Goal: Complete Application Form: Complete application form

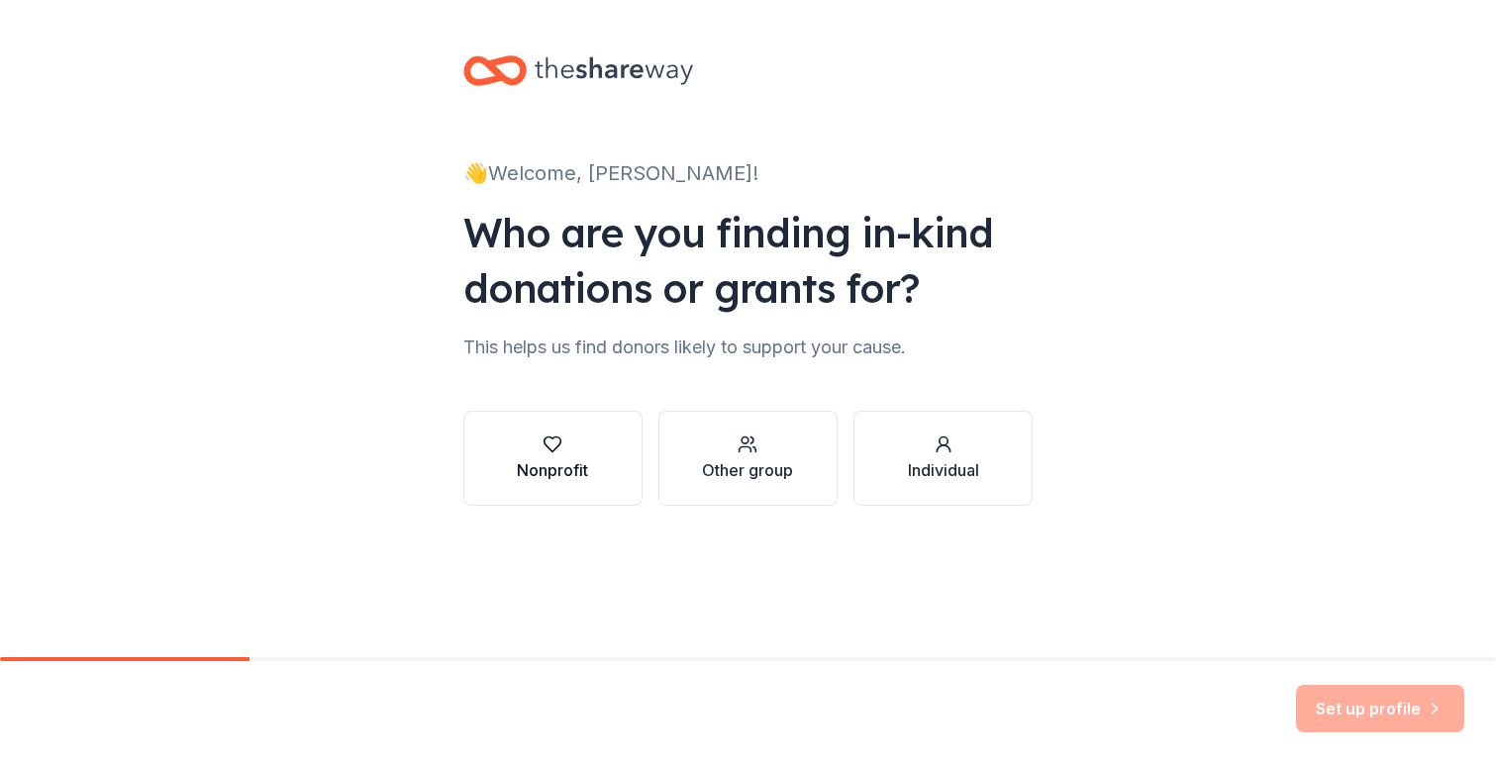
click at [552, 446] on icon "button" at bounding box center [553, 445] width 20 height 20
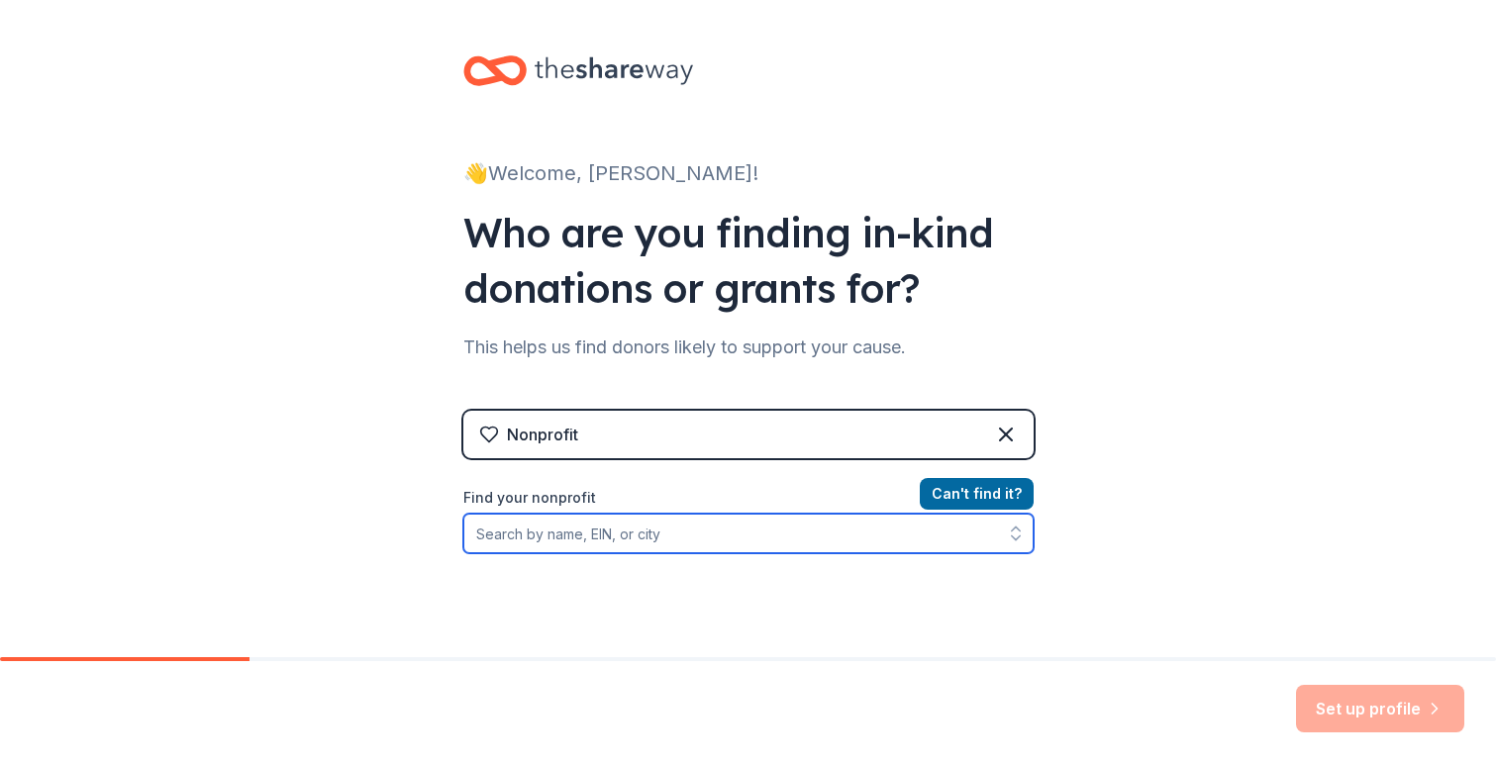
click at [708, 536] on input "Find your nonprofit" at bounding box center [748, 534] width 570 height 40
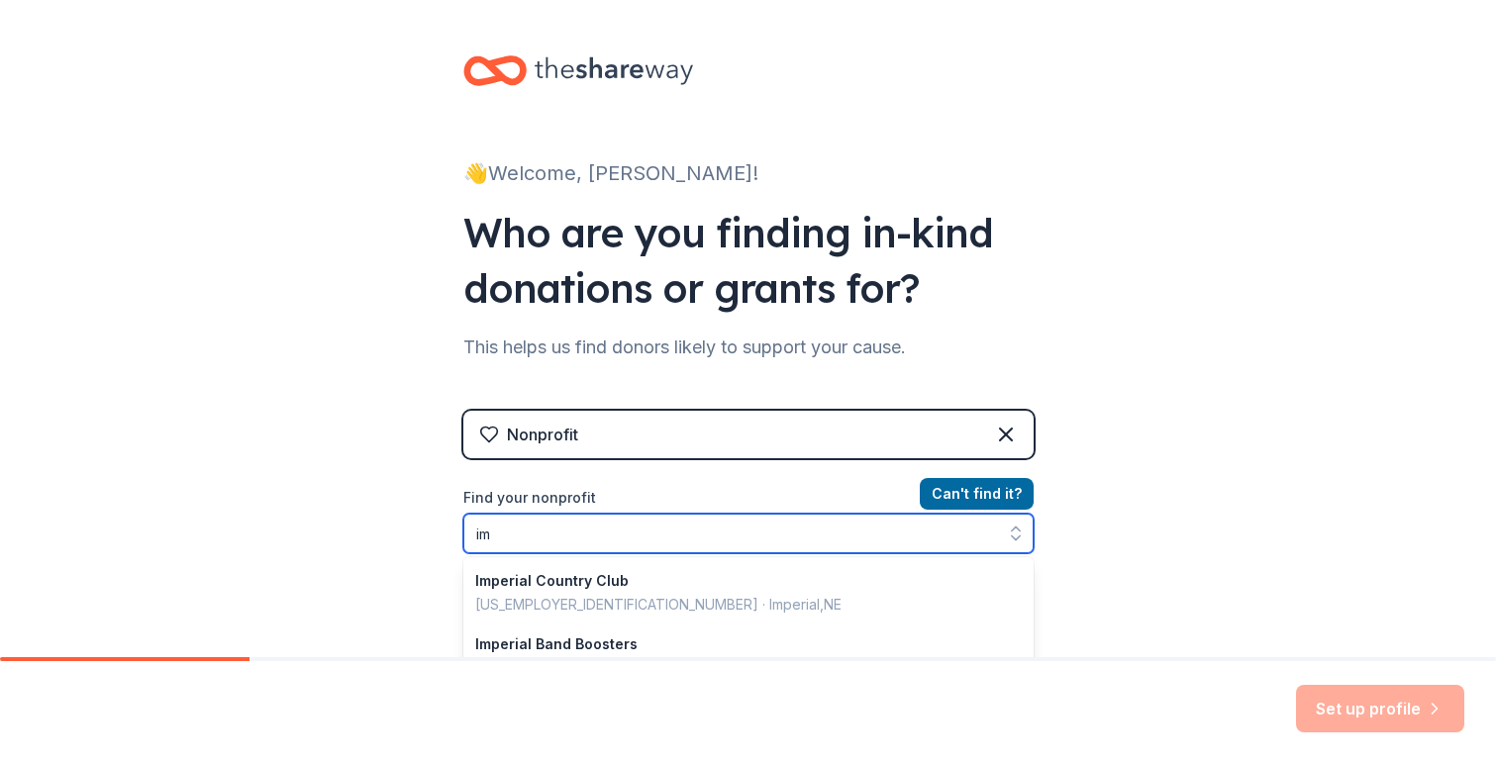
type input "i"
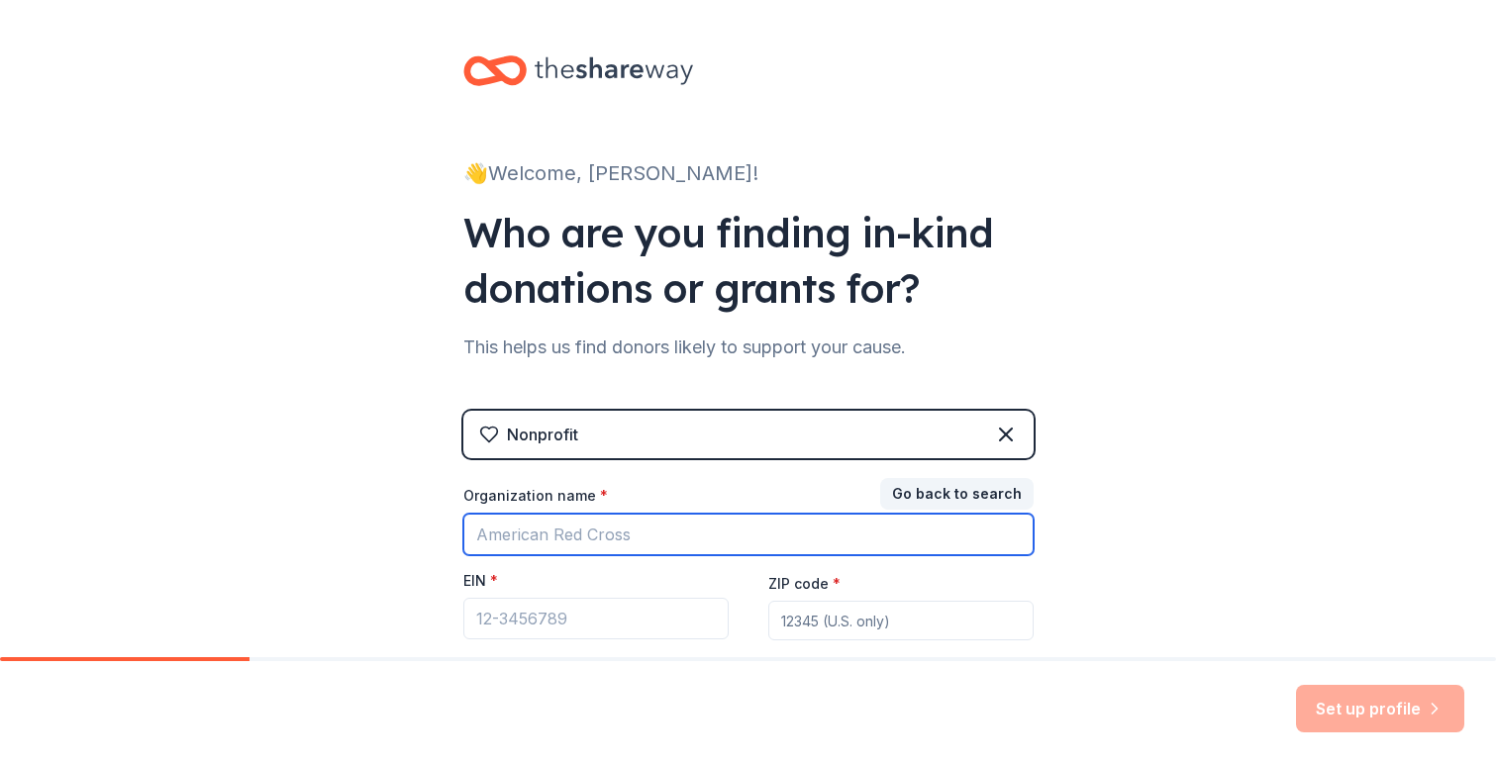
click at [661, 542] on input "Organization name *" at bounding box center [748, 535] width 570 height 42
type input "Imperial Soccer Club"
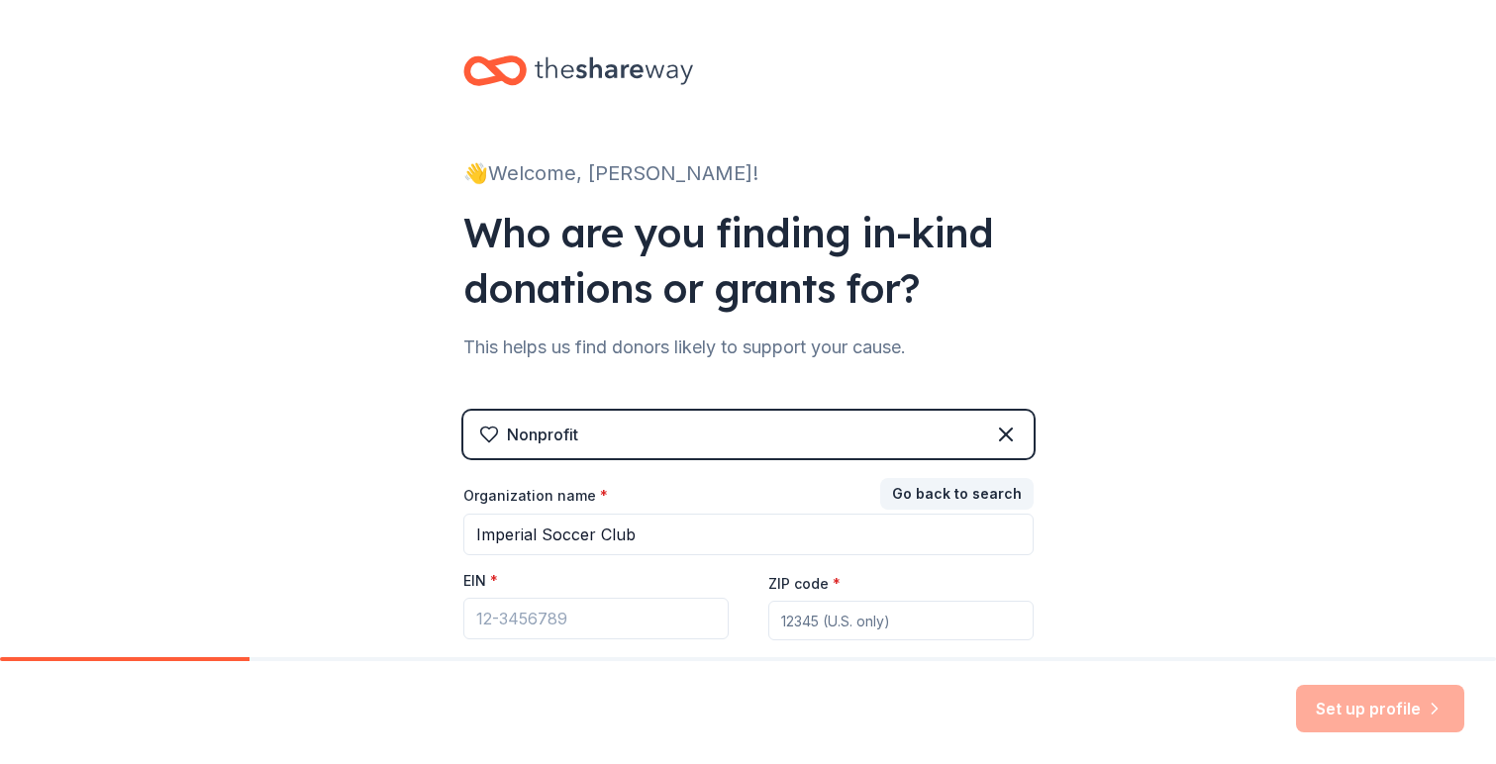
click at [965, 628] on input "ZIP code *" at bounding box center [900, 621] width 265 height 40
type input "77479"
click at [561, 624] on input "EIN *" at bounding box center [595, 619] width 265 height 42
click at [598, 617] on input "EIN *" at bounding box center [595, 619] width 265 height 42
paste input "[US_EMPLOYER_IDENTIFICATION_NUMBER]"
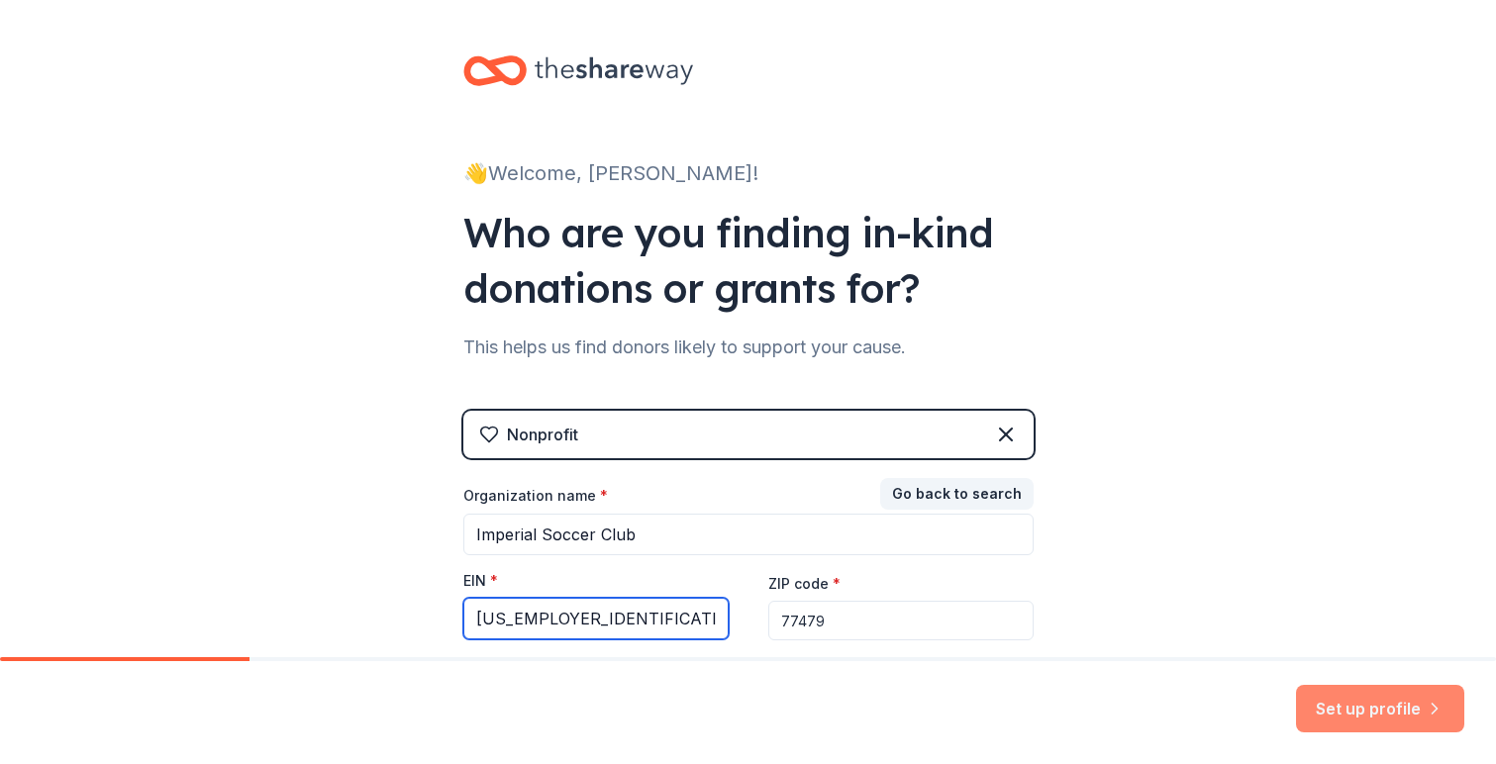
type input "[US_EMPLOYER_IDENTIFICATION_NUMBER]"
click at [1378, 712] on button "Set up profile" at bounding box center [1380, 709] width 168 height 48
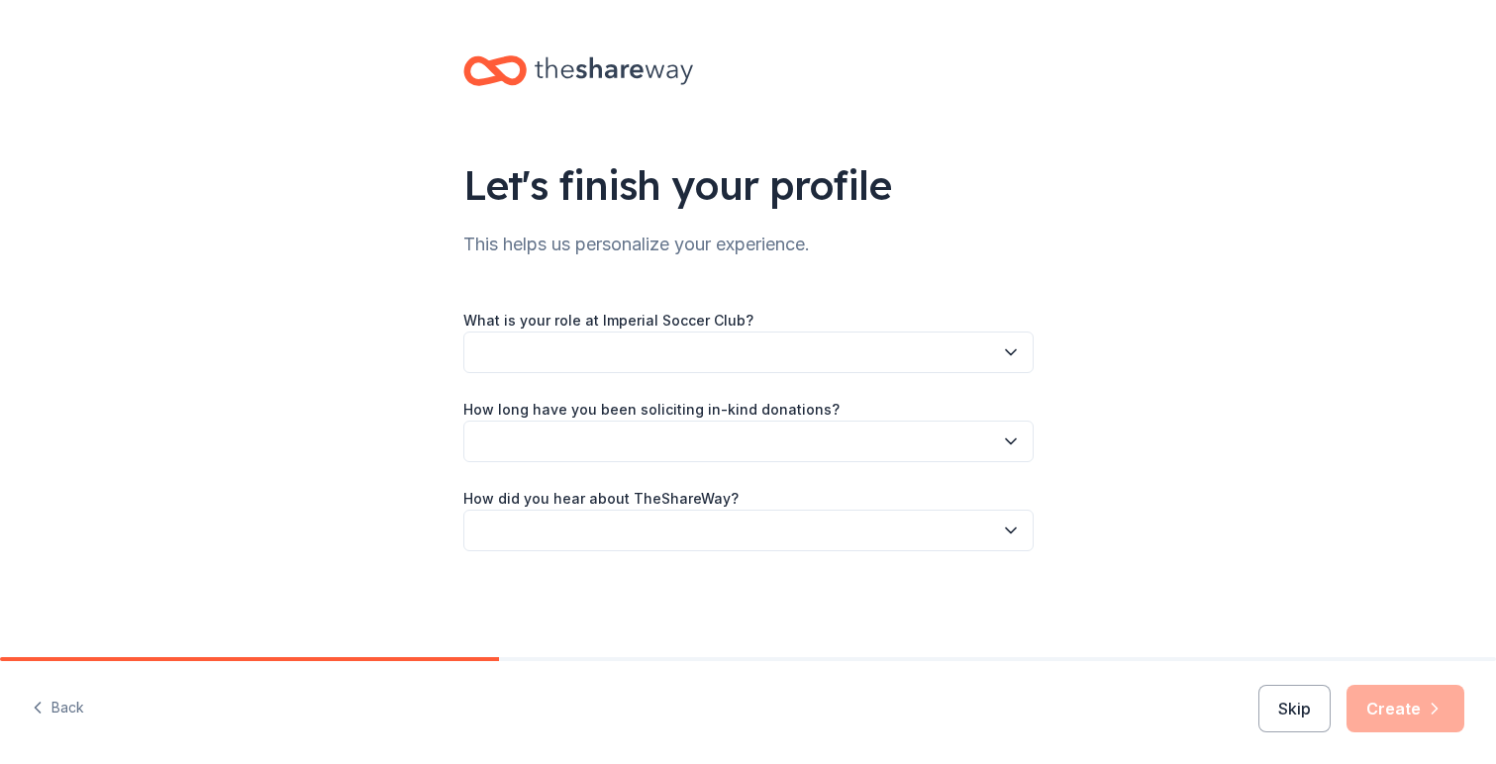
click at [760, 350] on button "button" at bounding box center [748, 353] width 570 height 42
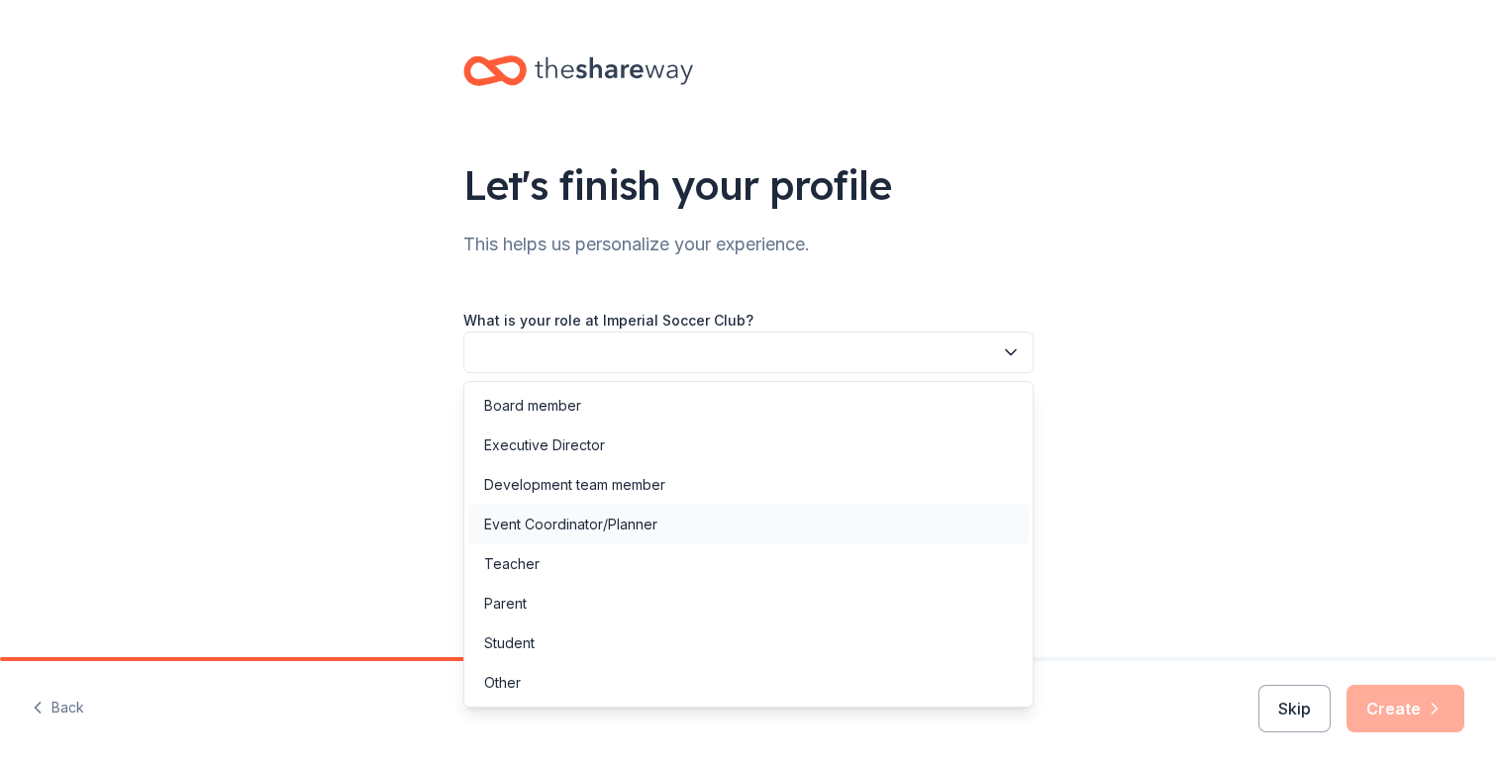
click at [613, 526] on div "Event Coordinator/Planner" at bounding box center [570, 525] width 173 height 24
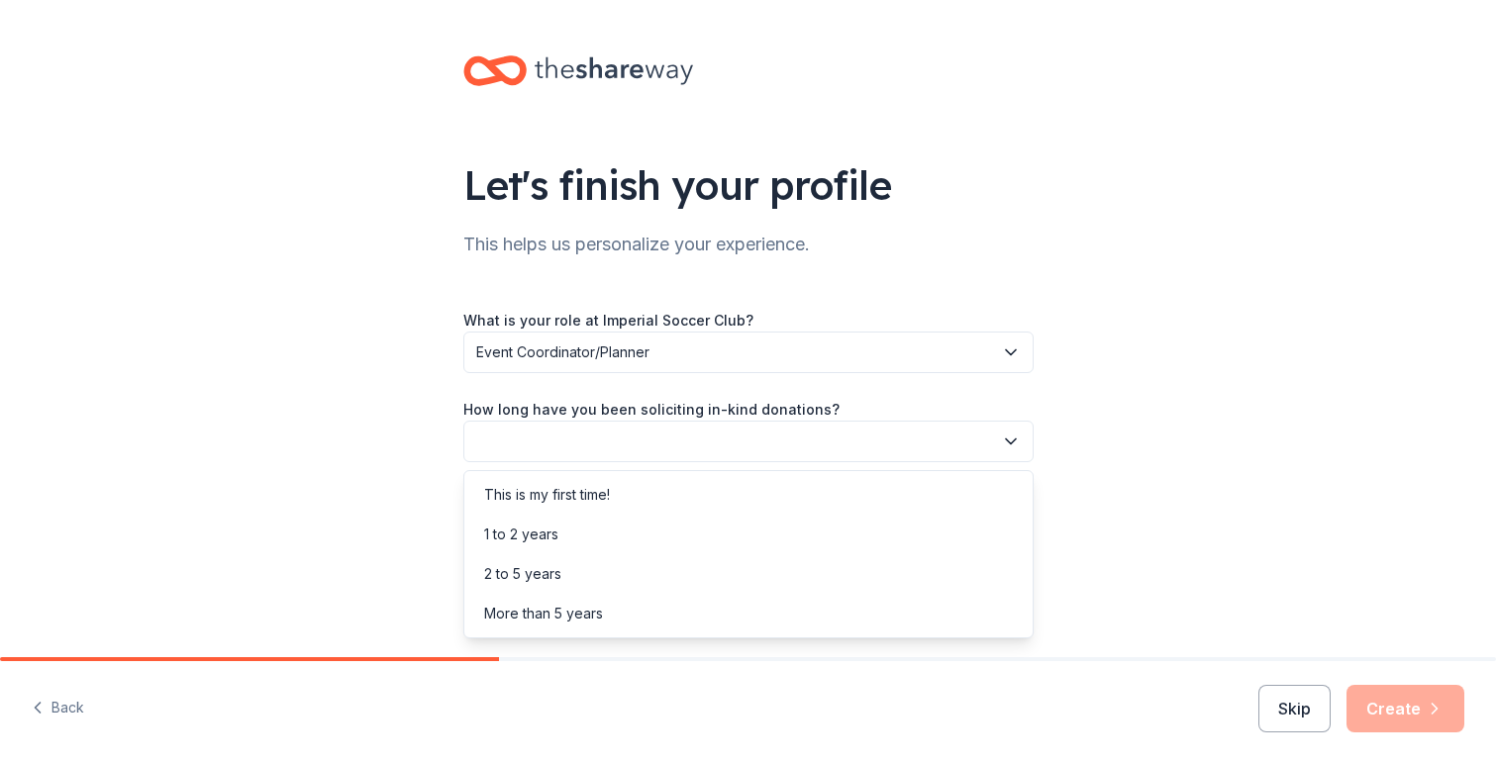
click at [587, 443] on button "button" at bounding box center [748, 442] width 570 height 42
click at [604, 494] on div "This is my first time!" at bounding box center [547, 495] width 126 height 24
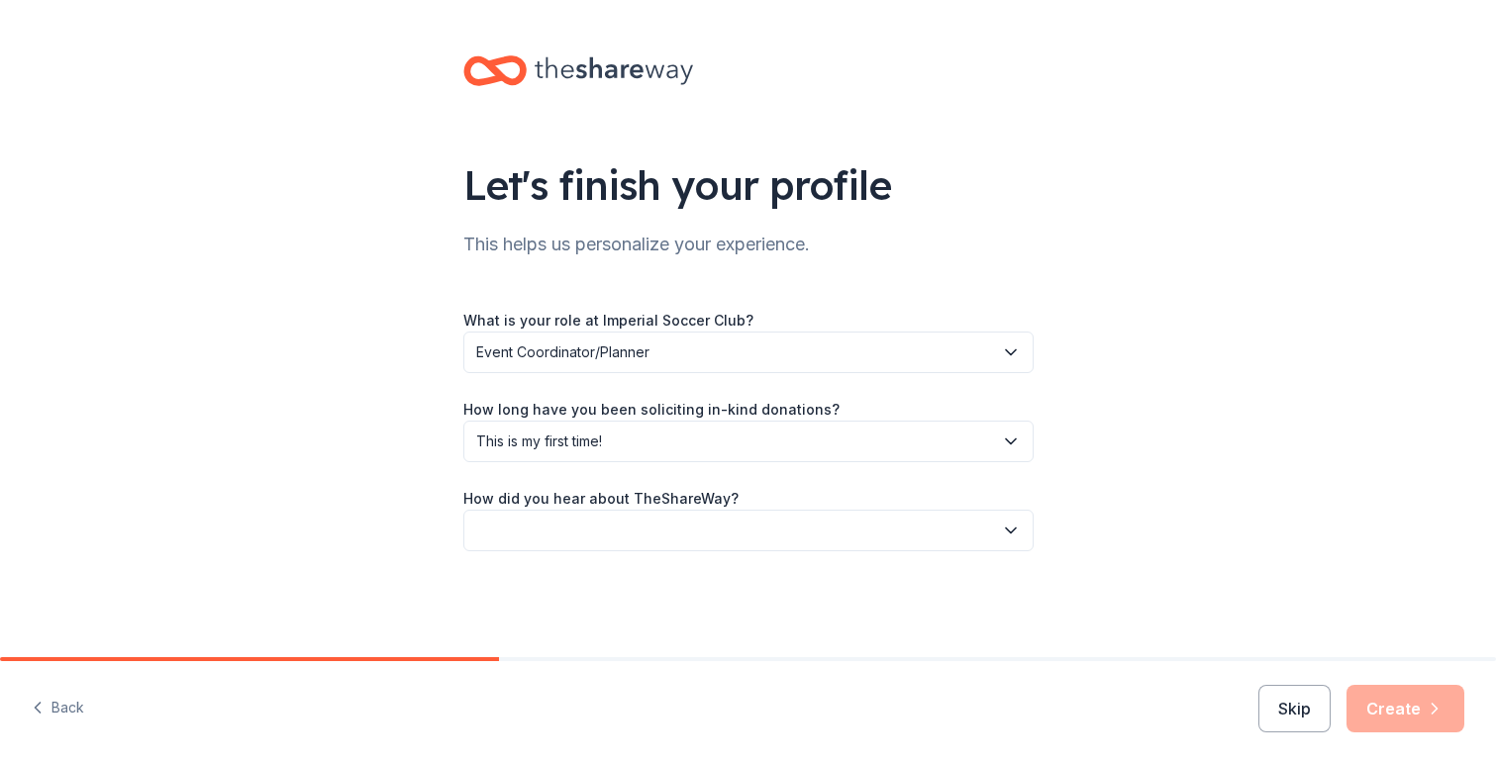
click at [607, 538] on button "button" at bounding box center [748, 531] width 570 height 42
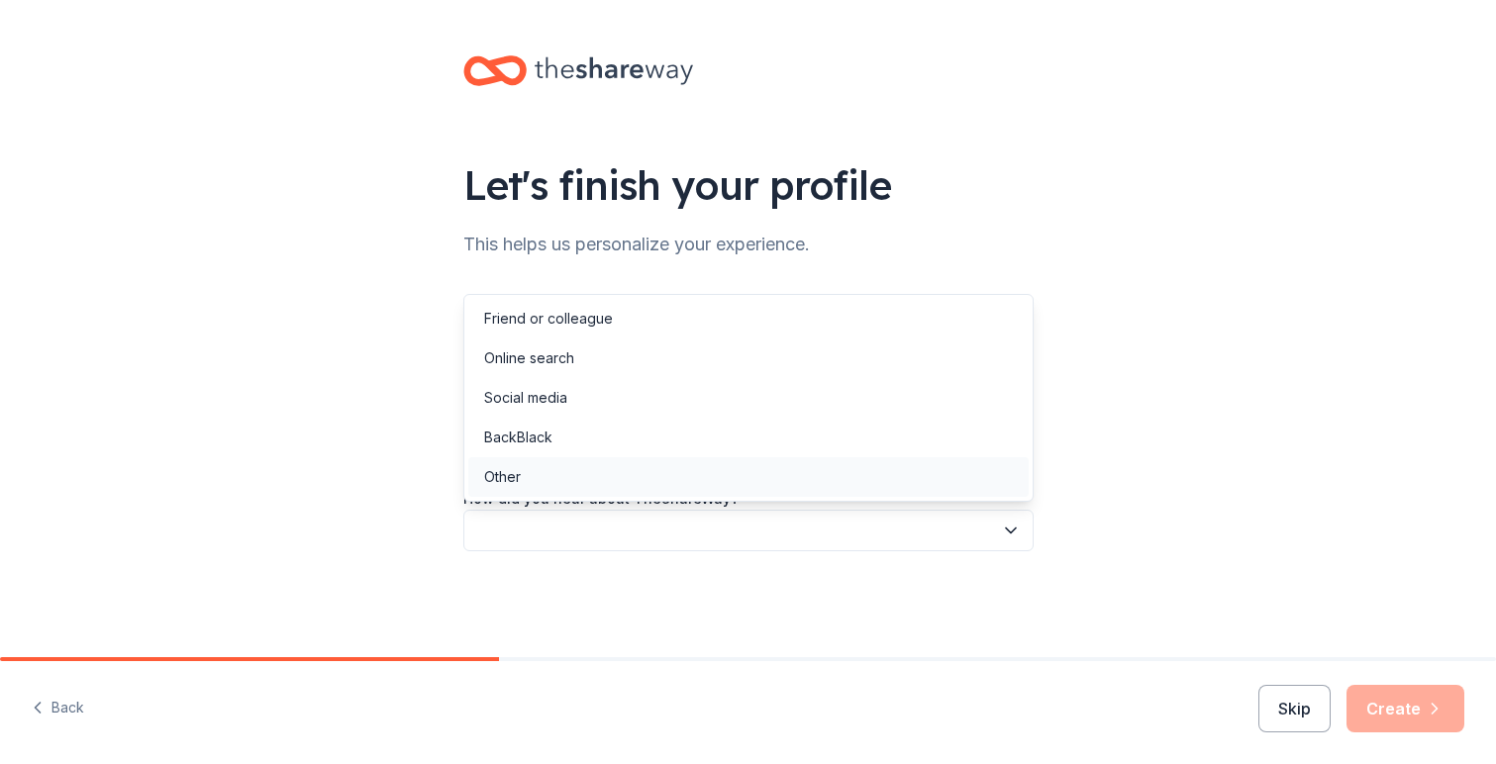
click at [591, 482] on div "Other" at bounding box center [748, 477] width 560 height 40
click at [779, 527] on span "Other" at bounding box center [734, 531] width 517 height 24
click at [655, 357] on div "Online search" at bounding box center [748, 359] width 560 height 40
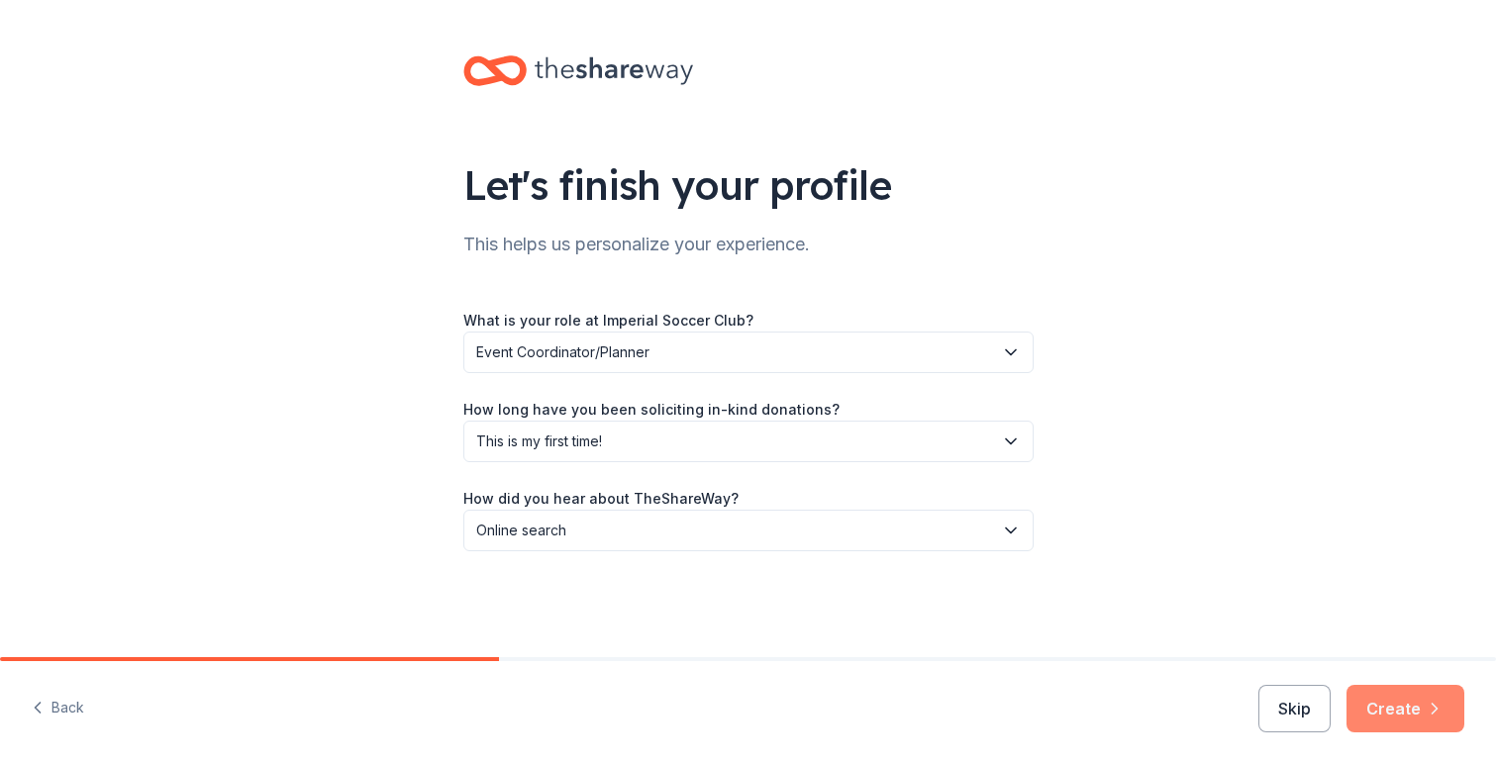
click at [1420, 700] on button "Create" at bounding box center [1405, 709] width 118 height 48
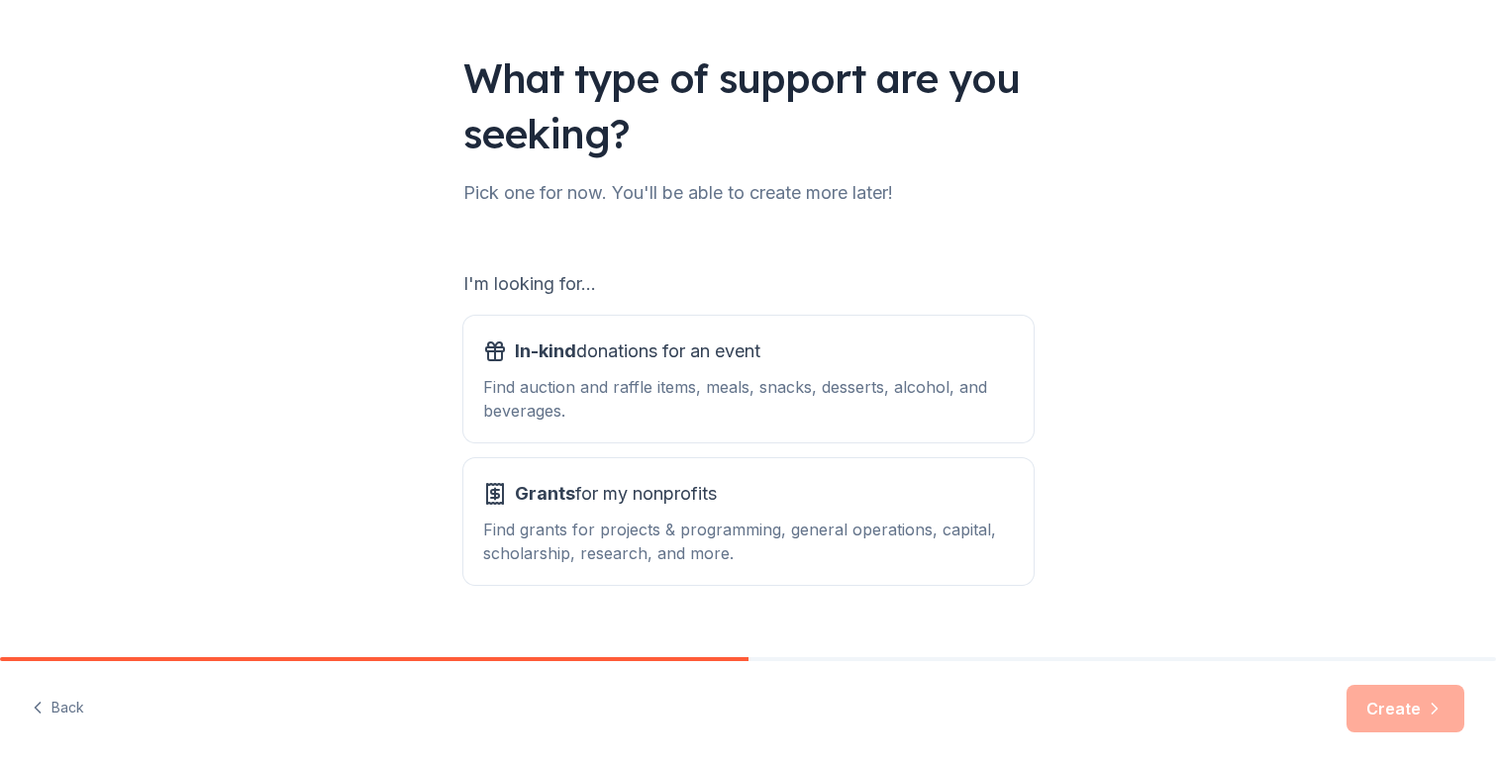
scroll to position [142, 0]
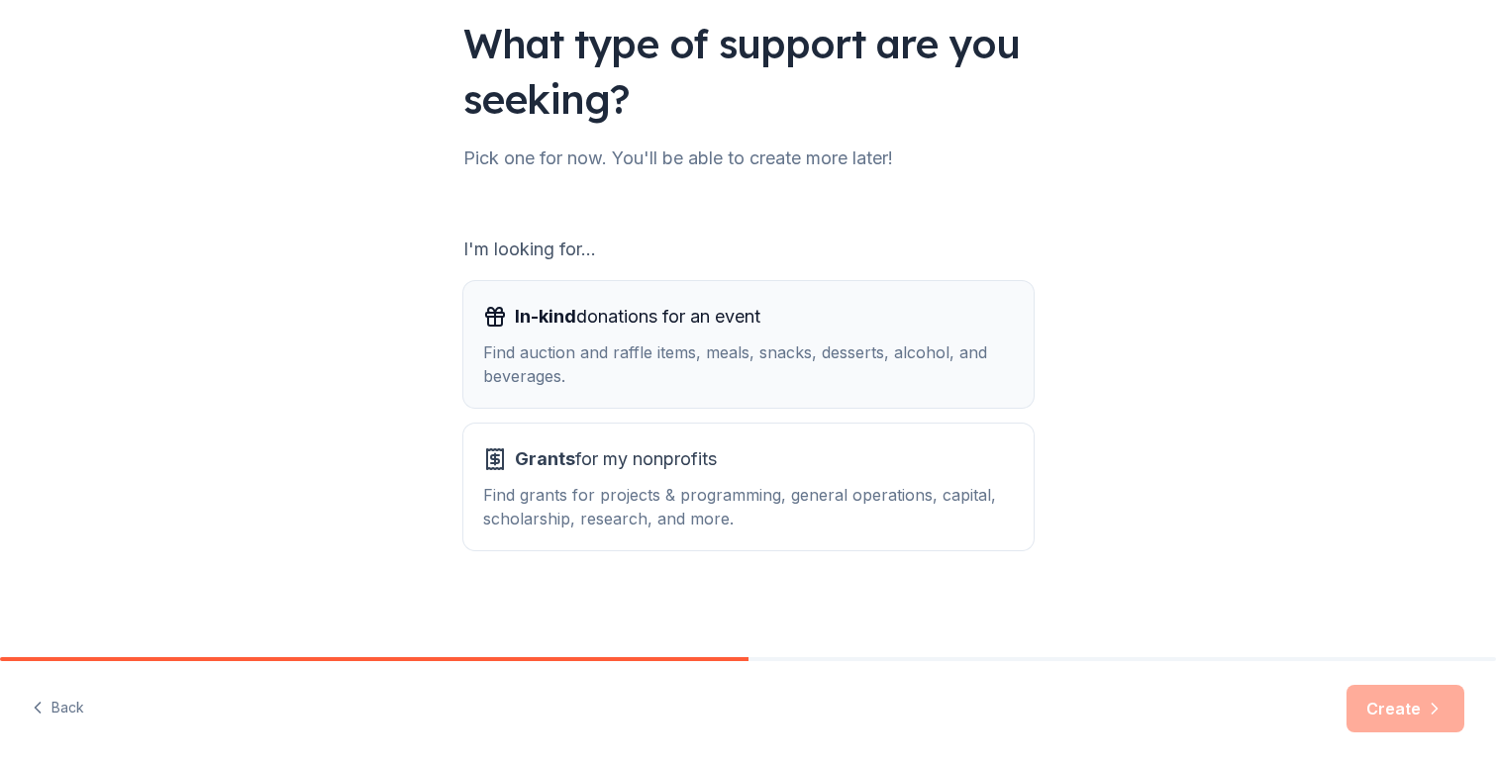
click at [795, 337] on div "In-kind donations for an event Find auction and raffle items, meals, snacks, de…" at bounding box center [748, 344] width 531 height 87
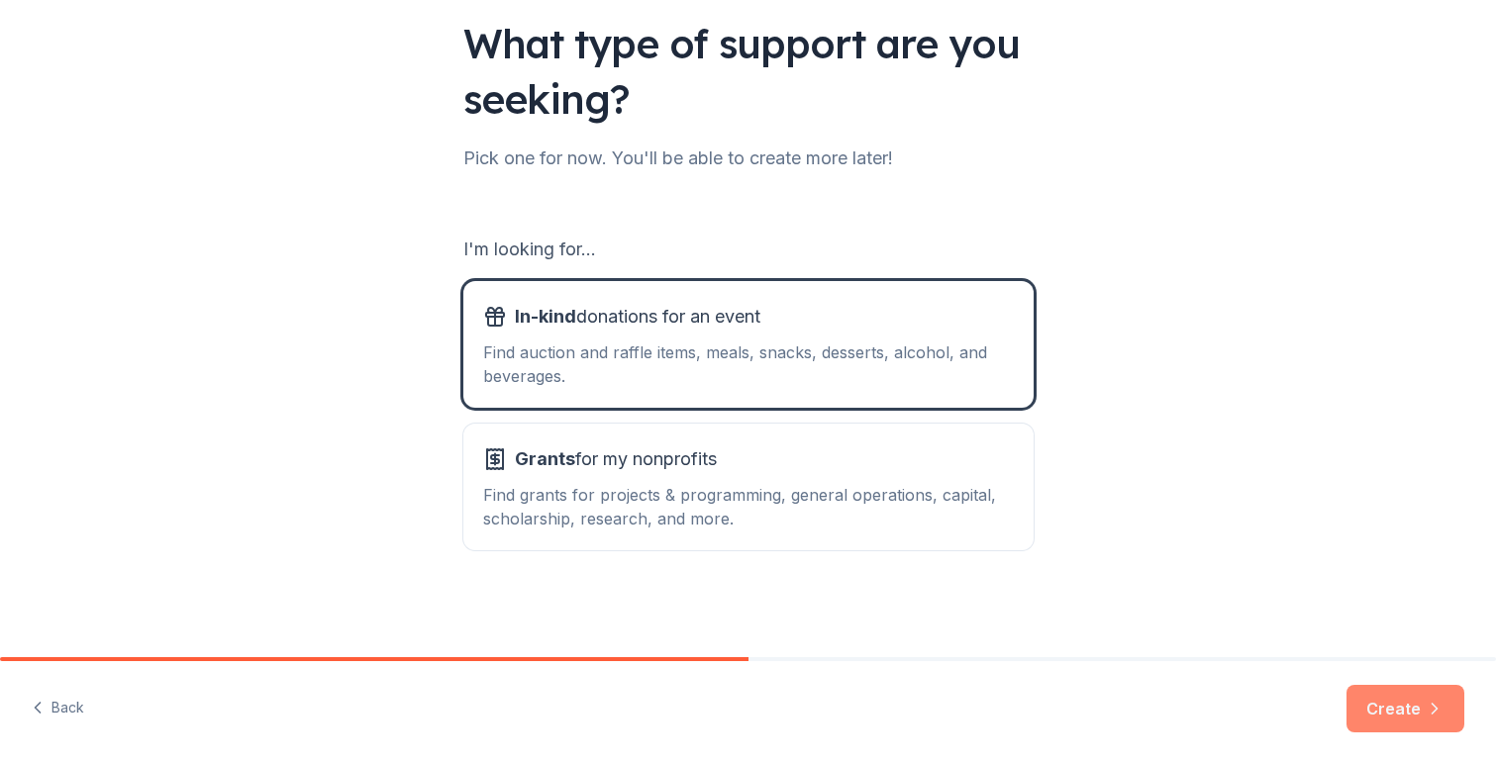
click at [1398, 708] on button "Create" at bounding box center [1405, 709] width 118 height 48
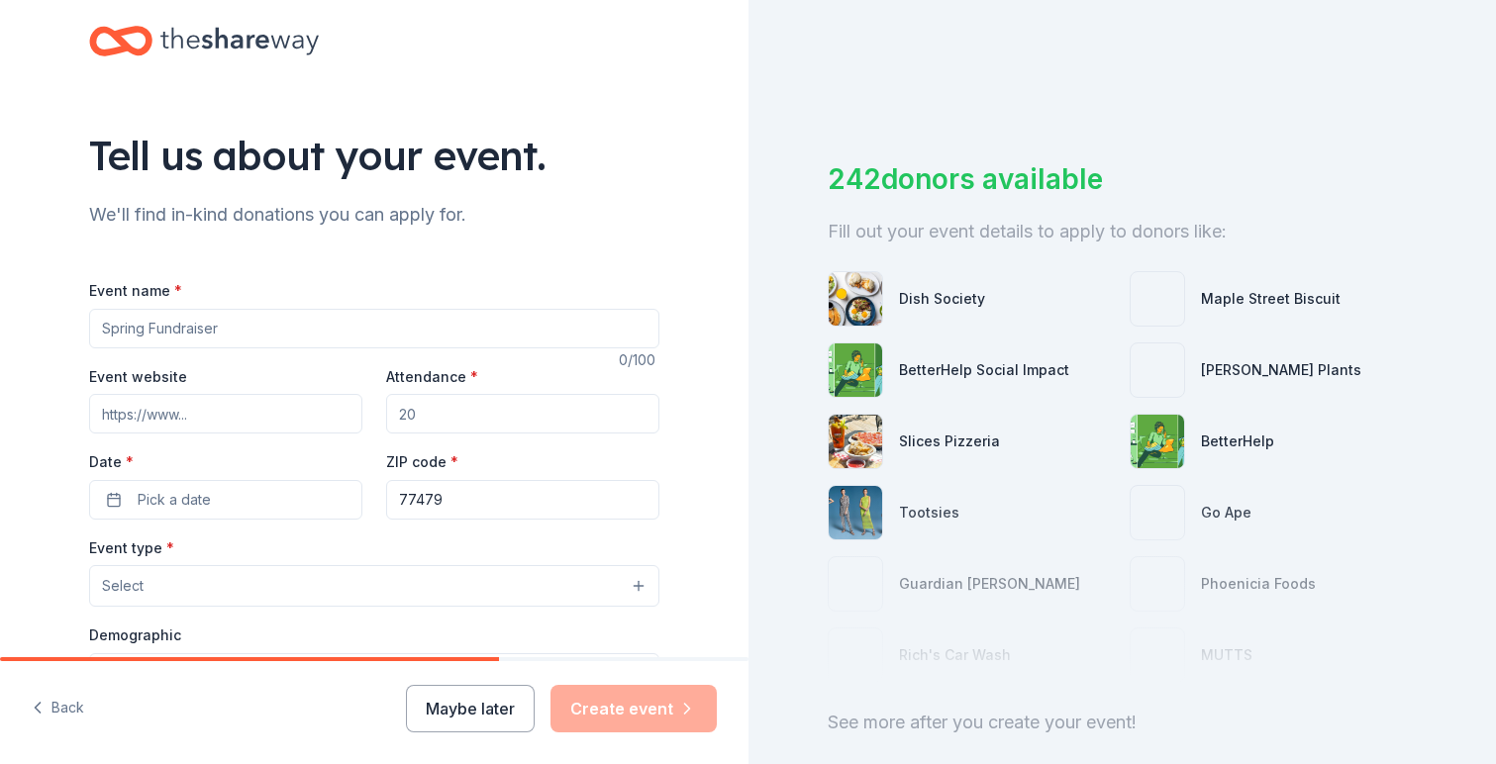
scroll to position [32, 0]
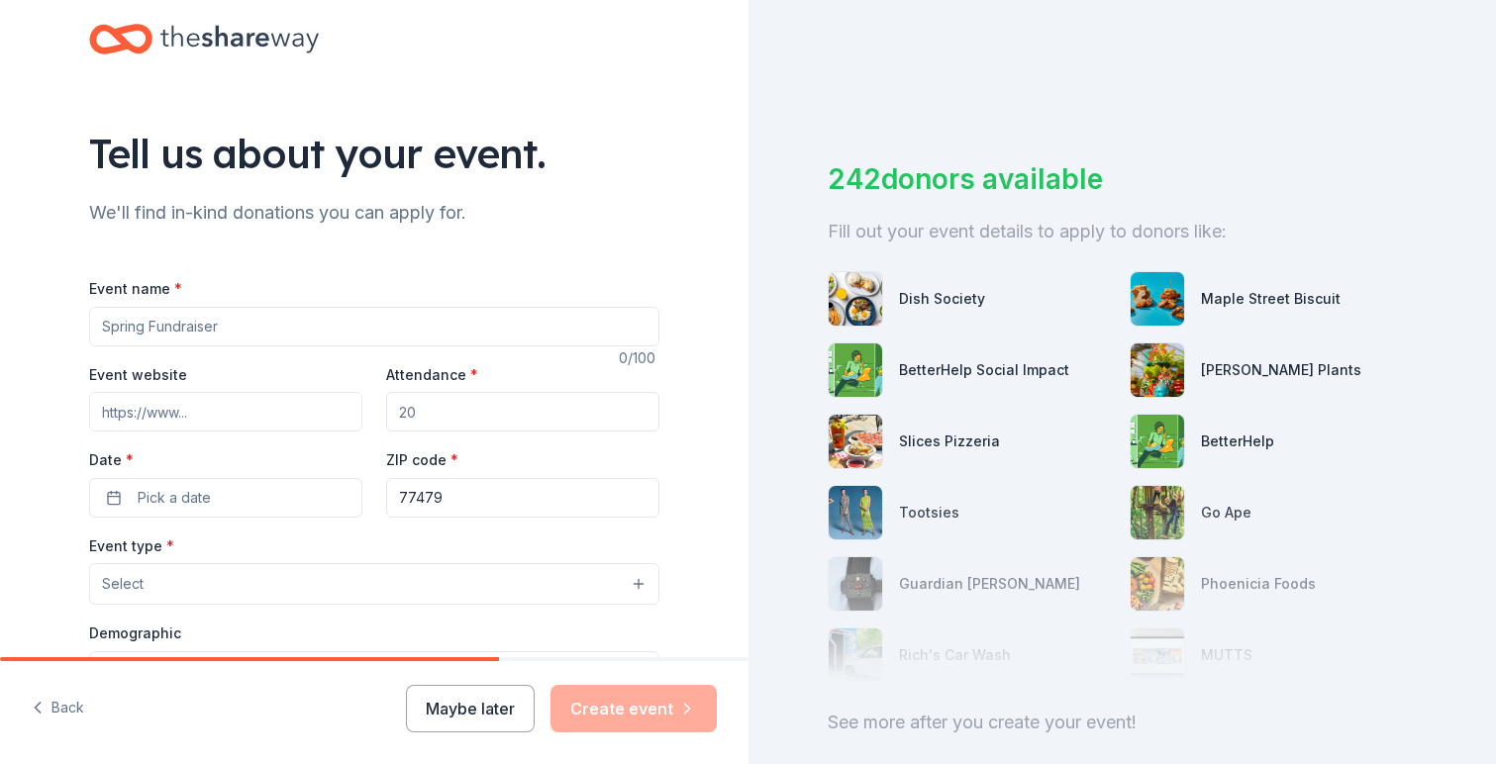
click at [202, 326] on input "Event name *" at bounding box center [374, 327] width 570 height 40
type input "[DATE] Trunk or Treat"
click at [450, 416] on input "Attendance *" at bounding box center [522, 412] width 273 height 40
click at [412, 411] on input "1000" at bounding box center [522, 412] width 273 height 40
type input "1200"
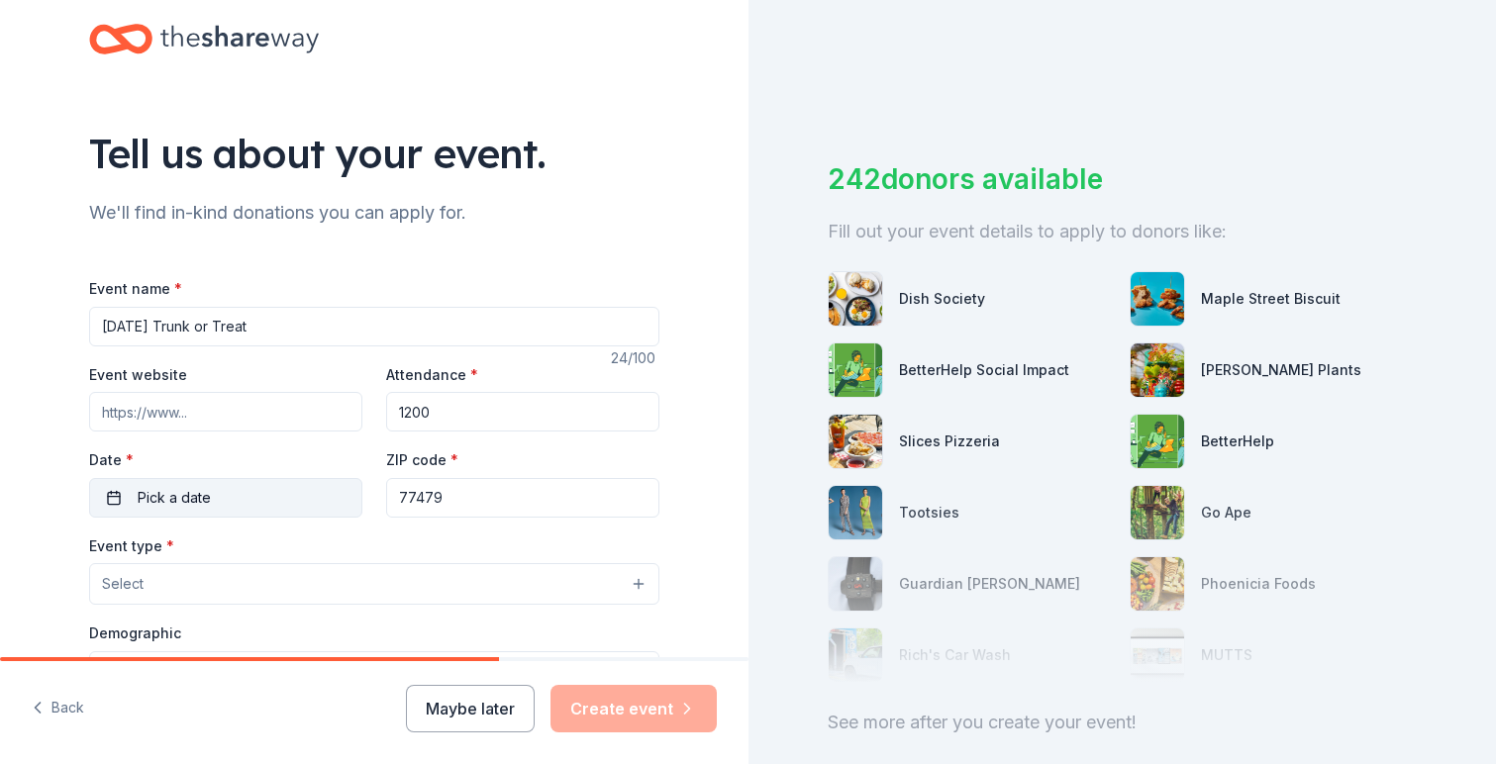
click at [205, 495] on span "Pick a date" at bounding box center [174, 498] width 73 height 24
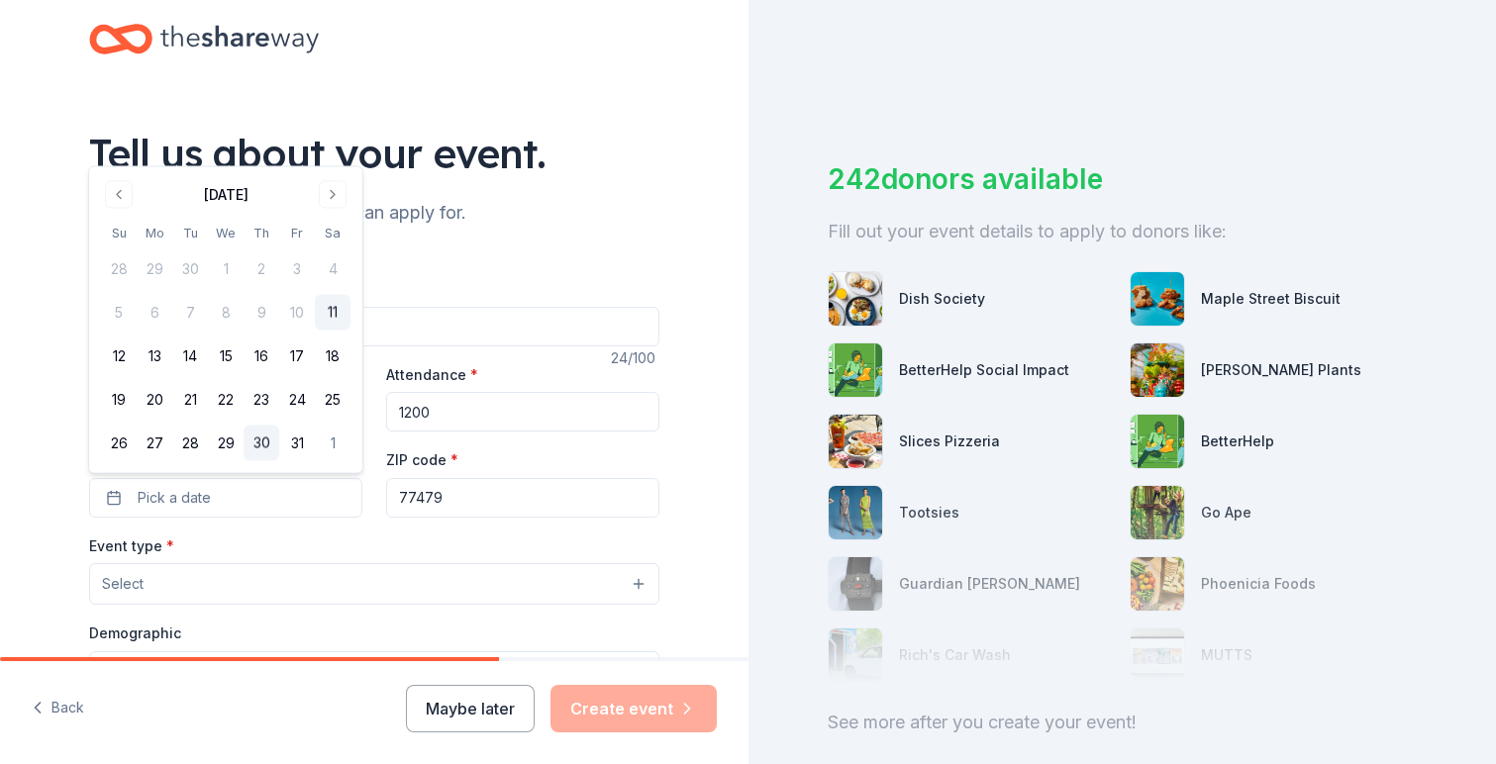
click at [266, 438] on button "30" at bounding box center [262, 444] width 36 height 36
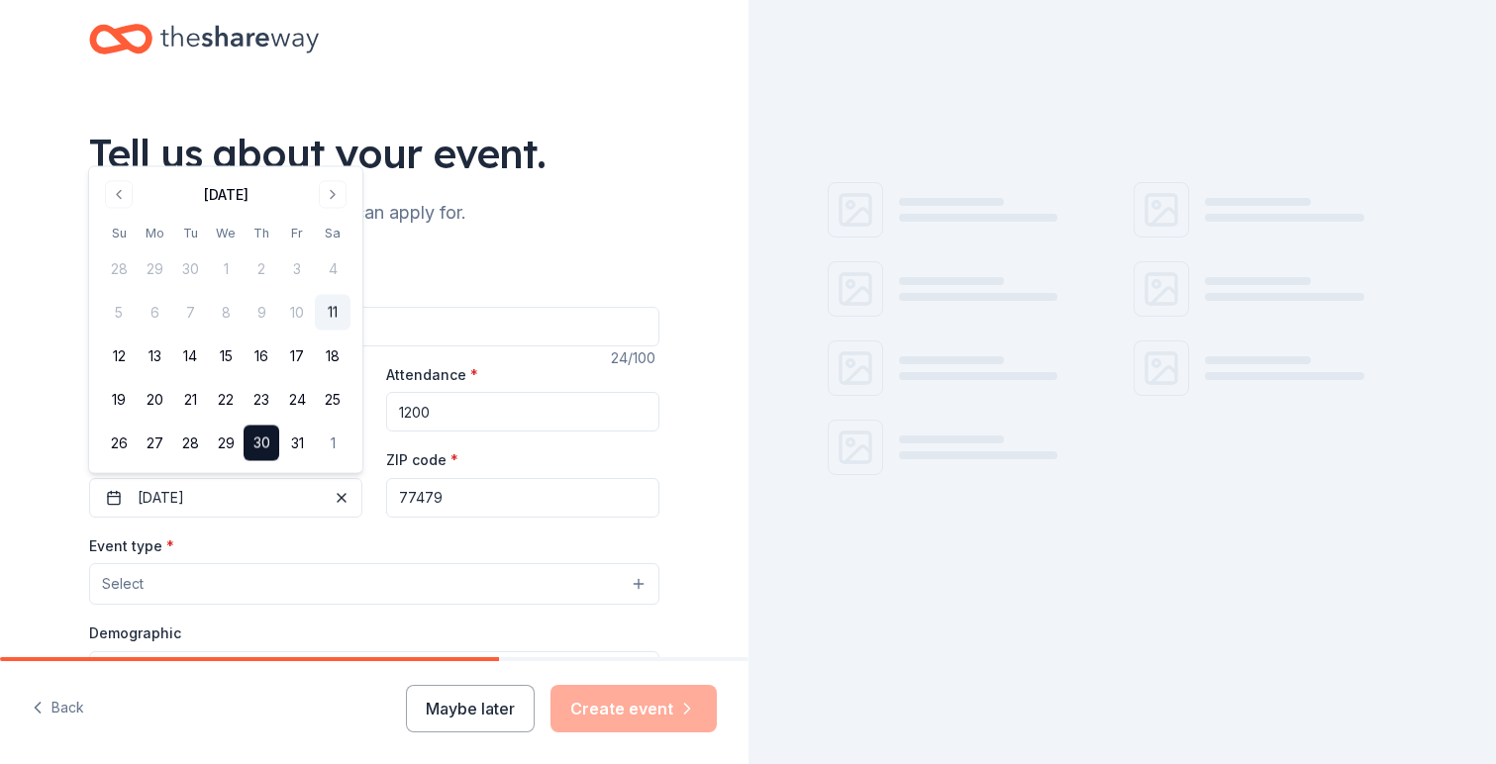
click at [179, 585] on button "Select" at bounding box center [374, 584] width 570 height 42
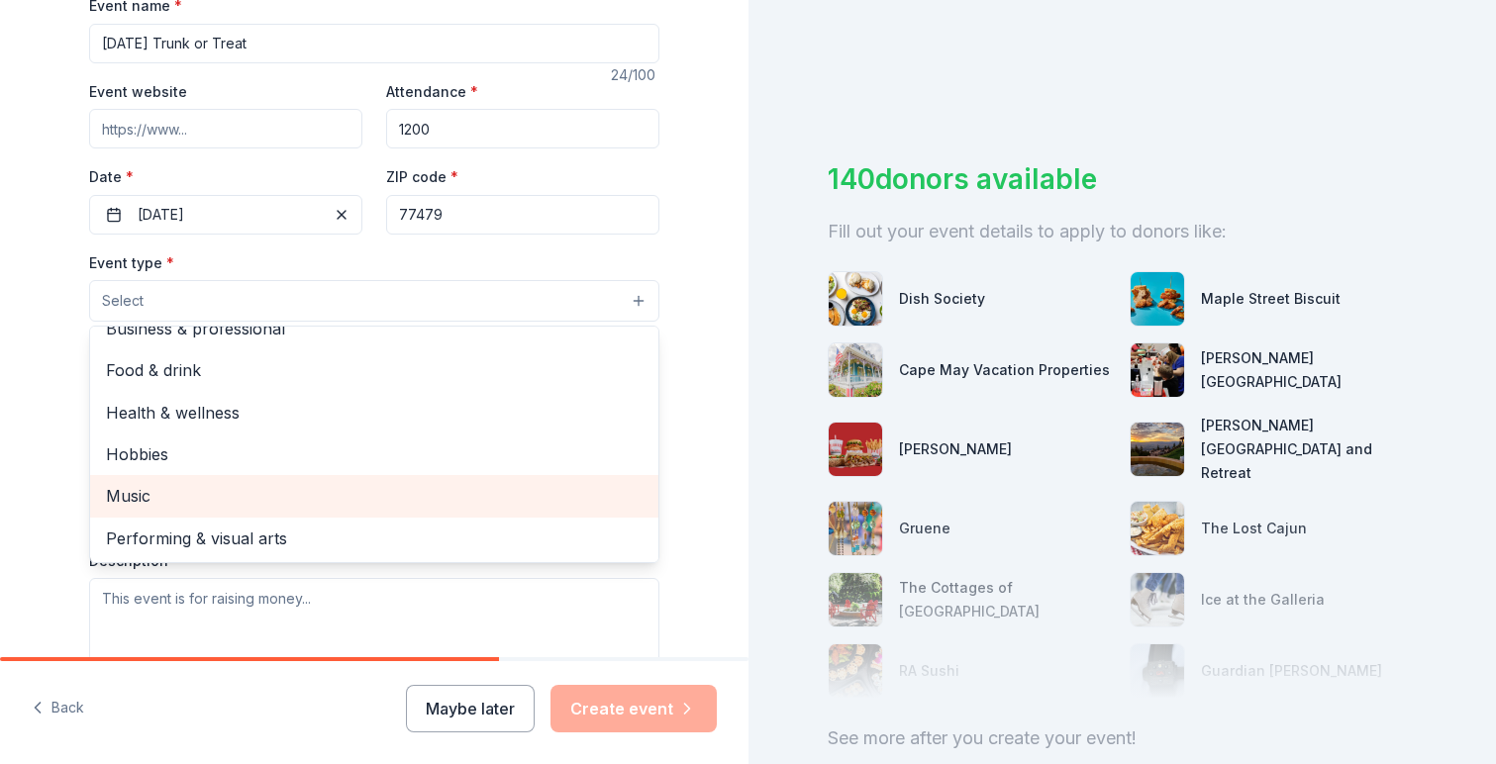
scroll to position [0, 0]
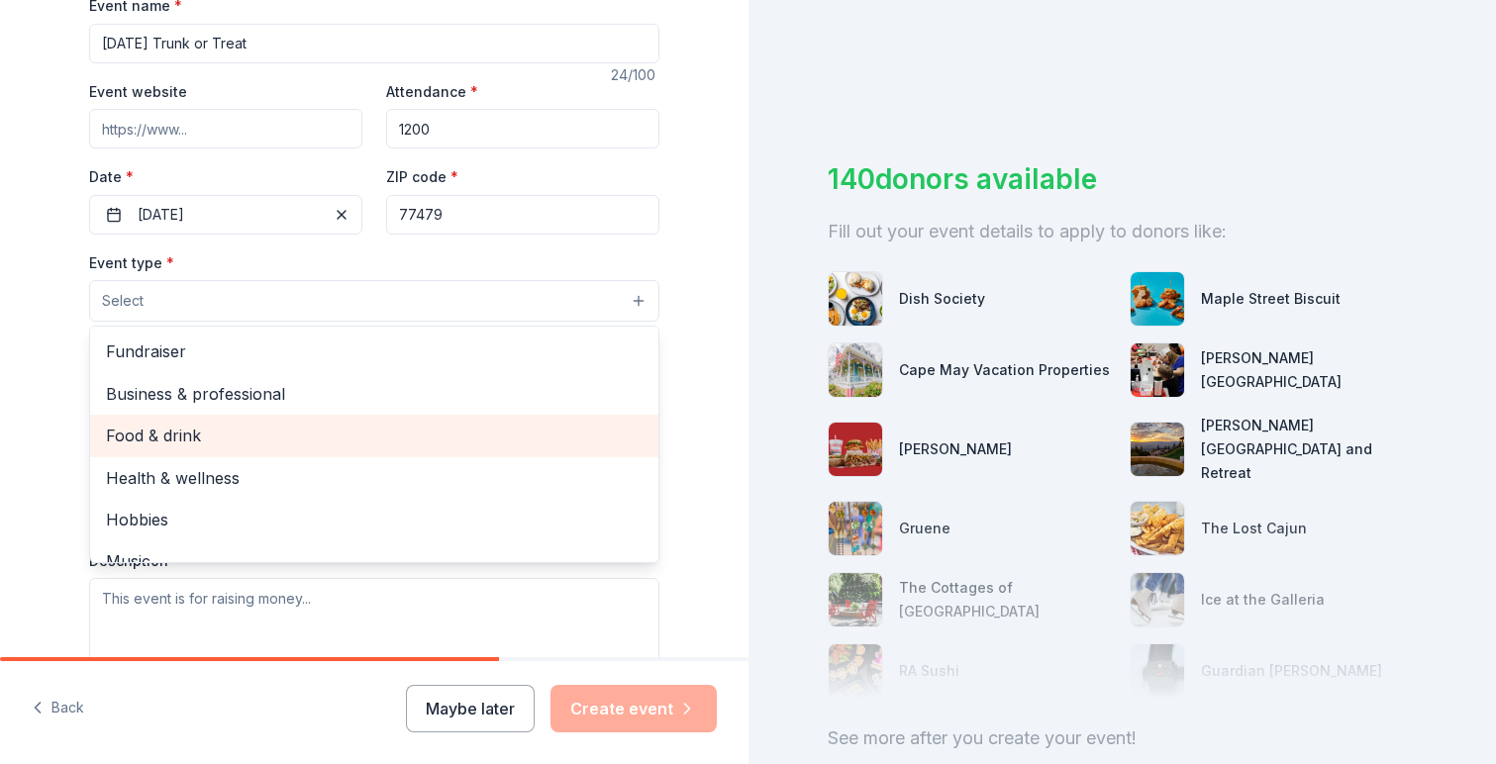
click at [255, 427] on span "Food & drink" at bounding box center [374, 436] width 537 height 26
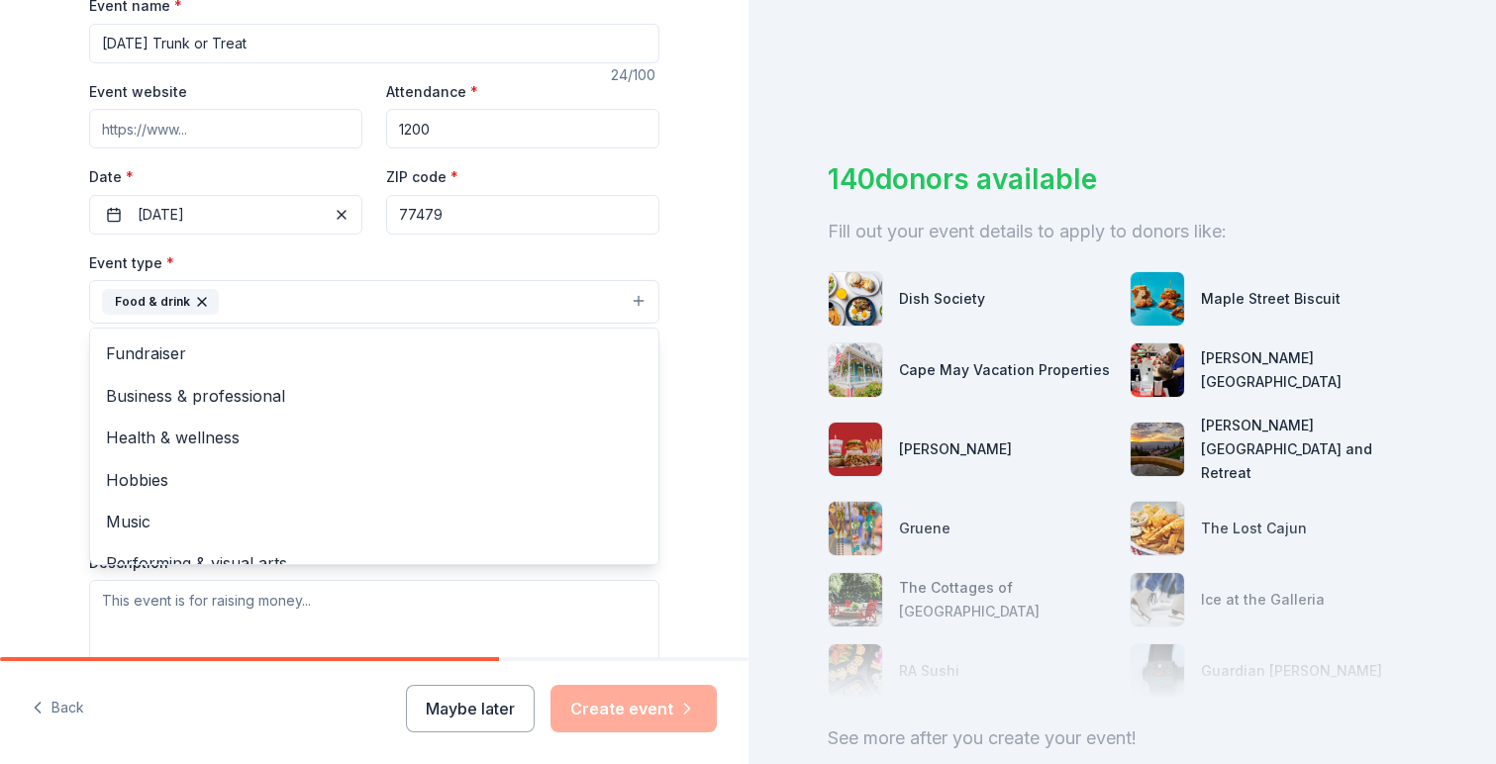
click at [34, 252] on div "Tell us about your event. We'll find in-kind donations you can apply for. Event…" at bounding box center [374, 345] width 748 height 1320
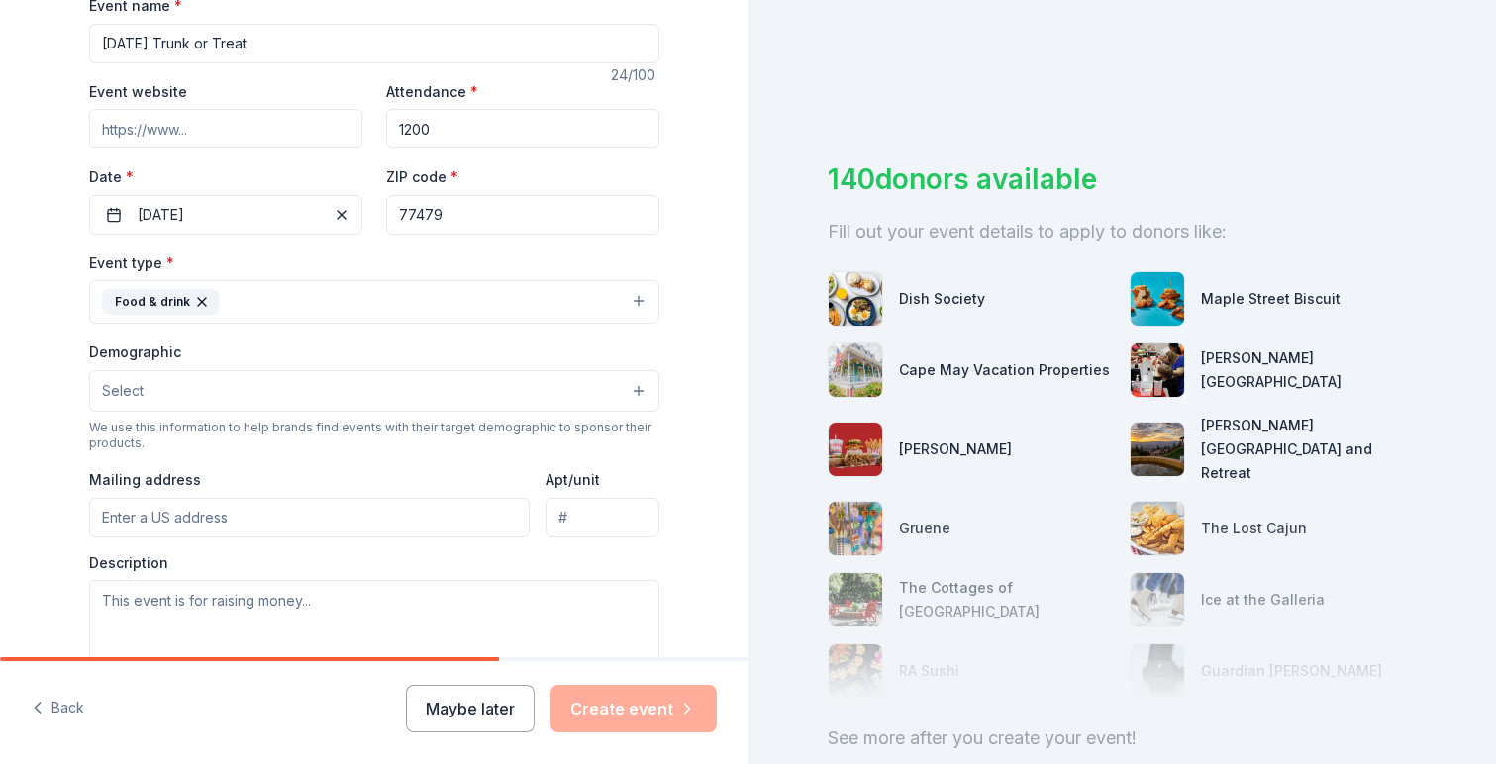
click at [213, 120] on input "Event website" at bounding box center [225, 129] width 273 height 40
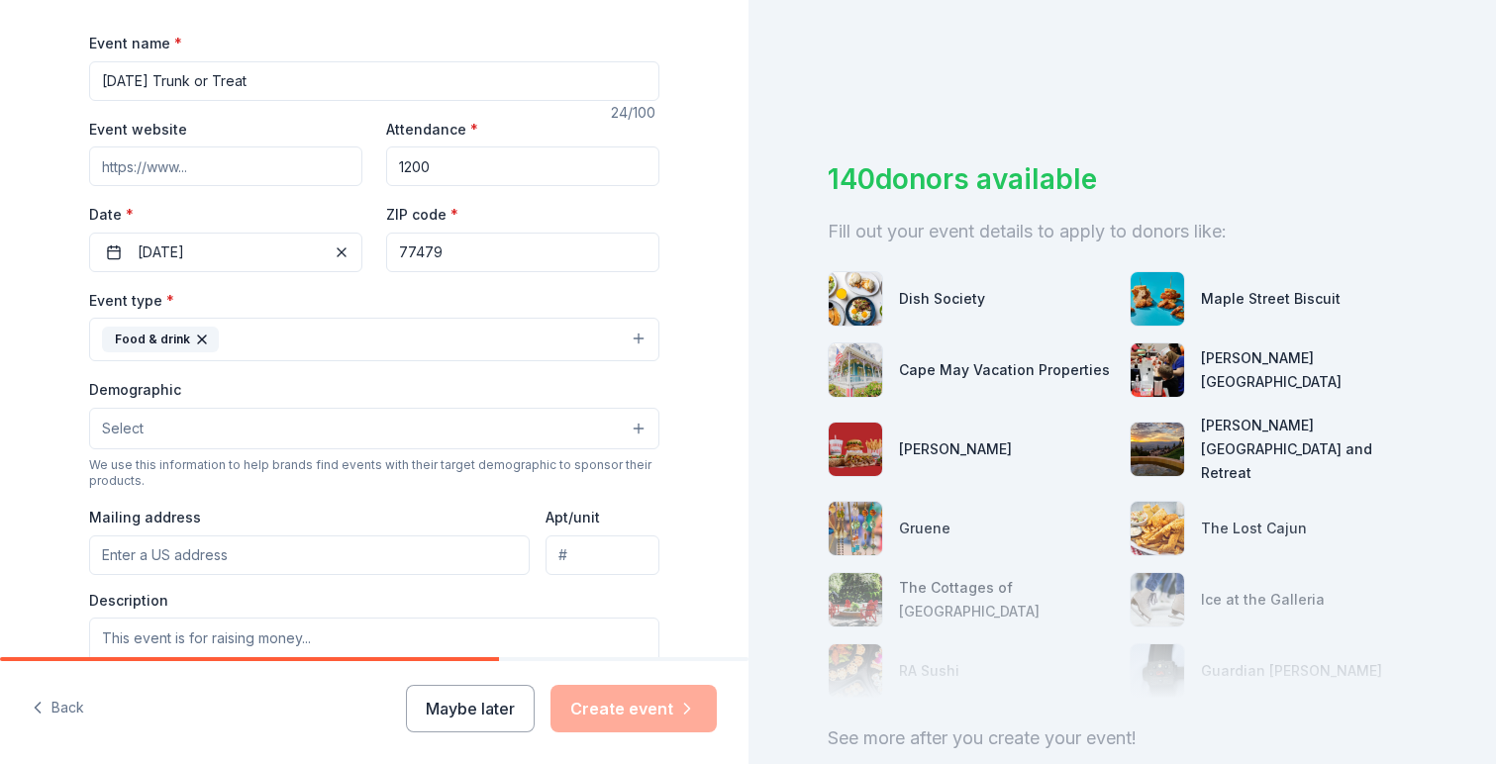
paste input "https://imperialsc.org/events/"
type input "https://imperialsc.org/events/"
click at [221, 424] on button "Select" at bounding box center [374, 429] width 570 height 42
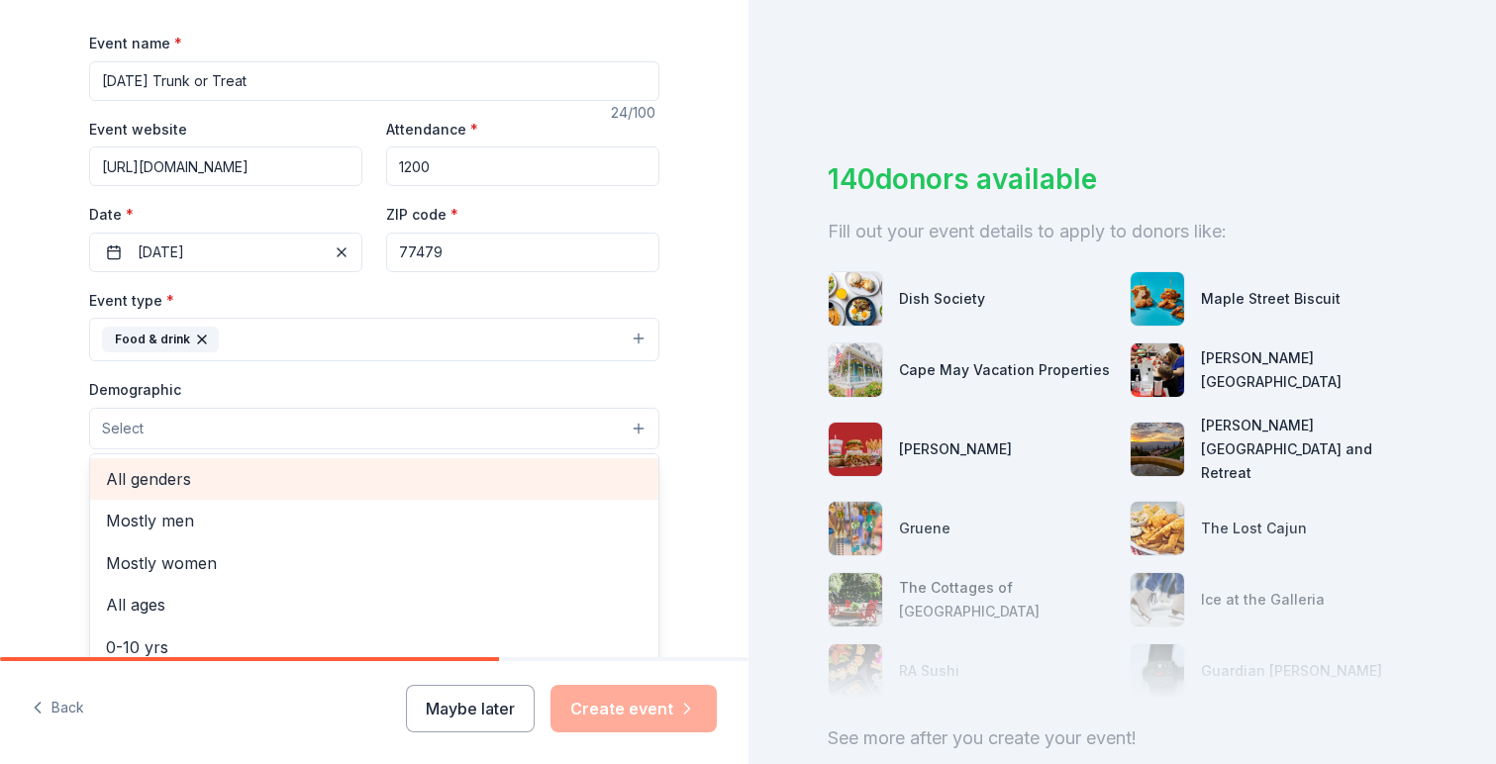
click at [178, 473] on span "All genders" at bounding box center [374, 479] width 537 height 26
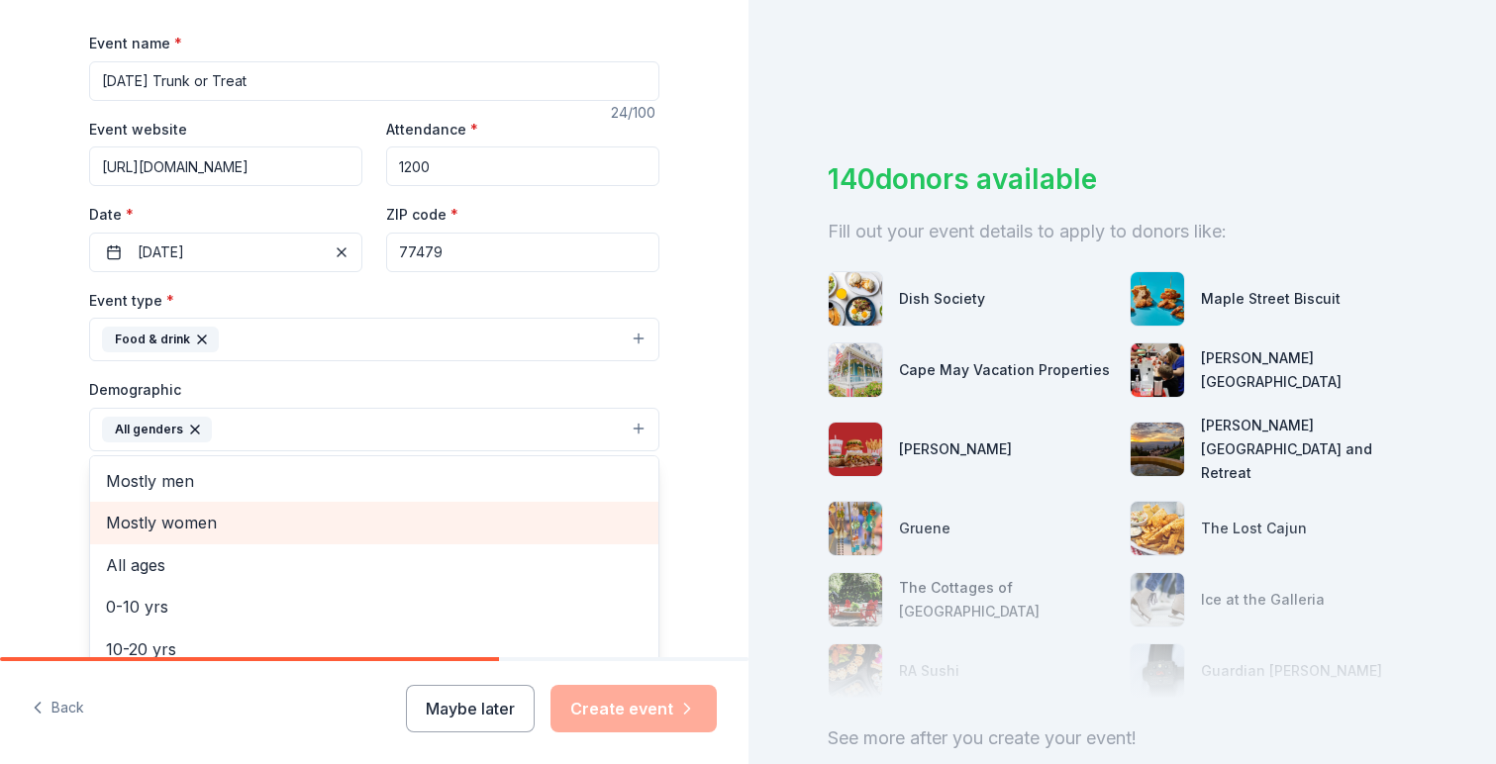
scroll to position [39, 0]
click at [163, 531] on span "All ages" at bounding box center [374, 527] width 537 height 26
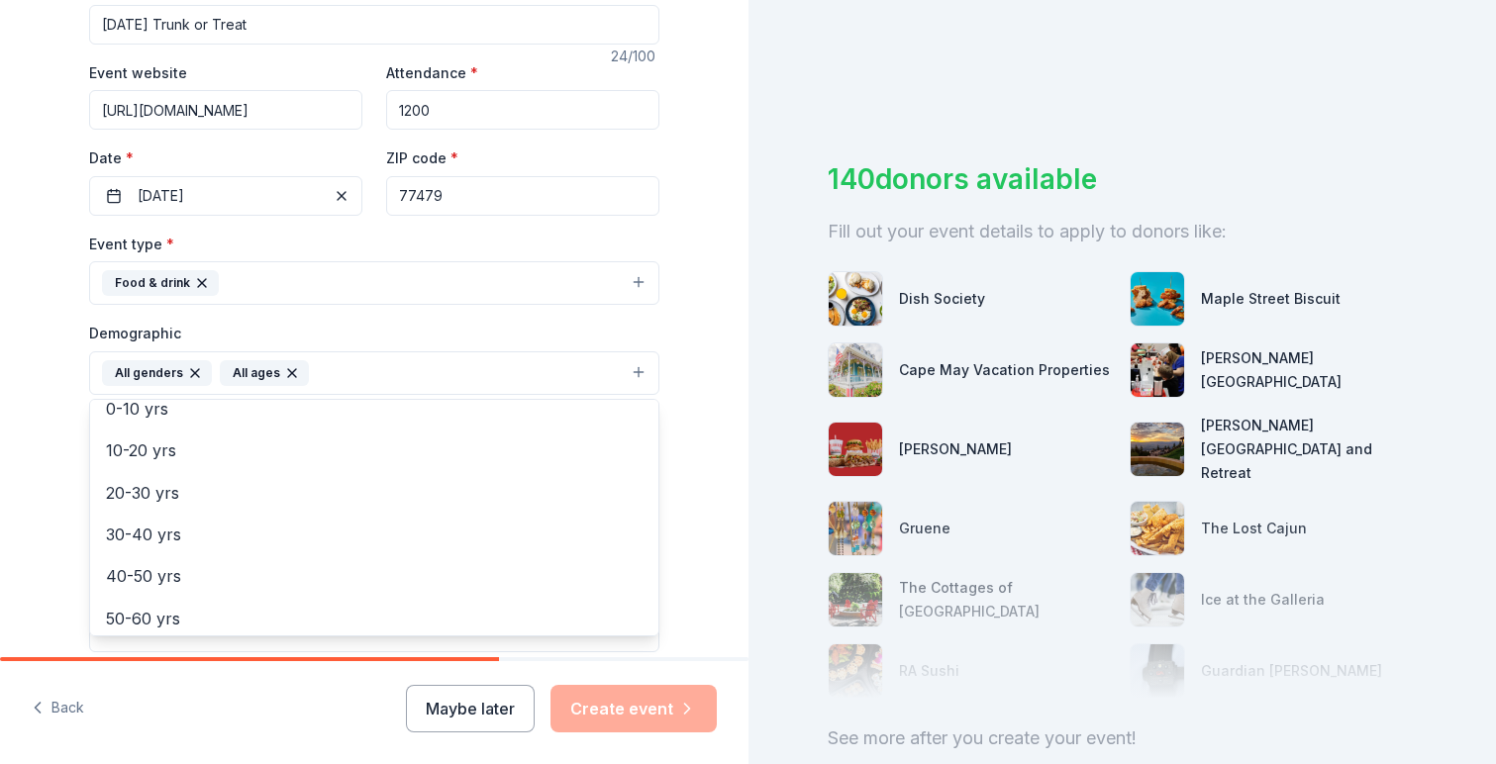
scroll to position [359, 0]
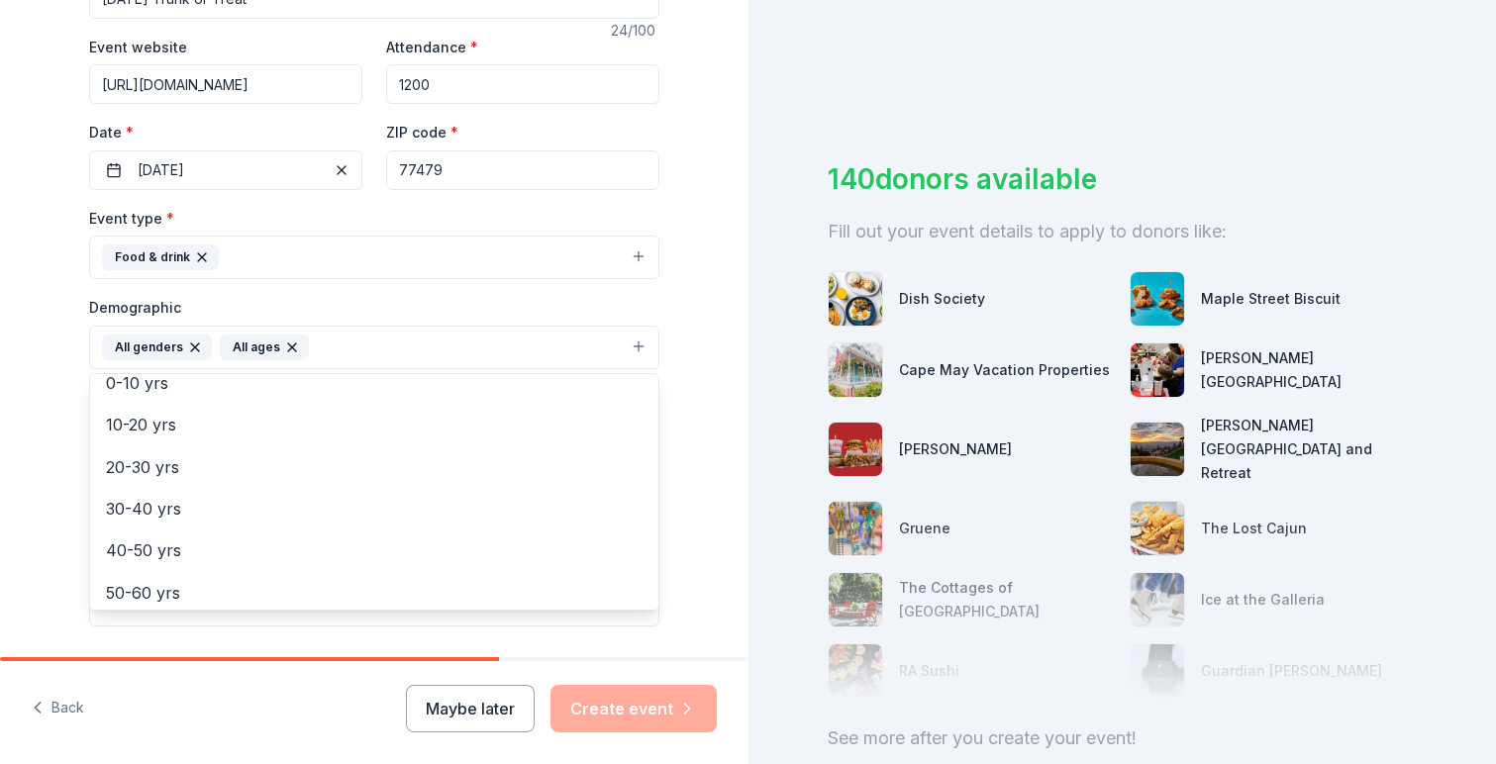
click at [67, 424] on div "Tell us about your event. We'll find in-kind donations you can apply for. Event…" at bounding box center [374, 302] width 634 height 1322
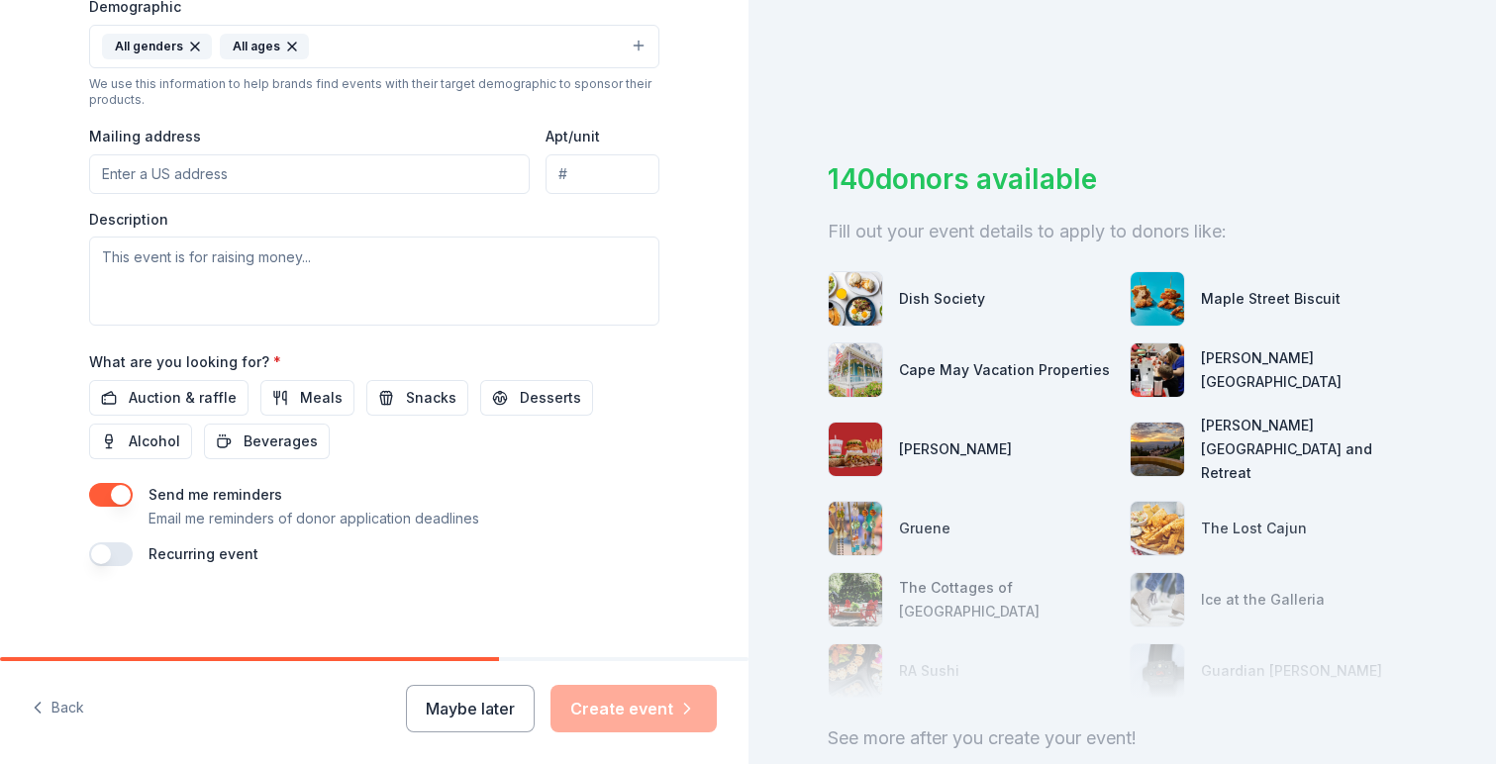
scroll to position [662, 0]
click at [176, 388] on span "Auction & raffle" at bounding box center [183, 396] width 108 height 24
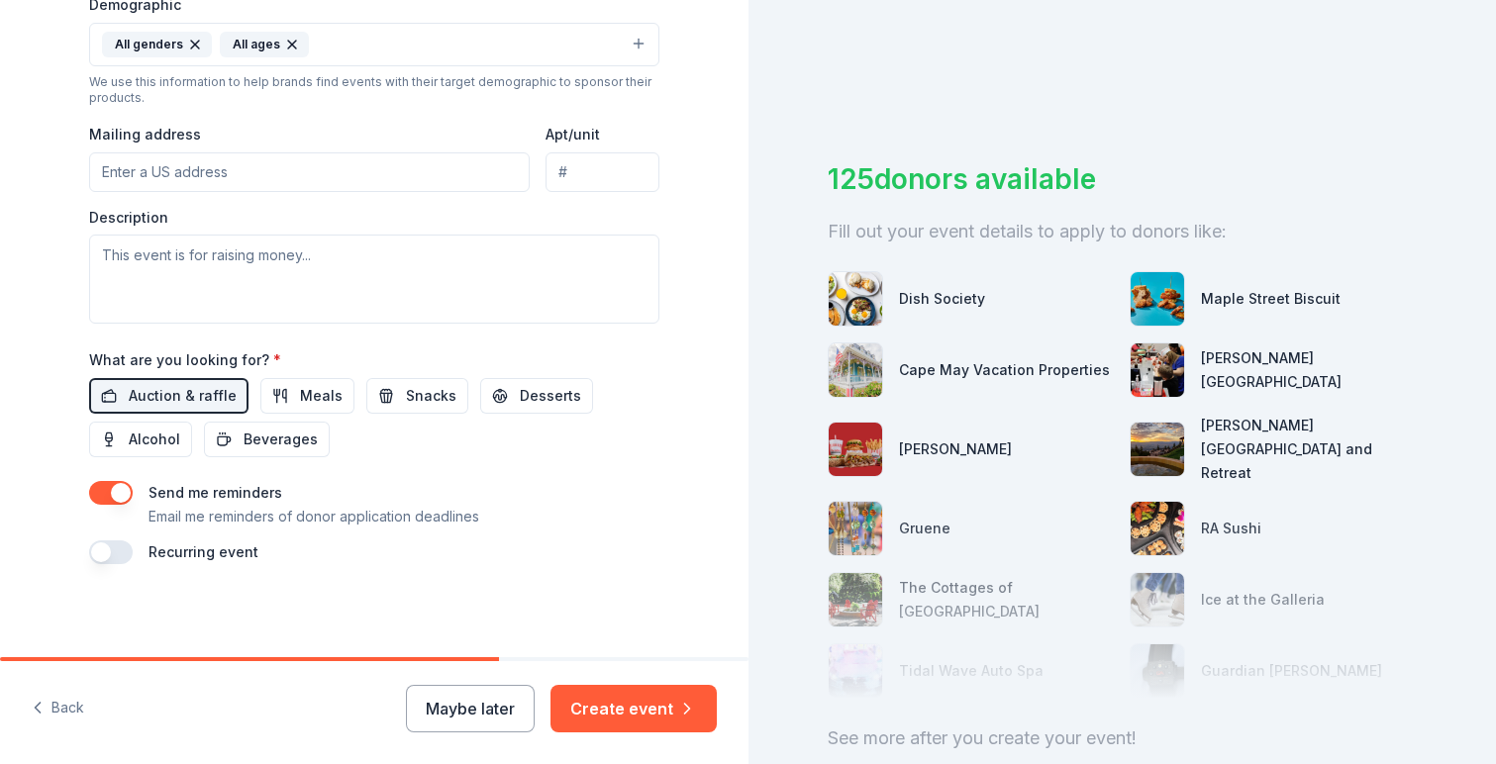
click at [121, 494] on button "button" at bounding box center [111, 493] width 44 height 24
click at [635, 707] on button "Create event" at bounding box center [633, 709] width 166 height 48
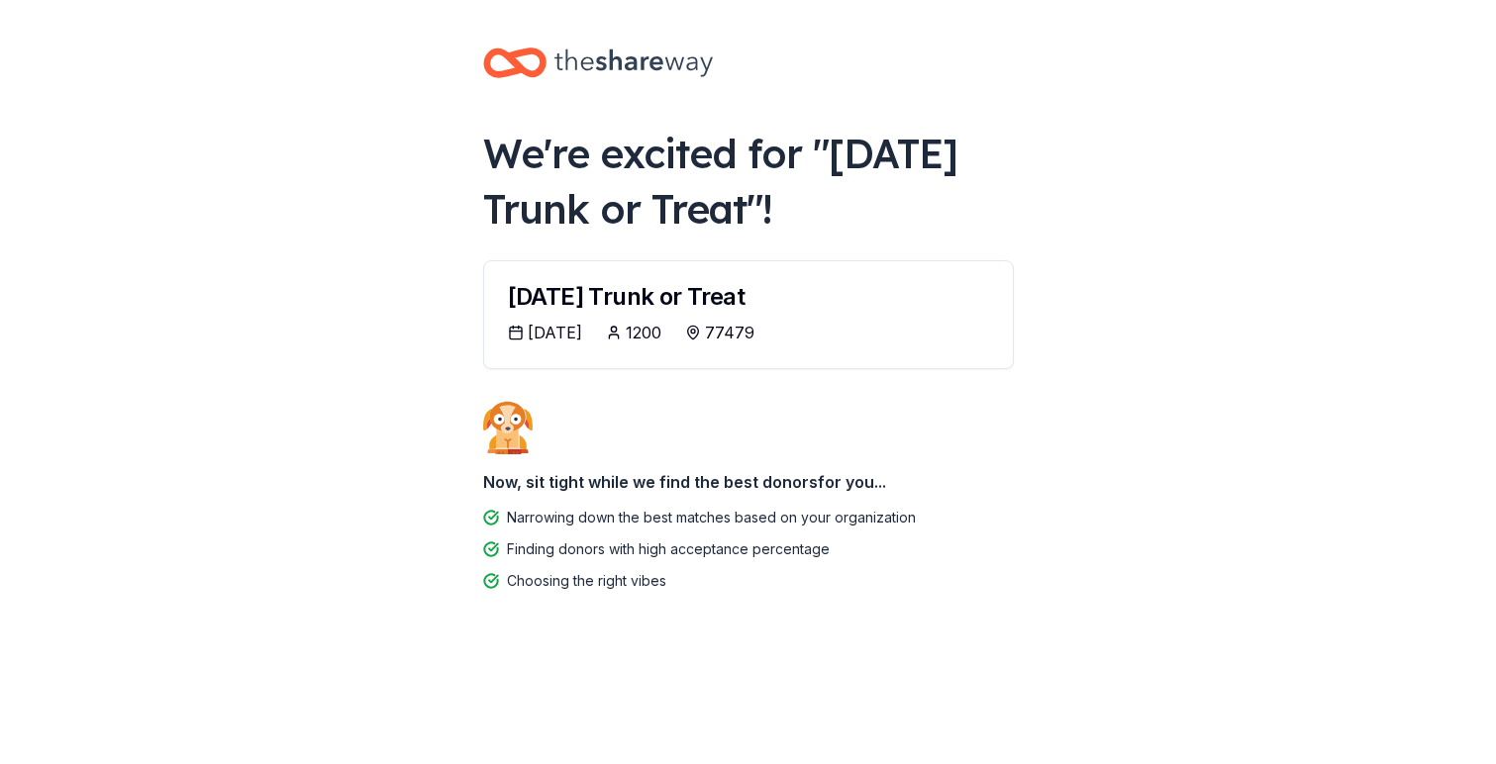
click at [570, 325] on div "10/29/2025" at bounding box center [555, 333] width 54 height 24
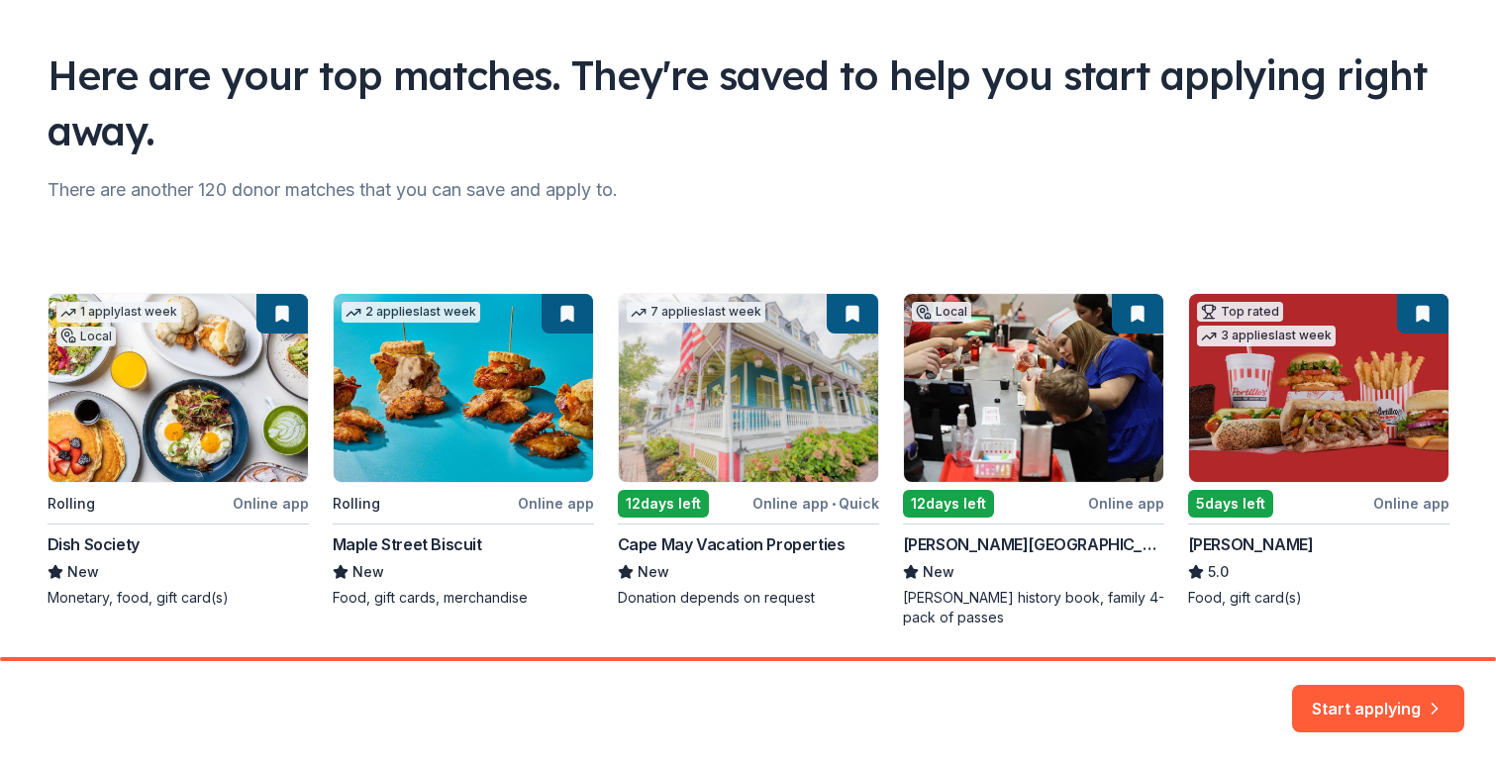
scroll to position [134, 0]
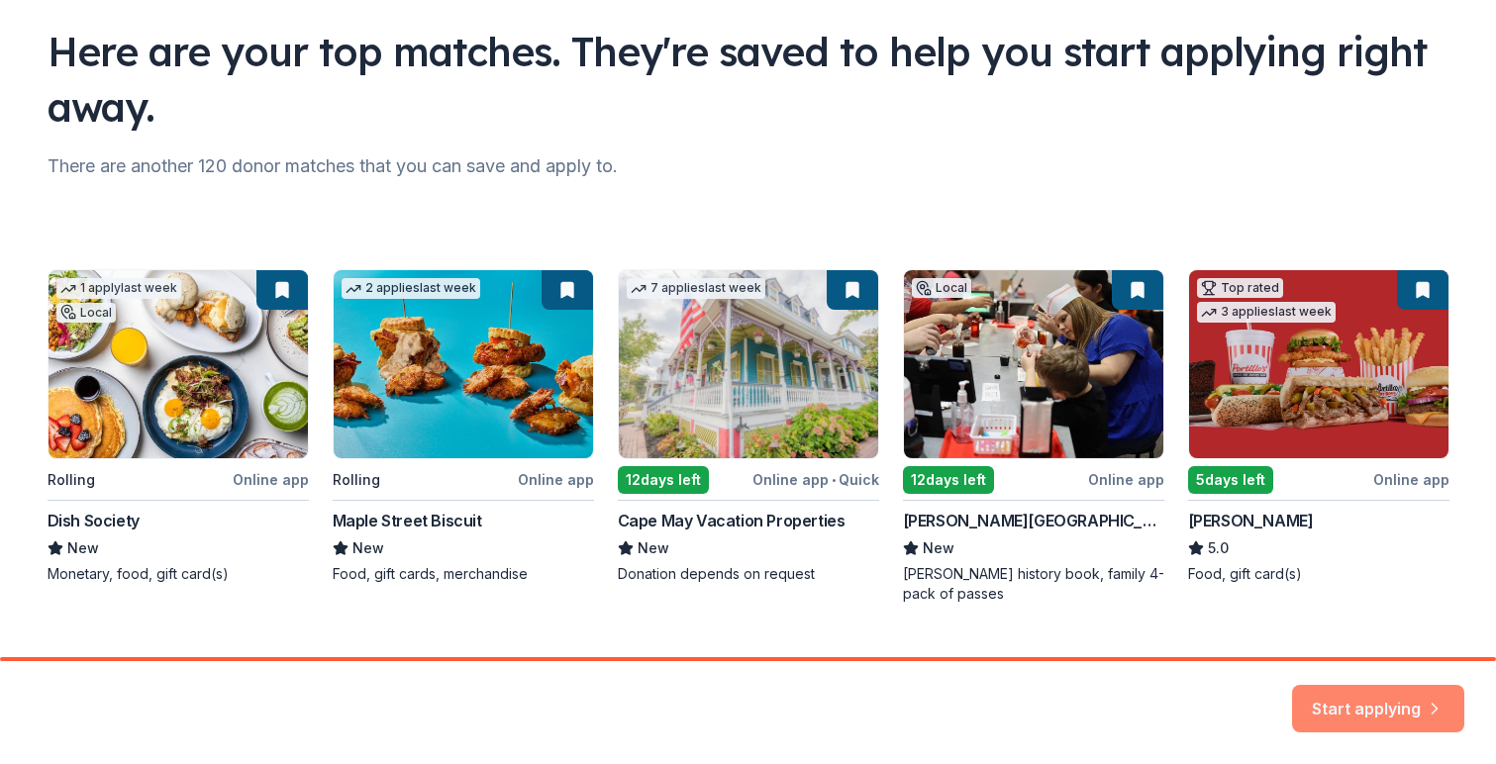
click at [1389, 696] on button "Start applying" at bounding box center [1378, 700] width 172 height 48
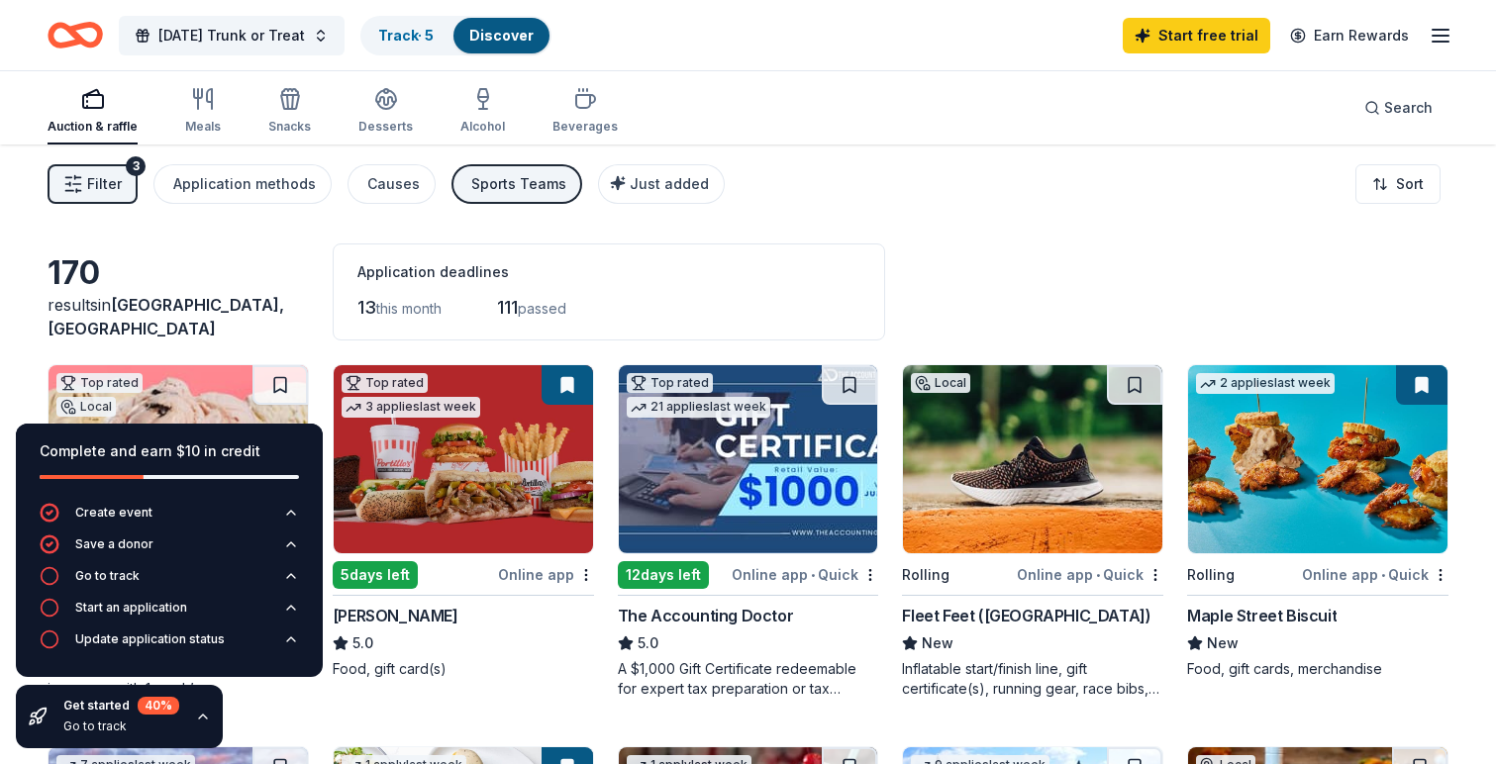
click at [314, 316] on div "170 results in Sugar Land, TX Application deadlines 13 this month 111 passed" at bounding box center [748, 292] width 1401 height 97
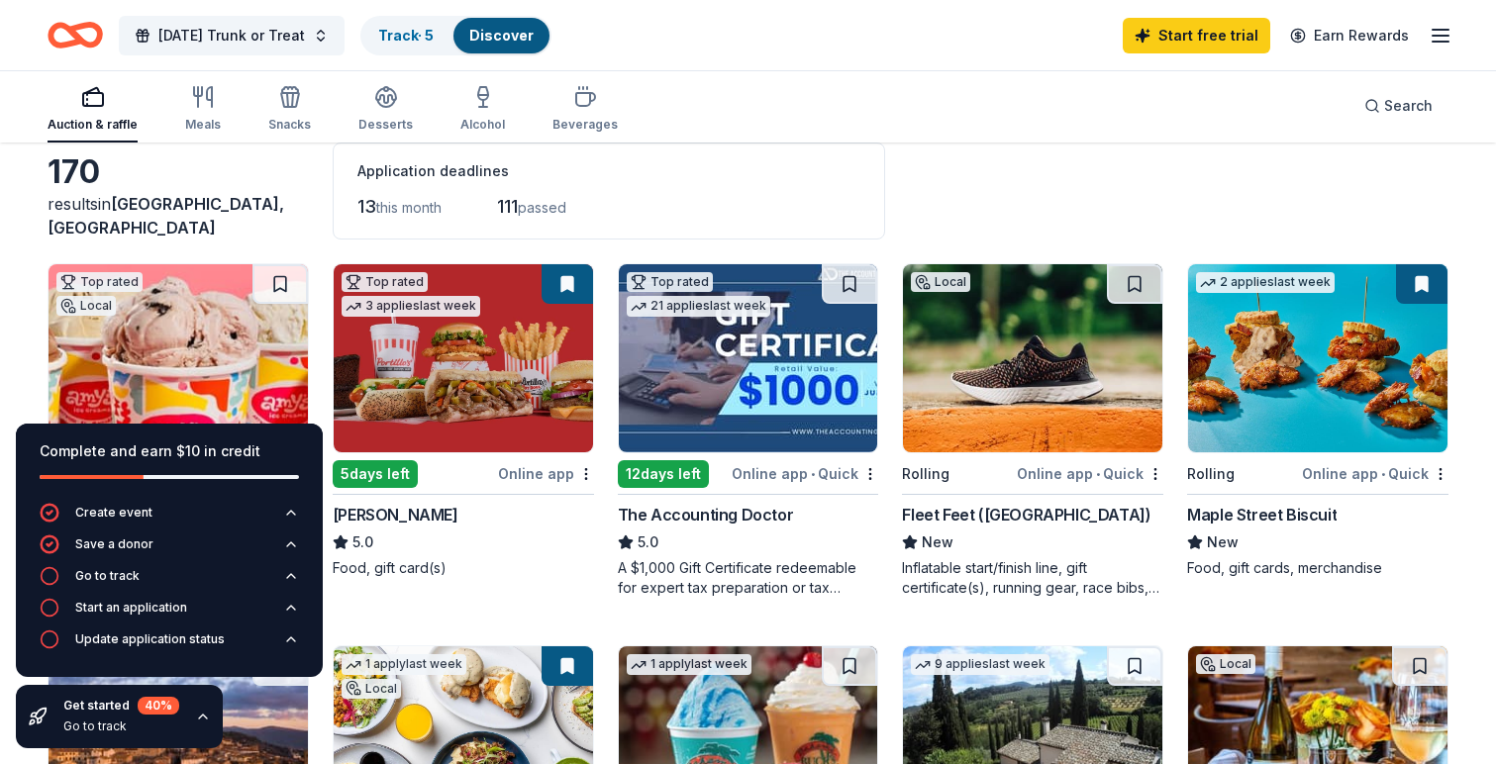
scroll to position [103, 0]
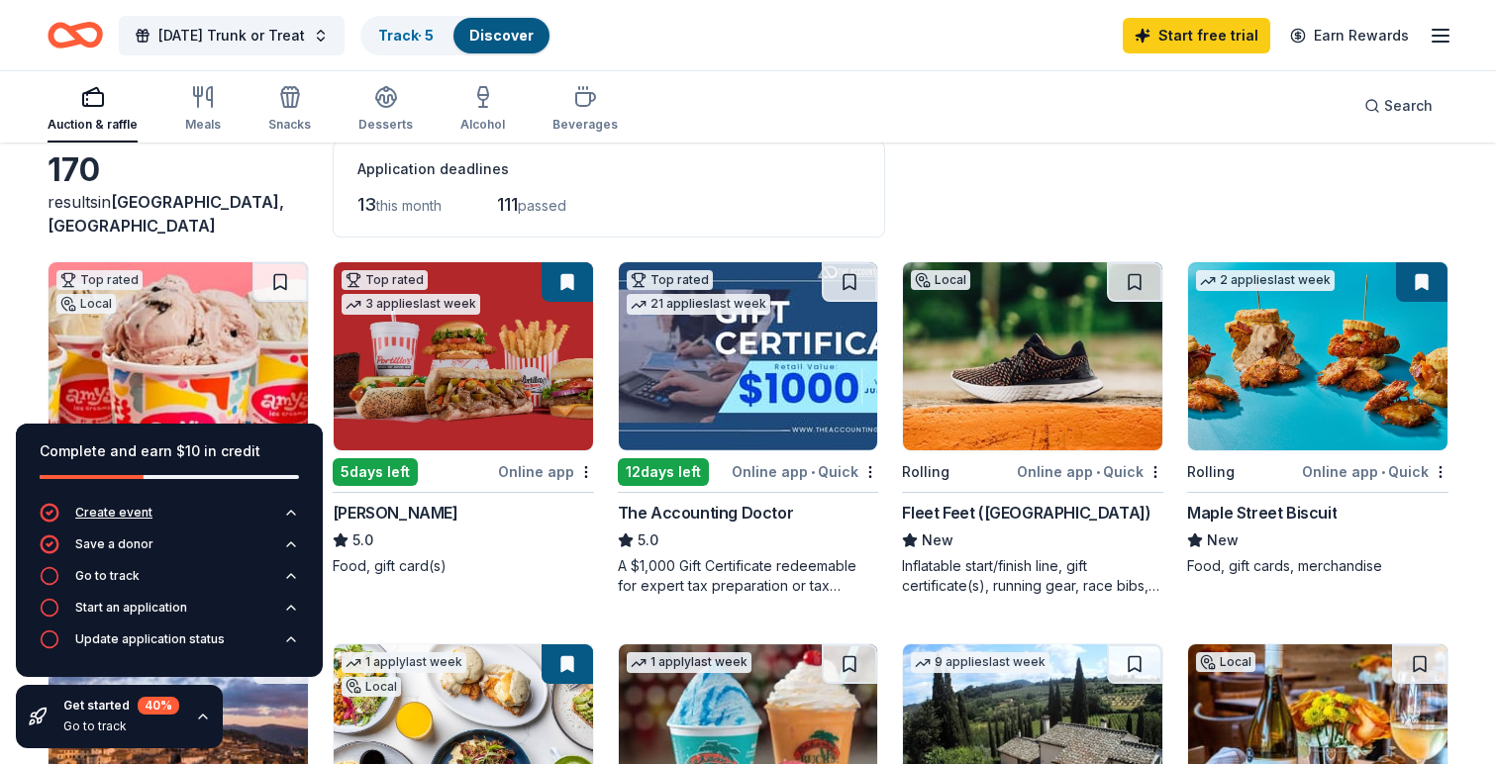
click at [288, 510] on icon "button" at bounding box center [291, 513] width 16 height 16
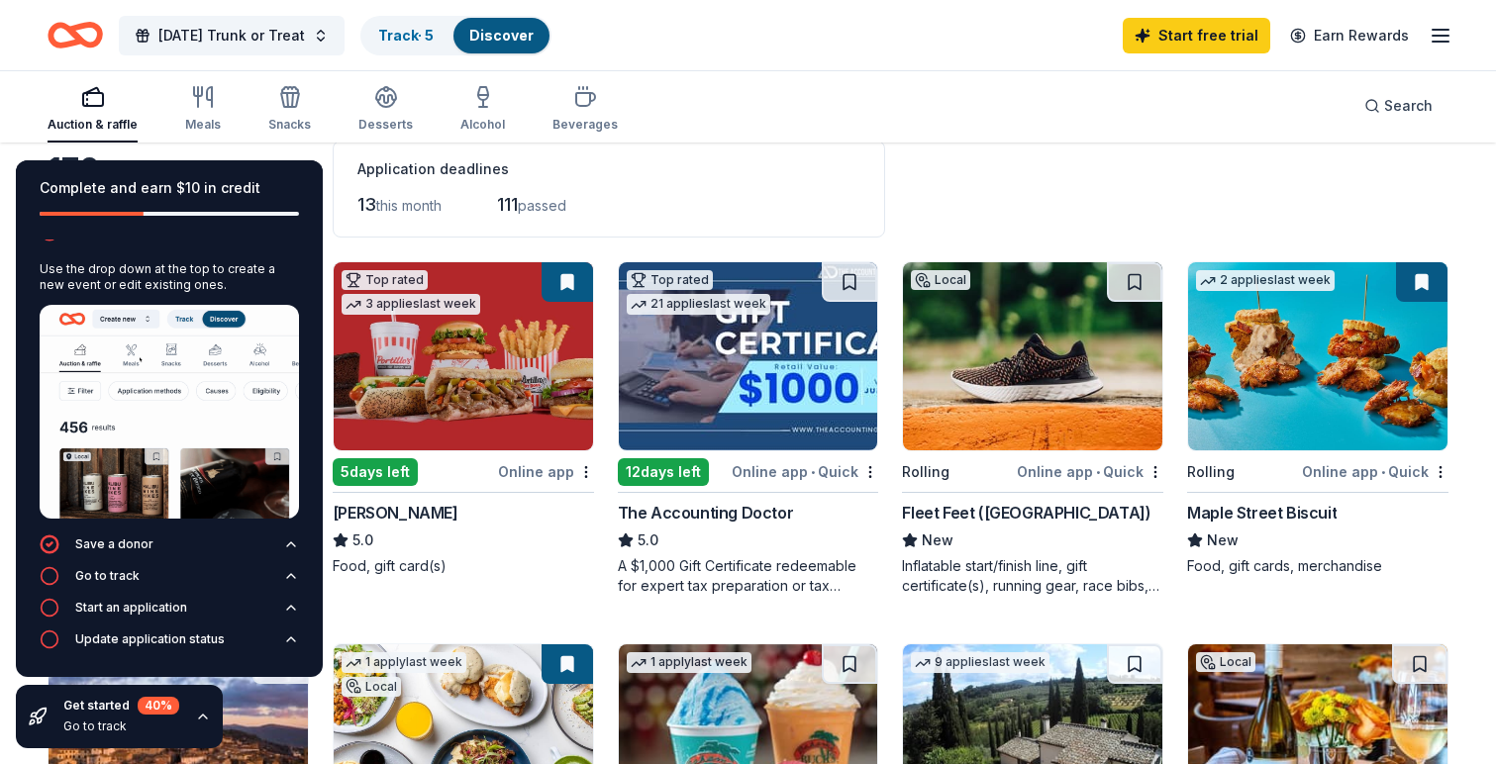
scroll to position [0, 0]
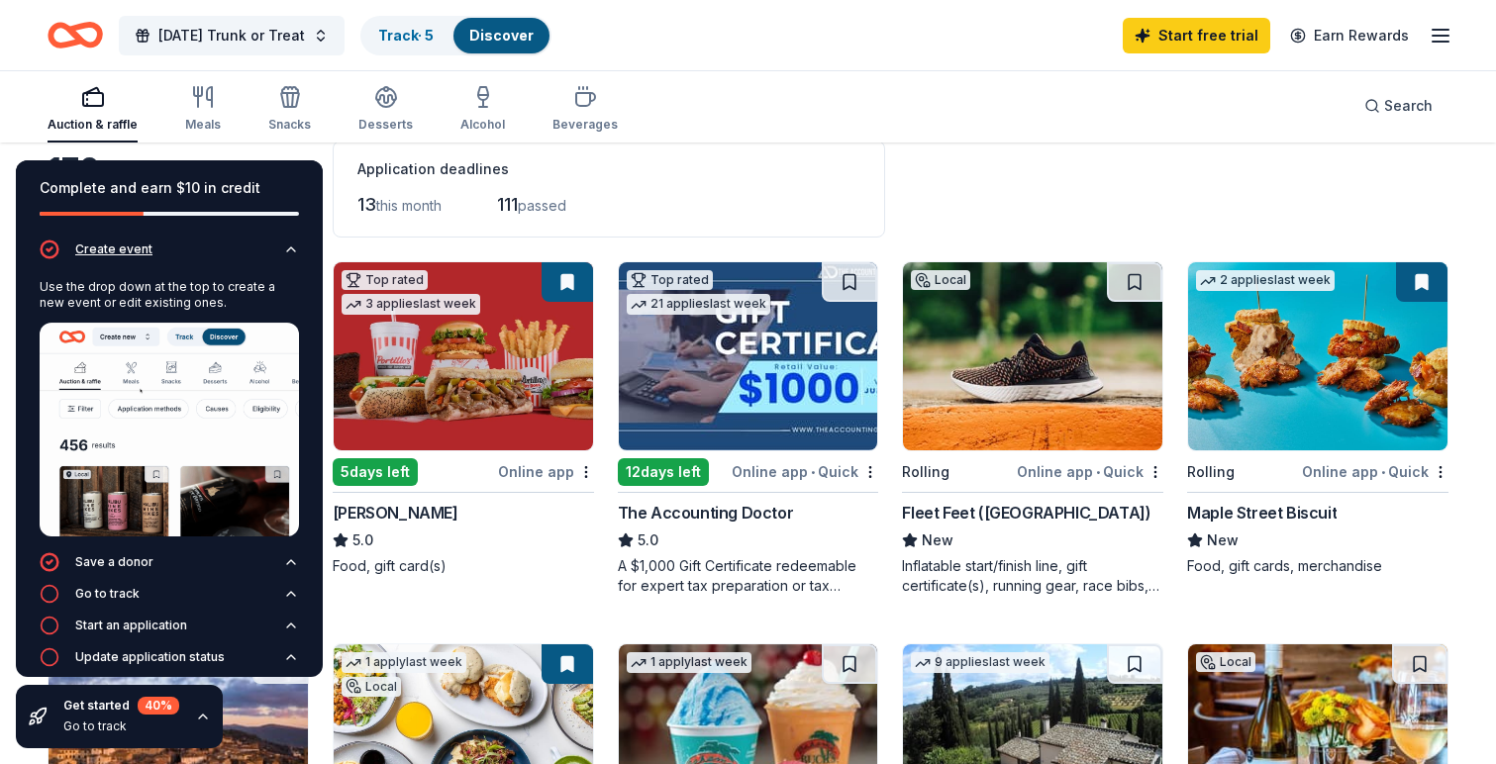
click at [281, 252] on button "Create event" at bounding box center [169, 256] width 259 height 32
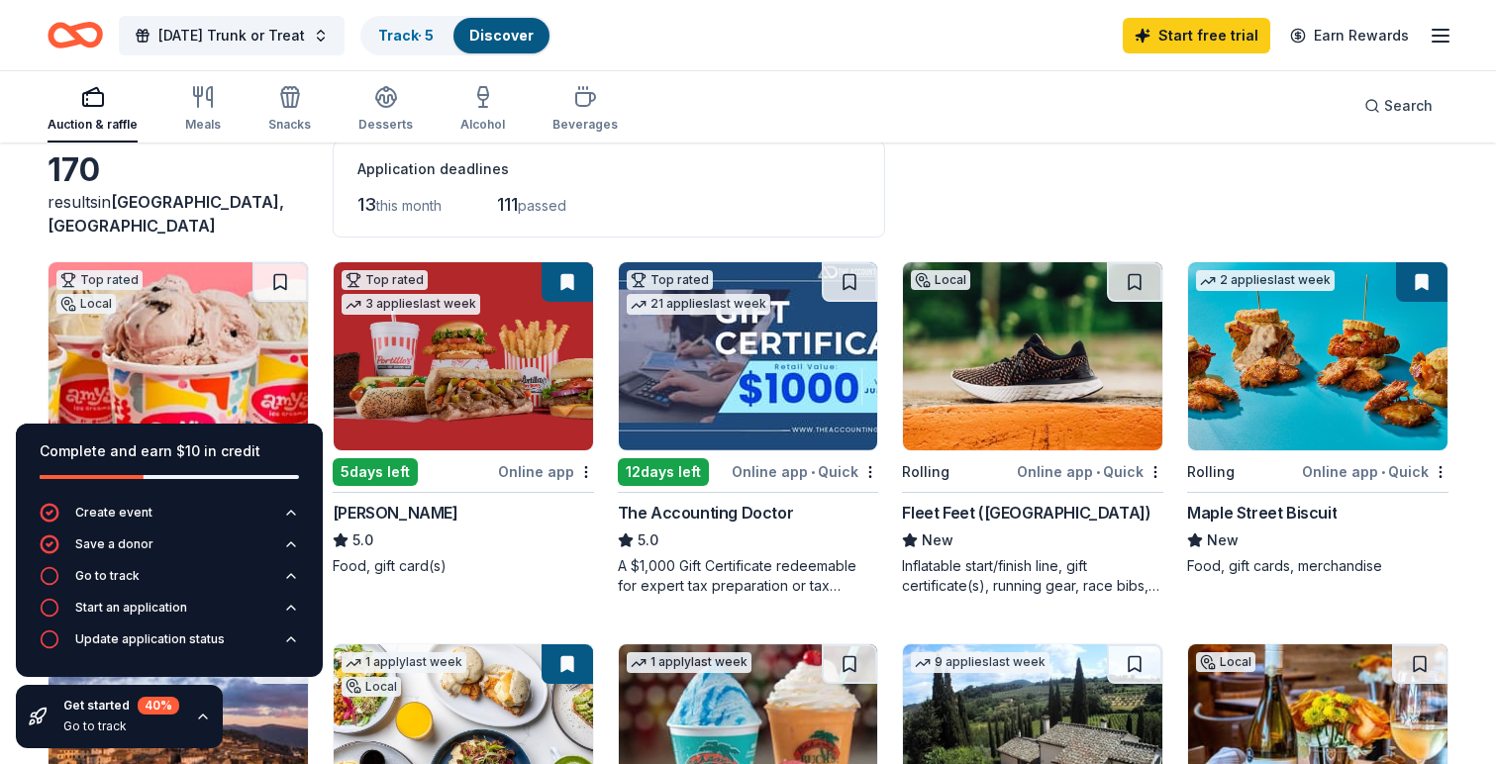
click at [323, 212] on div "170 results in Sugar Land, TX Application deadlines 13 this month 111 passed" at bounding box center [748, 189] width 1401 height 97
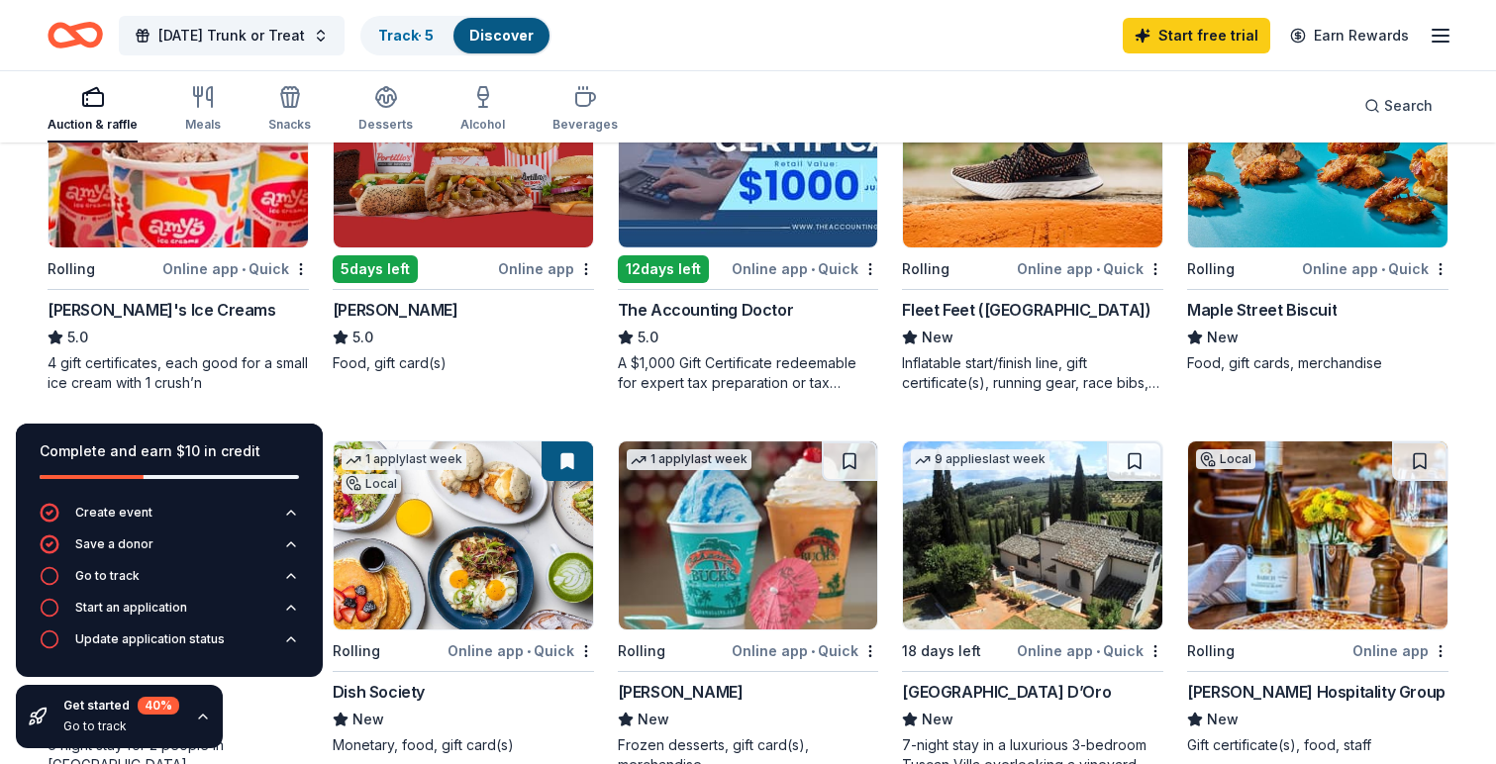
scroll to position [308, 0]
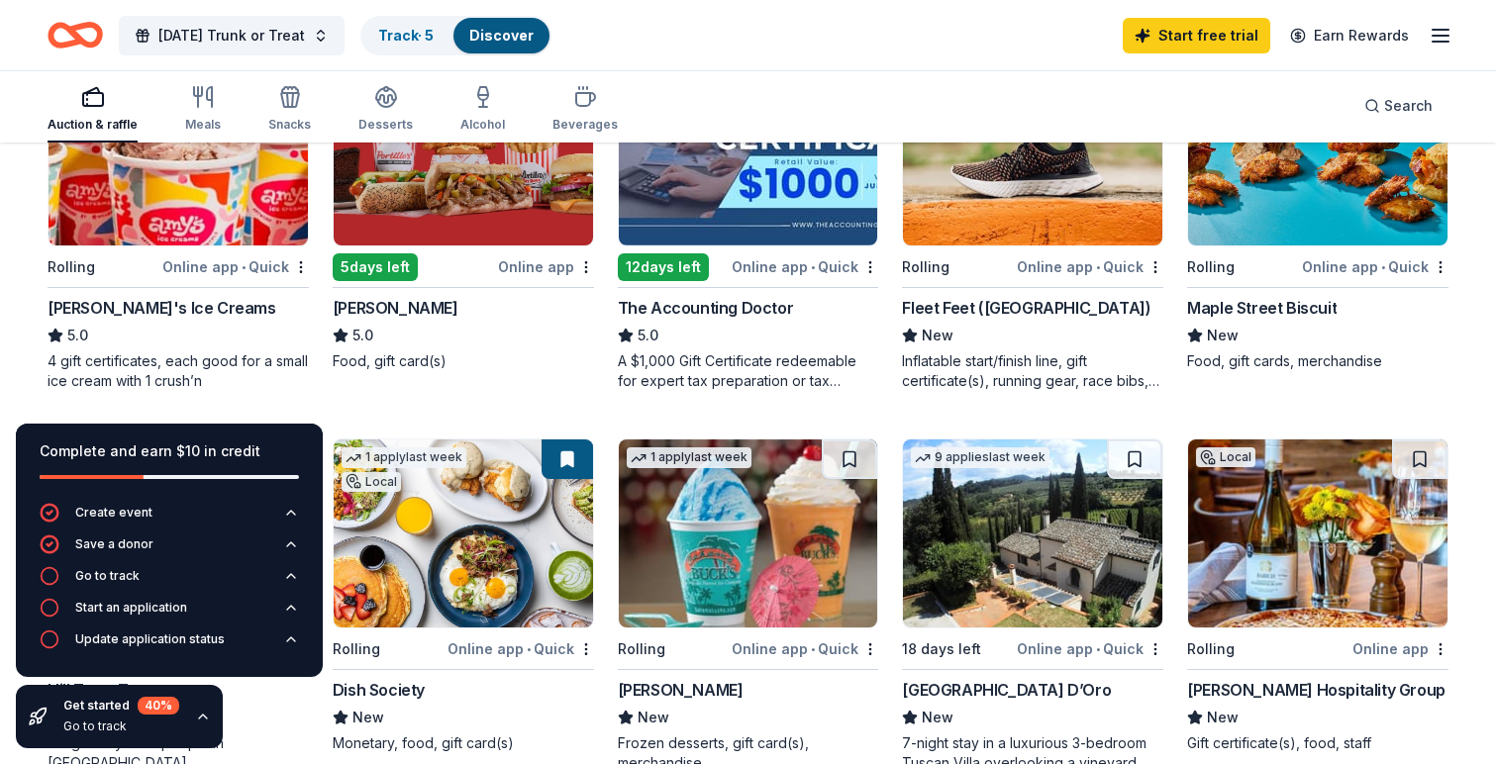
click at [202, 181] on img at bounding box center [178, 151] width 259 height 188
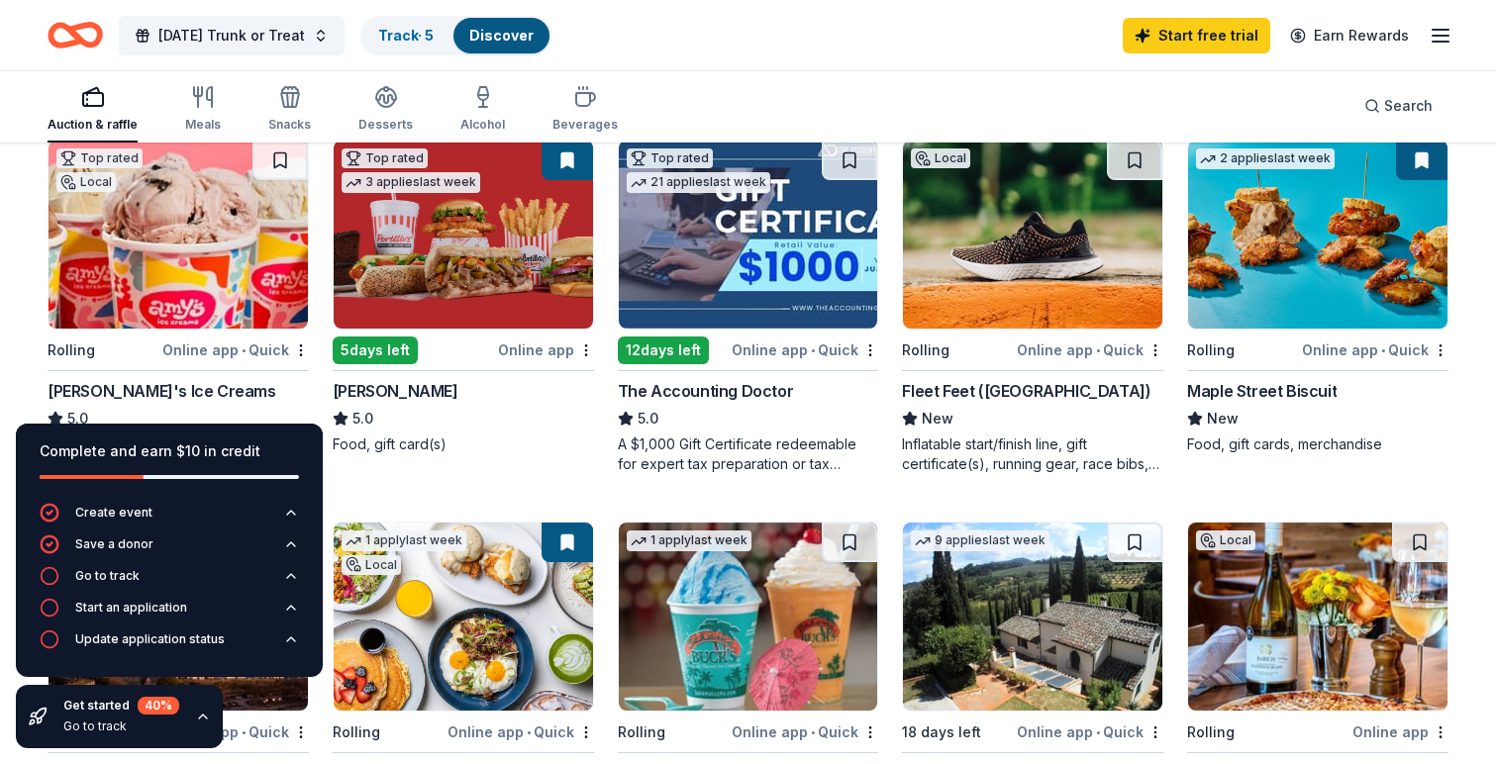
scroll to position [256, 0]
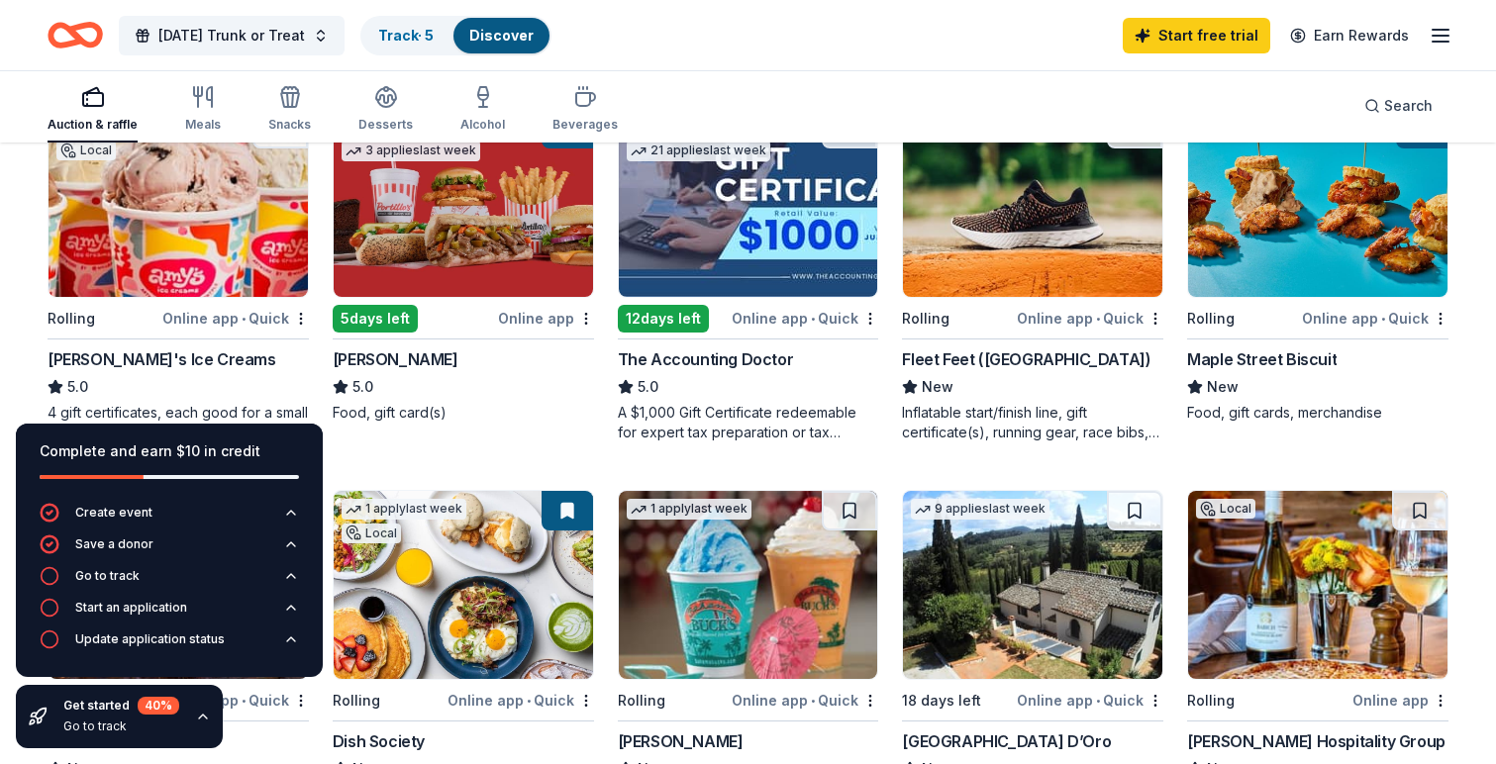
click at [444, 207] on img at bounding box center [463, 203] width 259 height 188
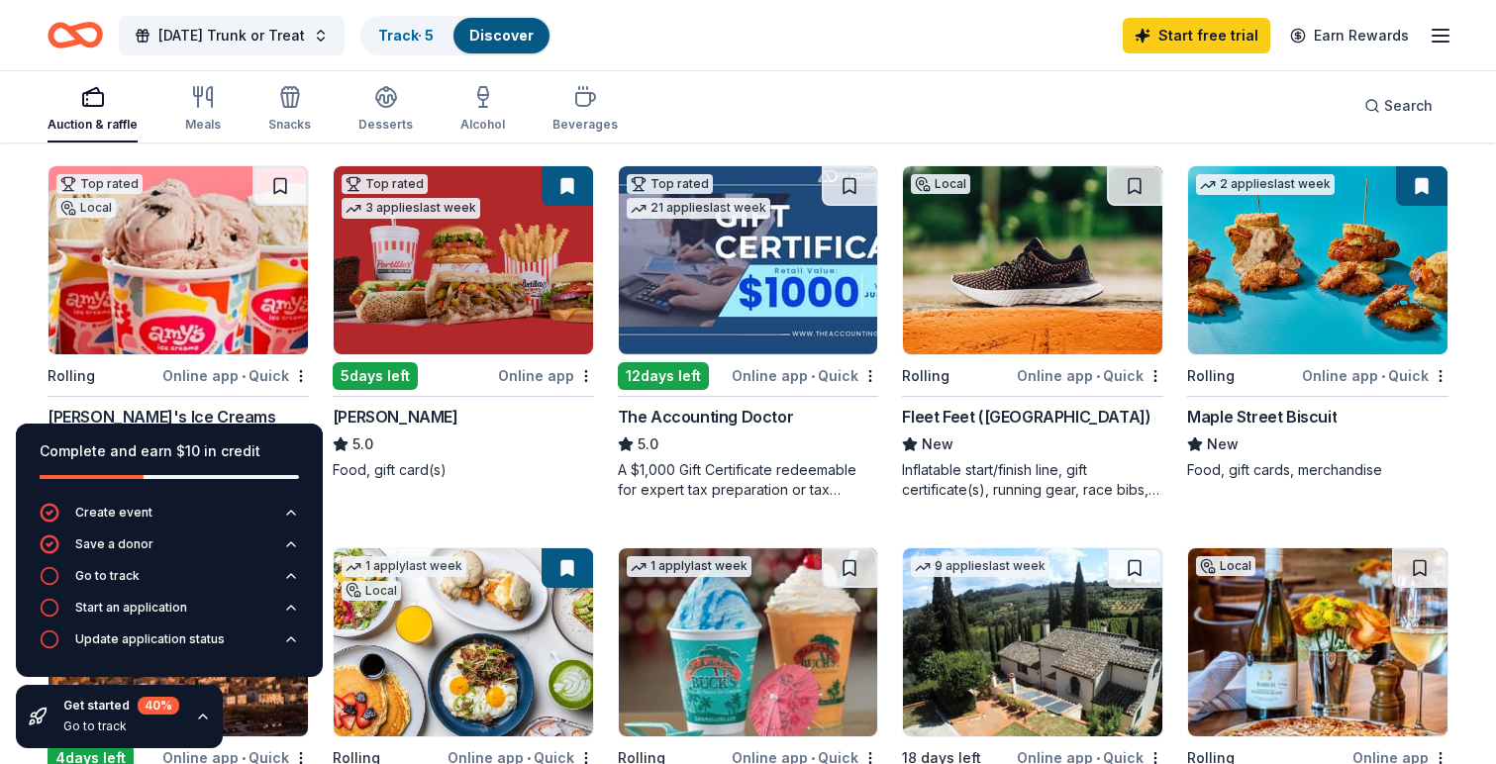
scroll to position [208, 0]
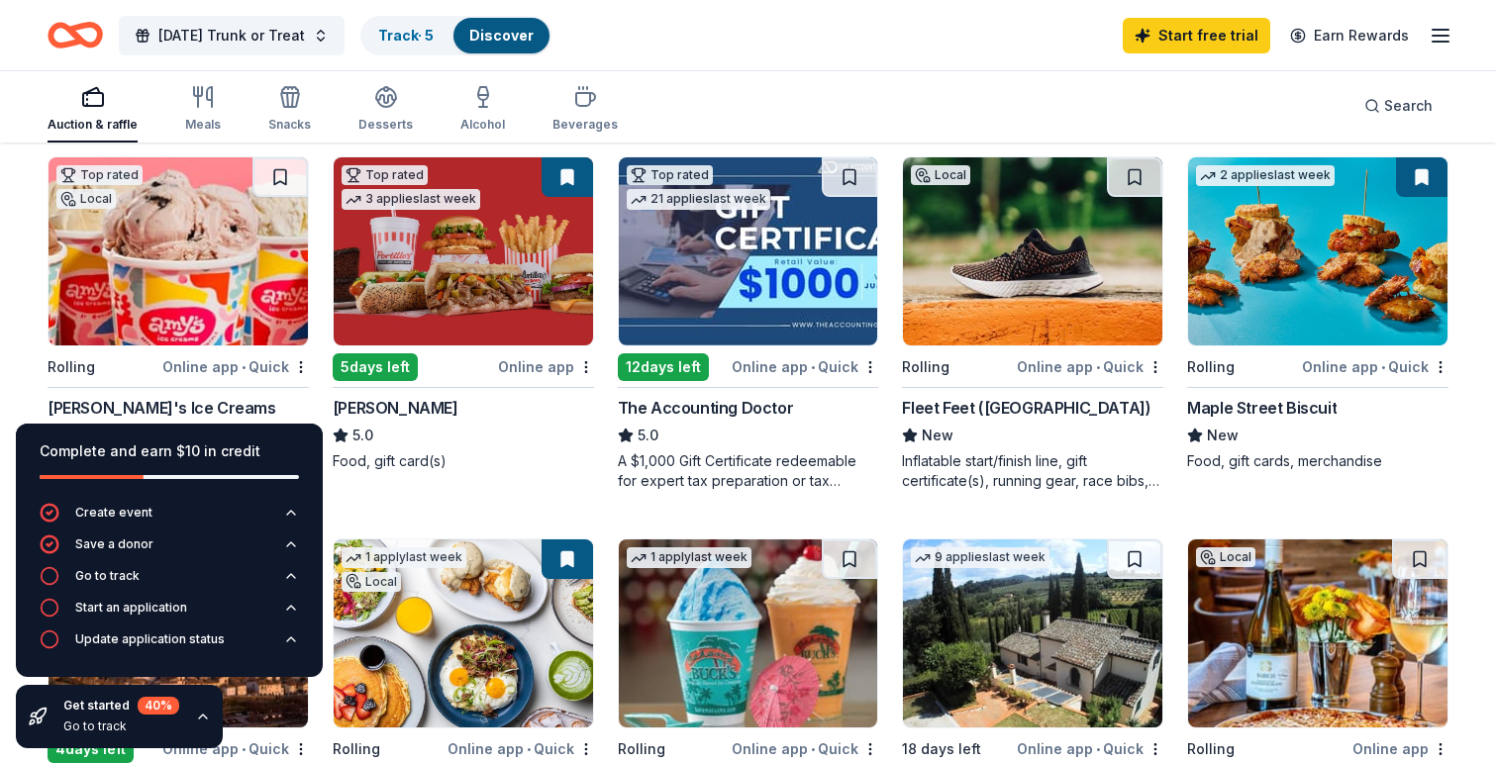
click at [1025, 273] on img at bounding box center [1032, 251] width 259 height 188
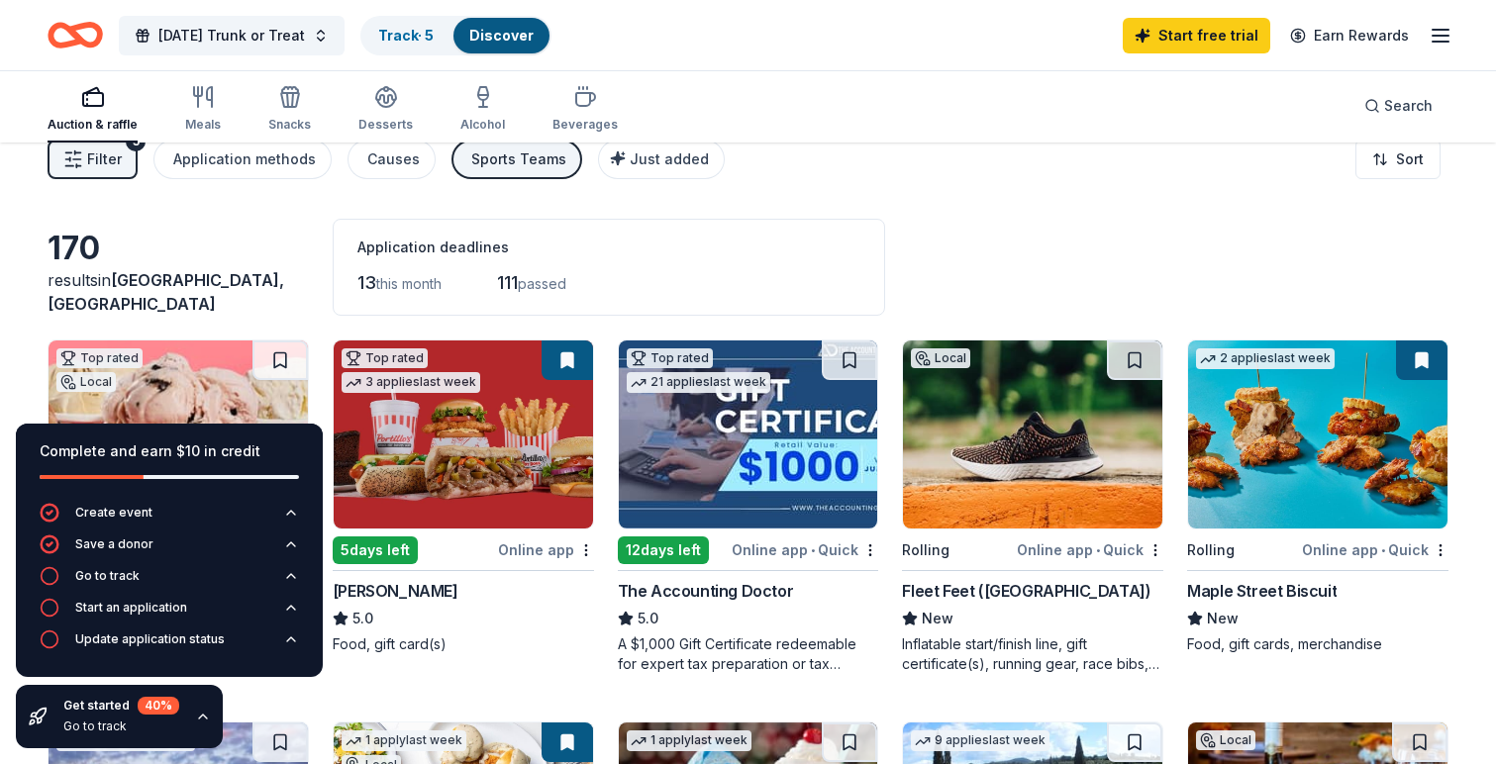
scroll to position [0, 0]
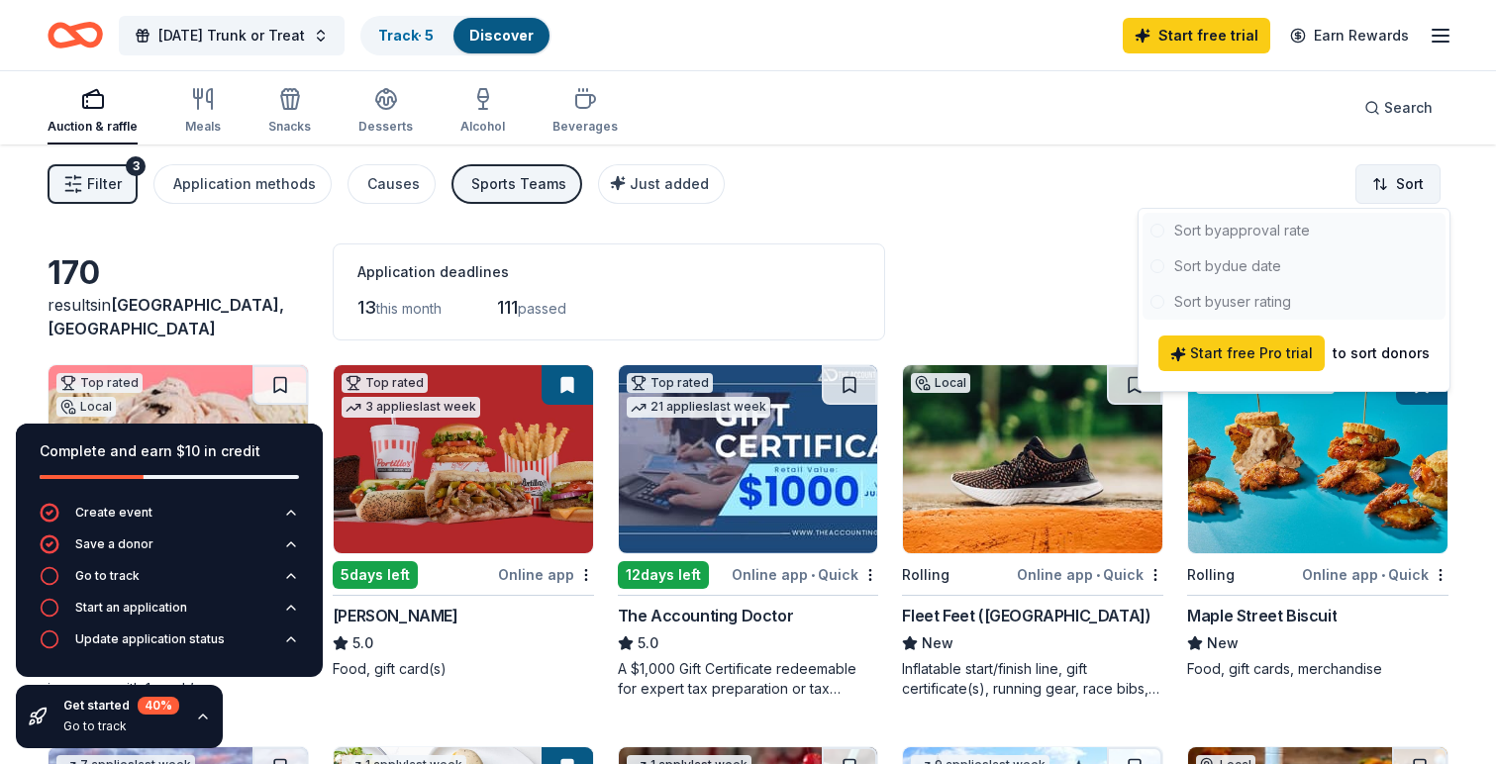
click at [1385, 177] on html "Halloween Trunk or Treat Track · 5 Discover Start free trial Earn Rewards Aucti…" at bounding box center [748, 382] width 1496 height 764
click at [952, 195] on html "Halloween Trunk or Treat Track · 5 Discover Start free trial Earn Rewards Aucti…" at bounding box center [748, 382] width 1496 height 764
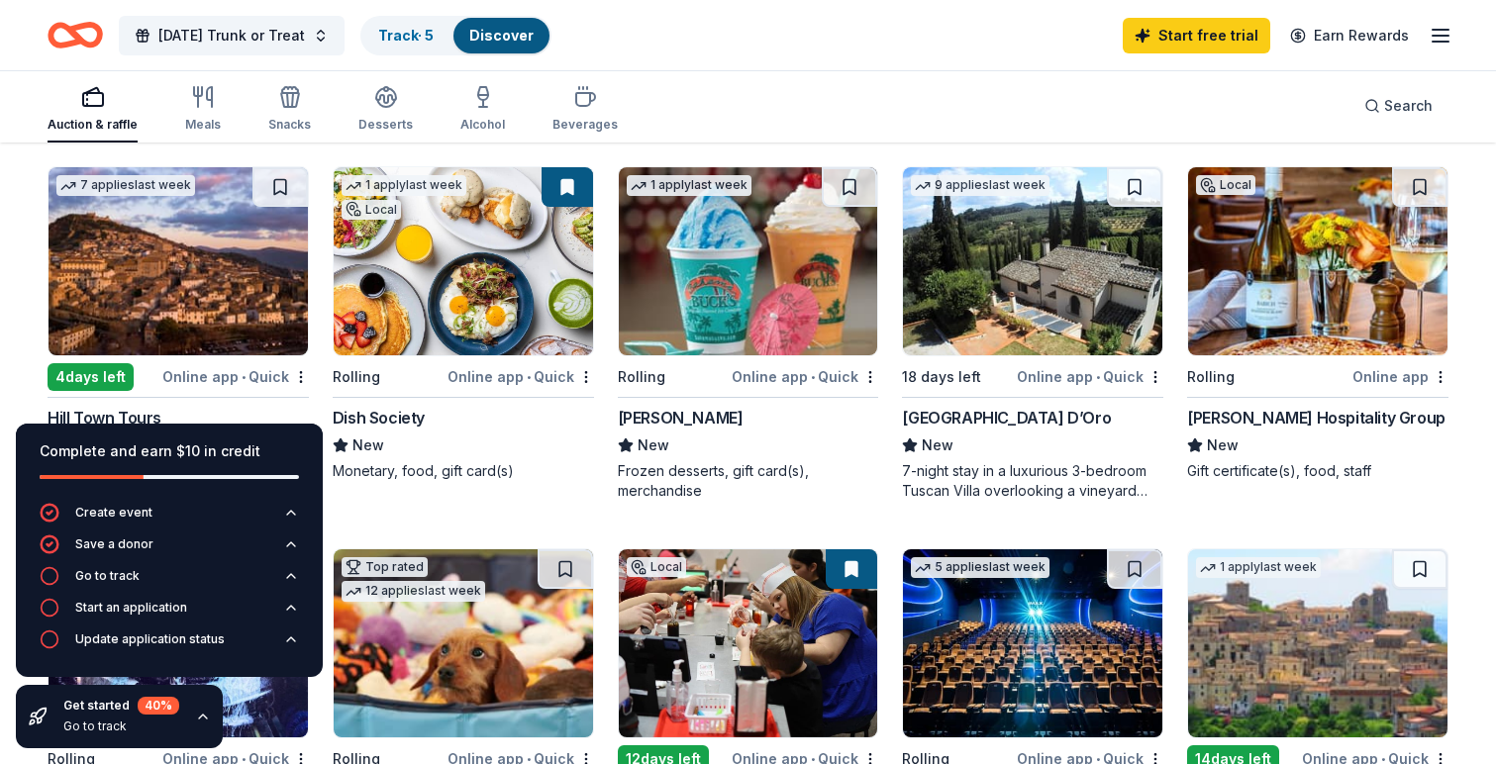
scroll to position [589, 0]
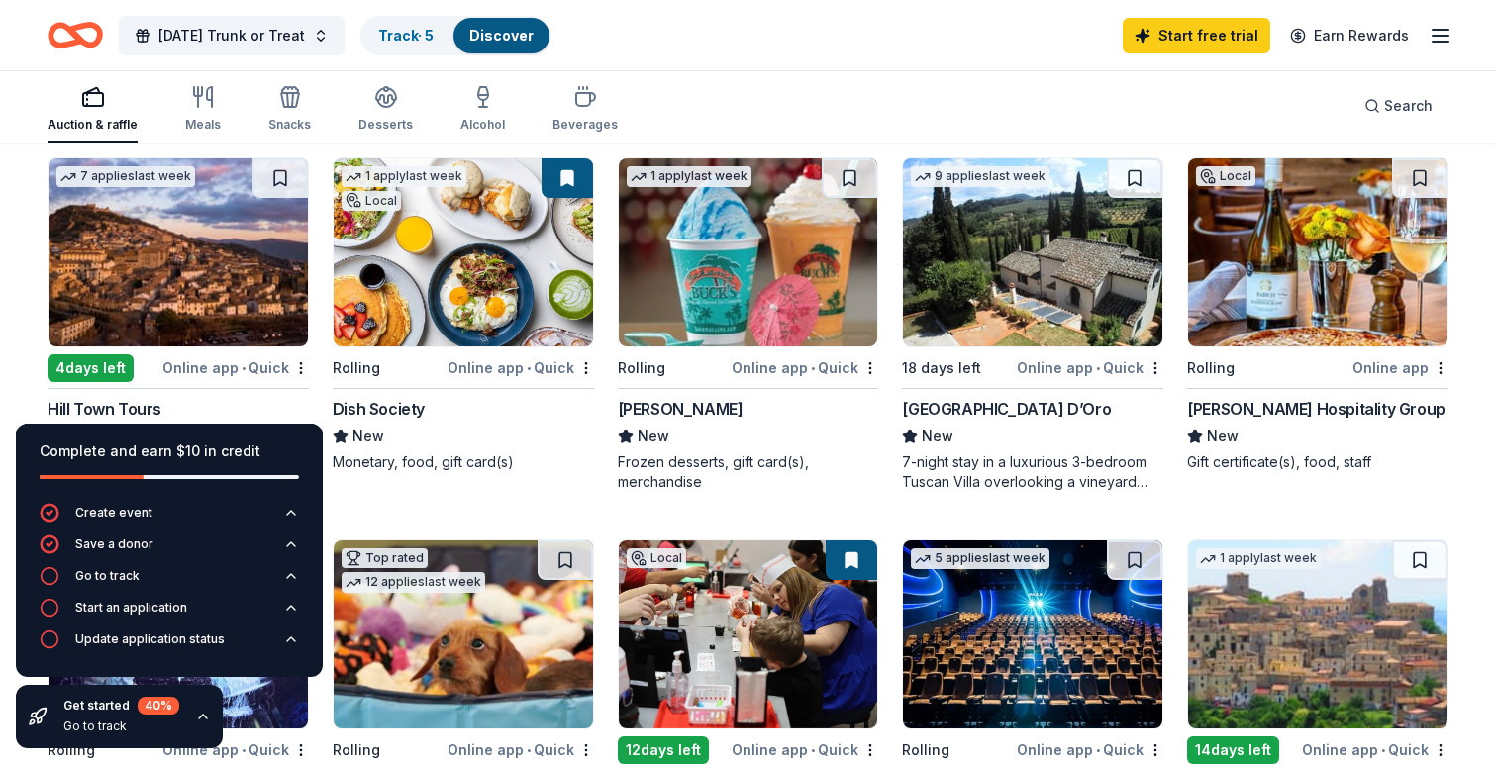
click at [454, 230] on img at bounding box center [463, 252] width 259 height 188
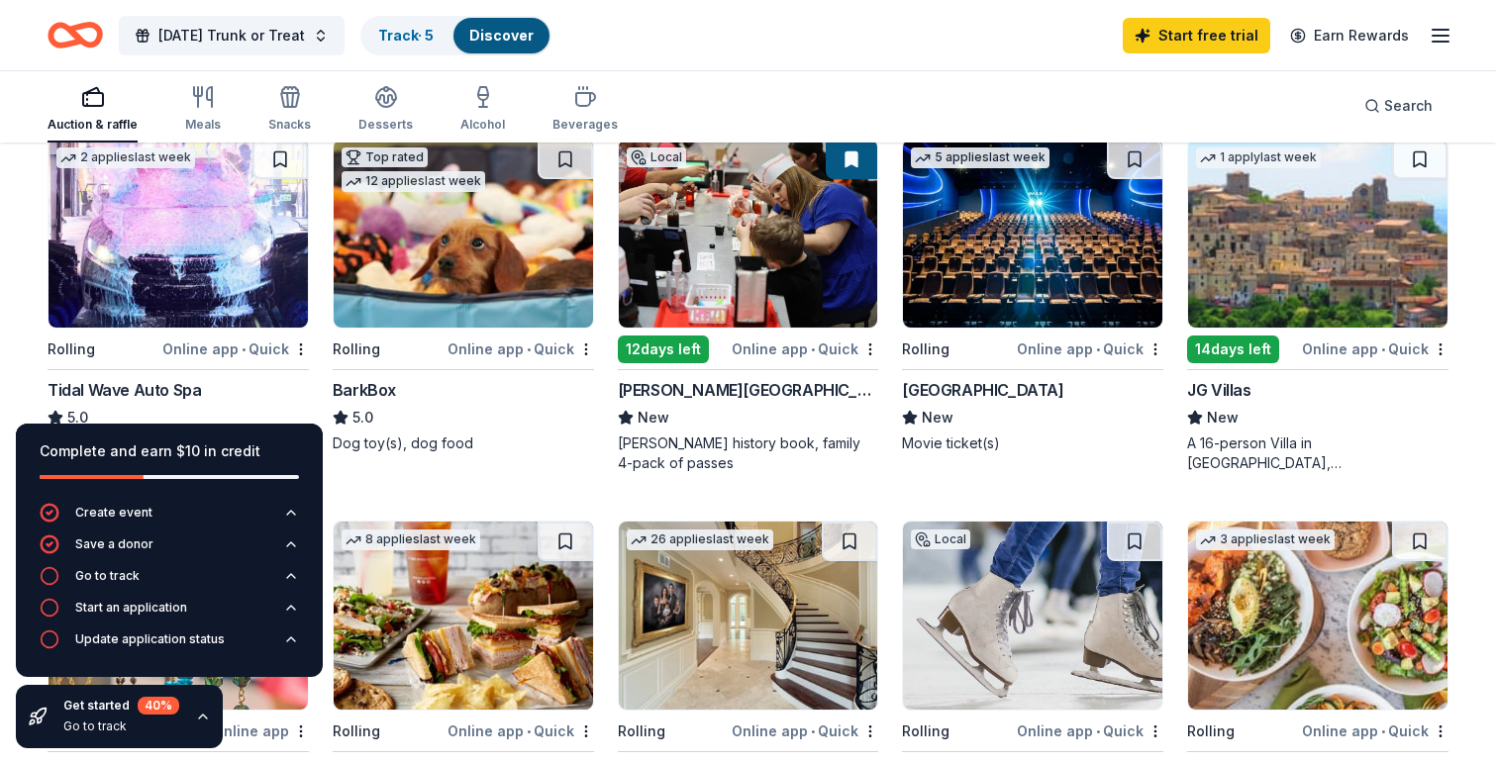
scroll to position [1014, 0]
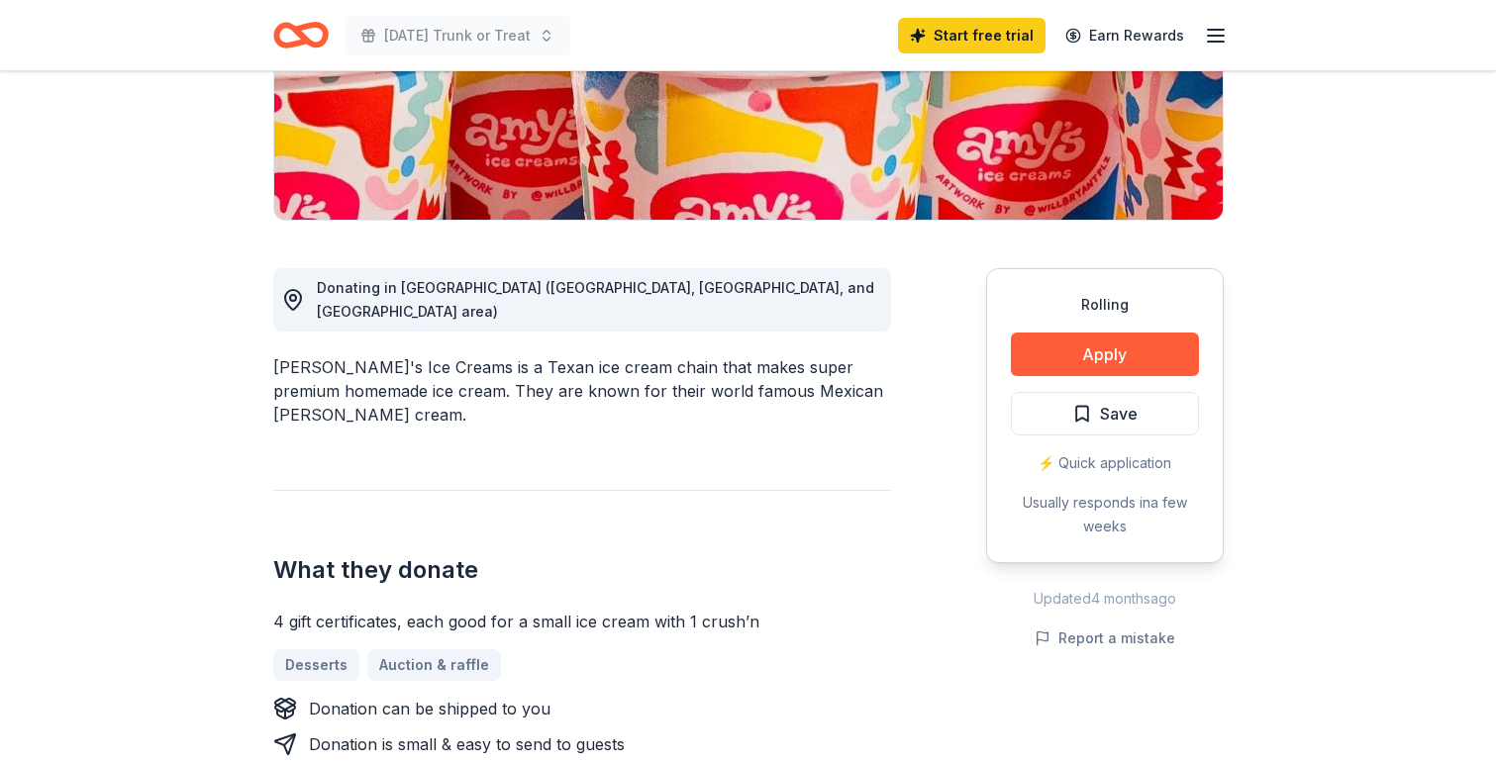
scroll to position [396, 0]
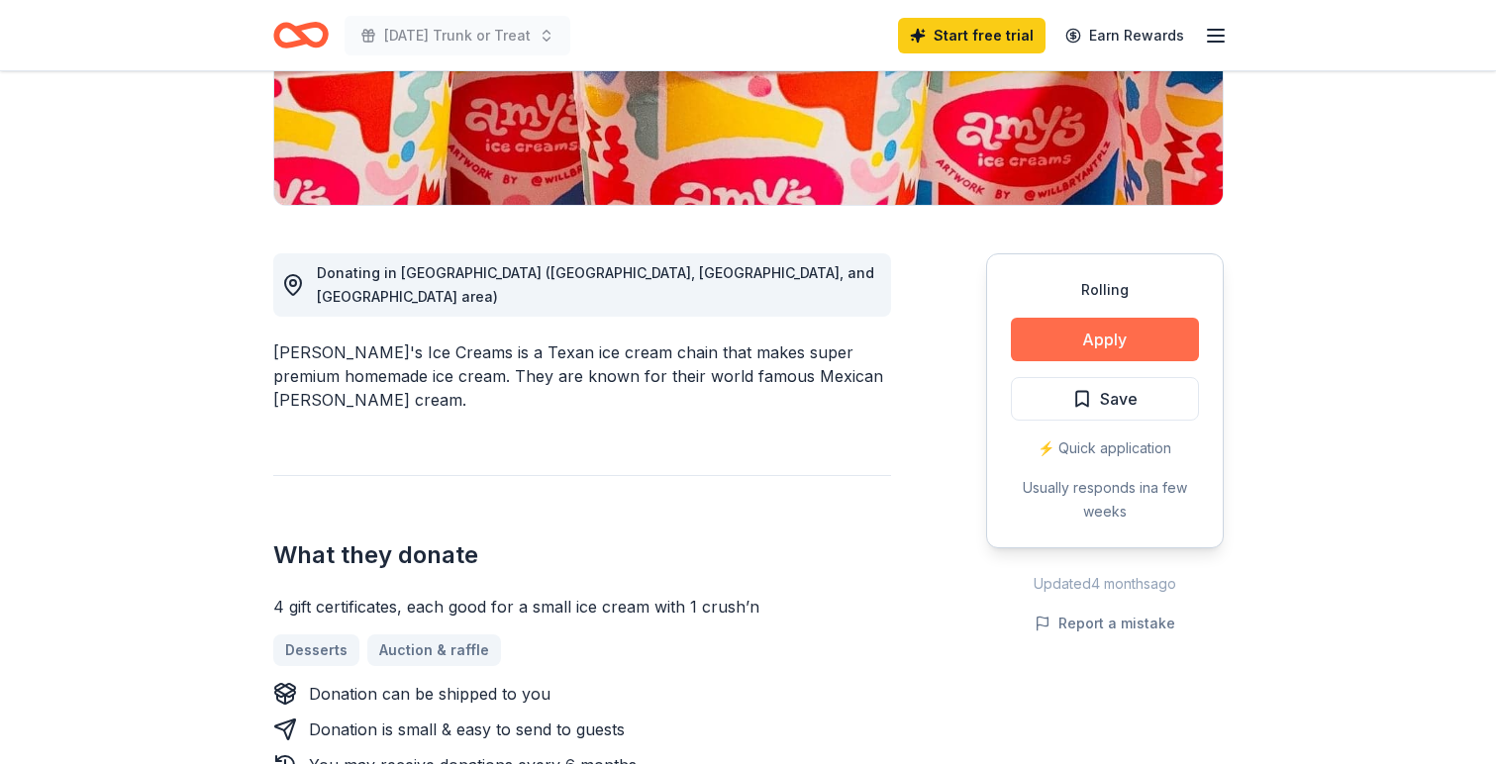
click at [1077, 343] on button "Apply" at bounding box center [1105, 340] width 188 height 44
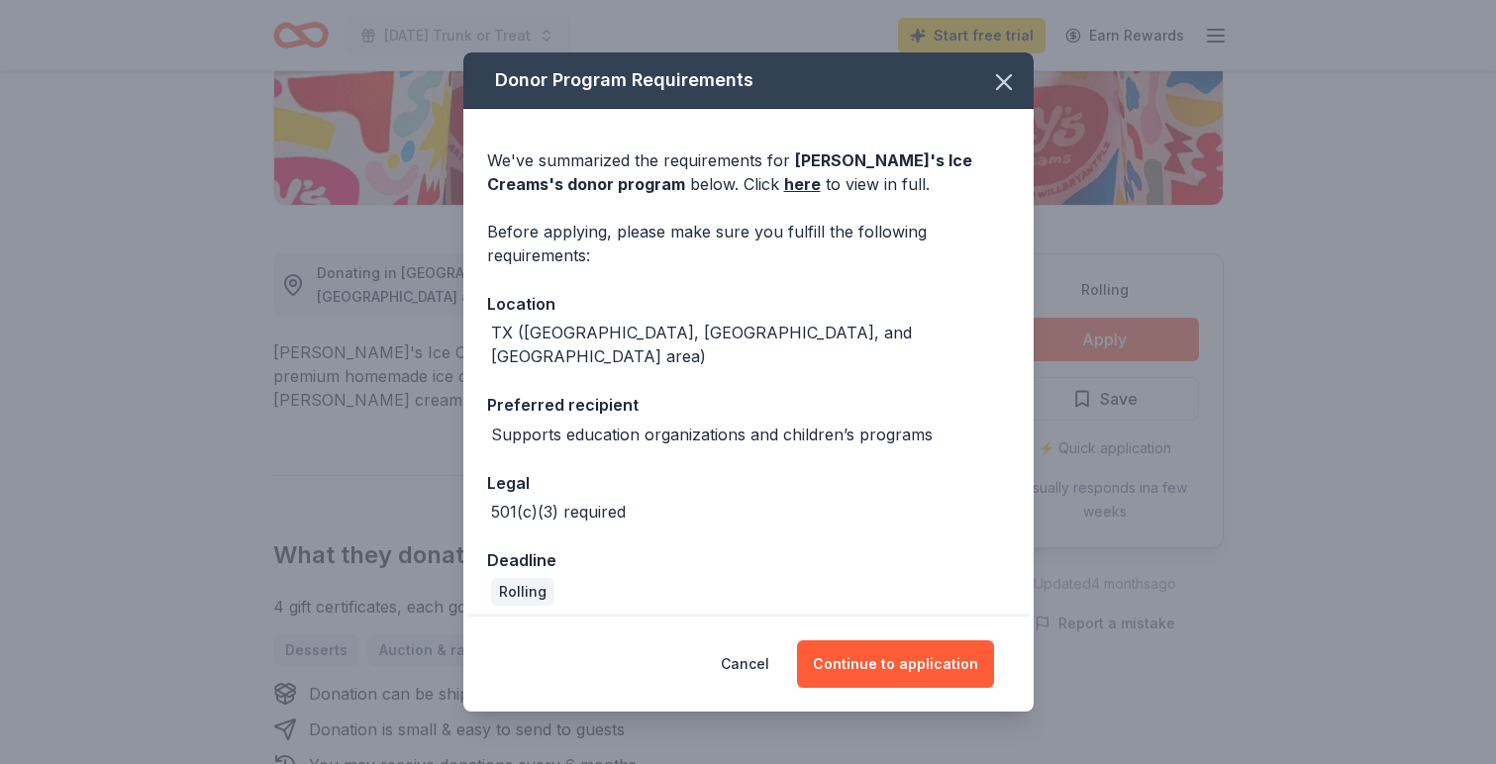
scroll to position [66, 0]
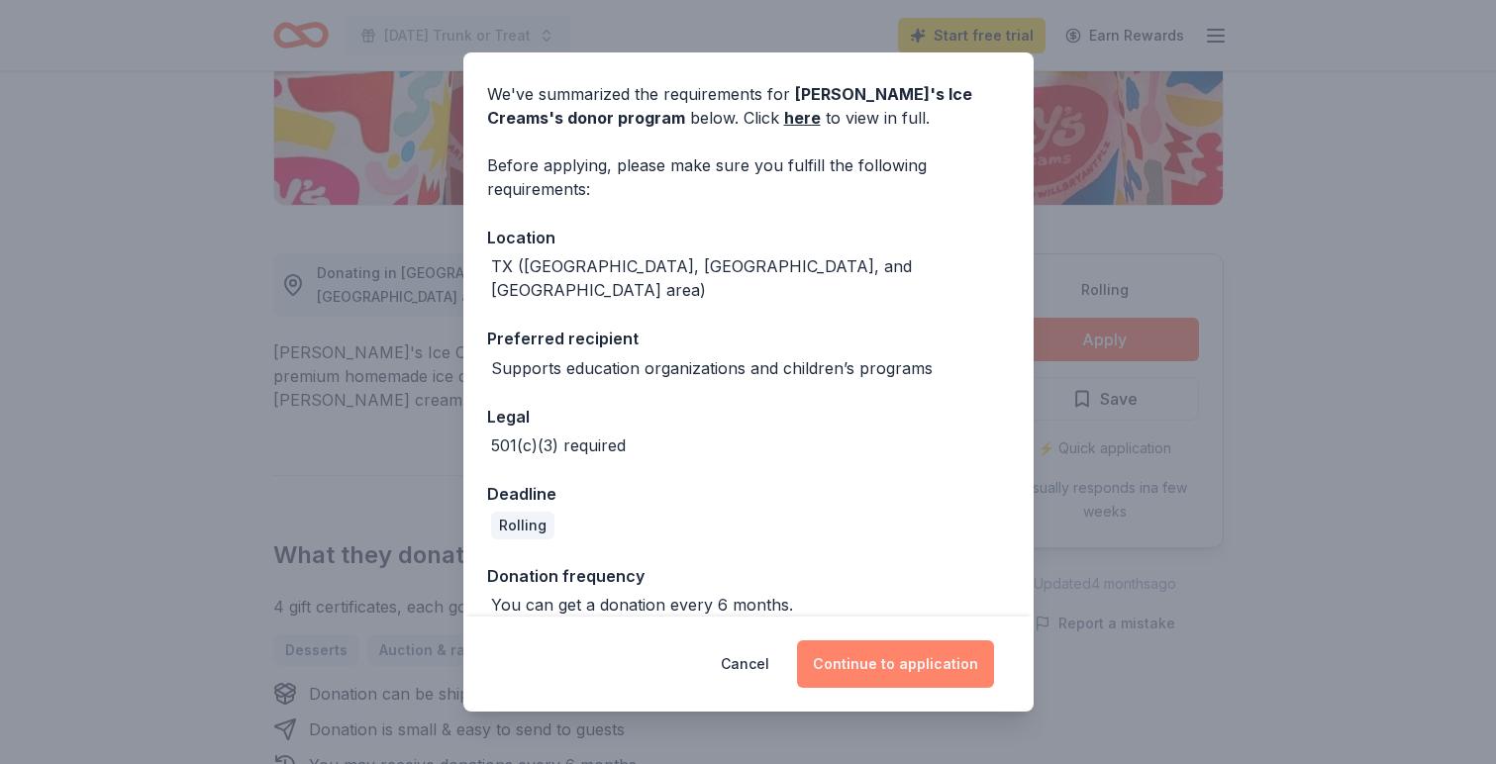
click at [902, 670] on button "Continue to application" at bounding box center [895, 665] width 197 height 48
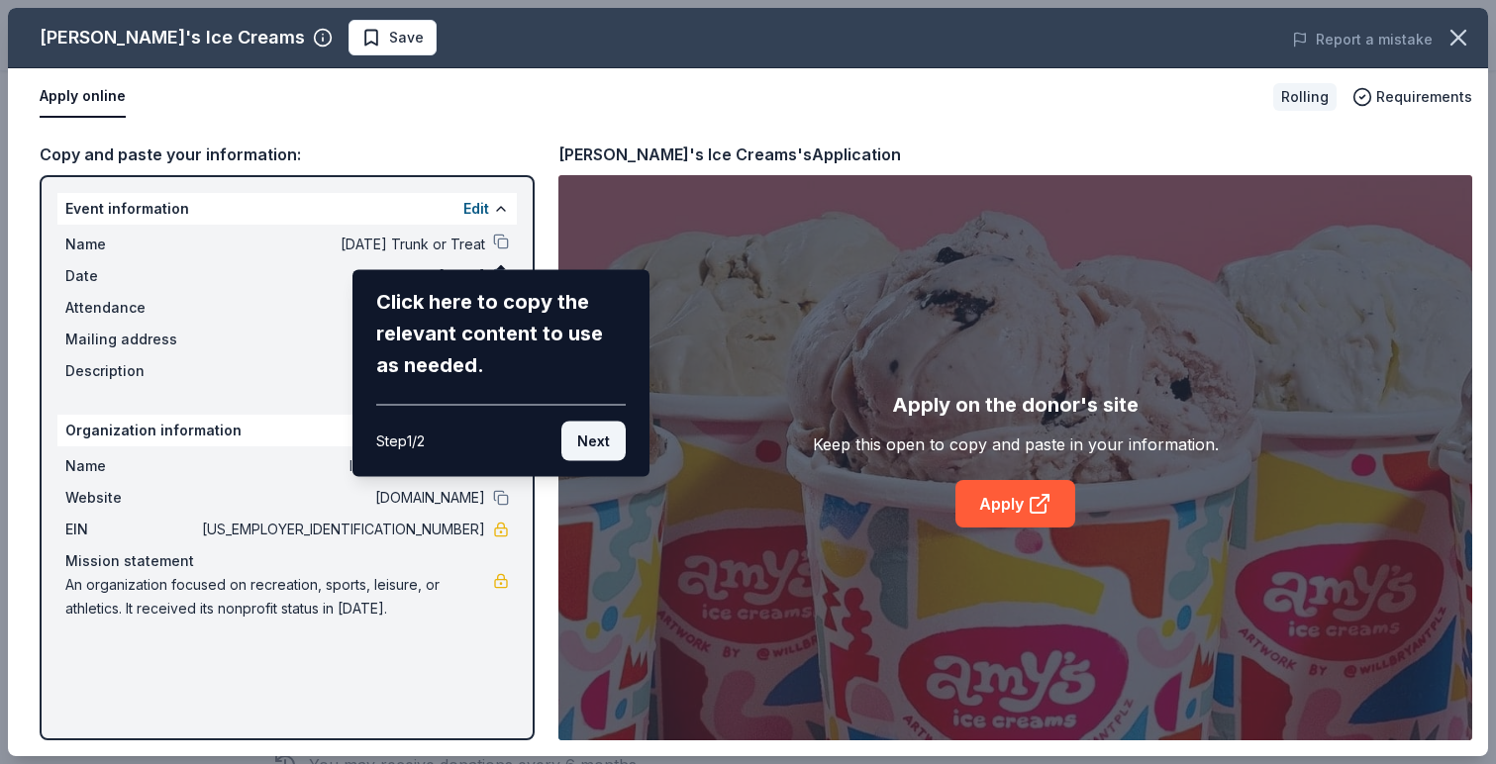
click at [580, 440] on button "Next" at bounding box center [593, 442] width 64 height 40
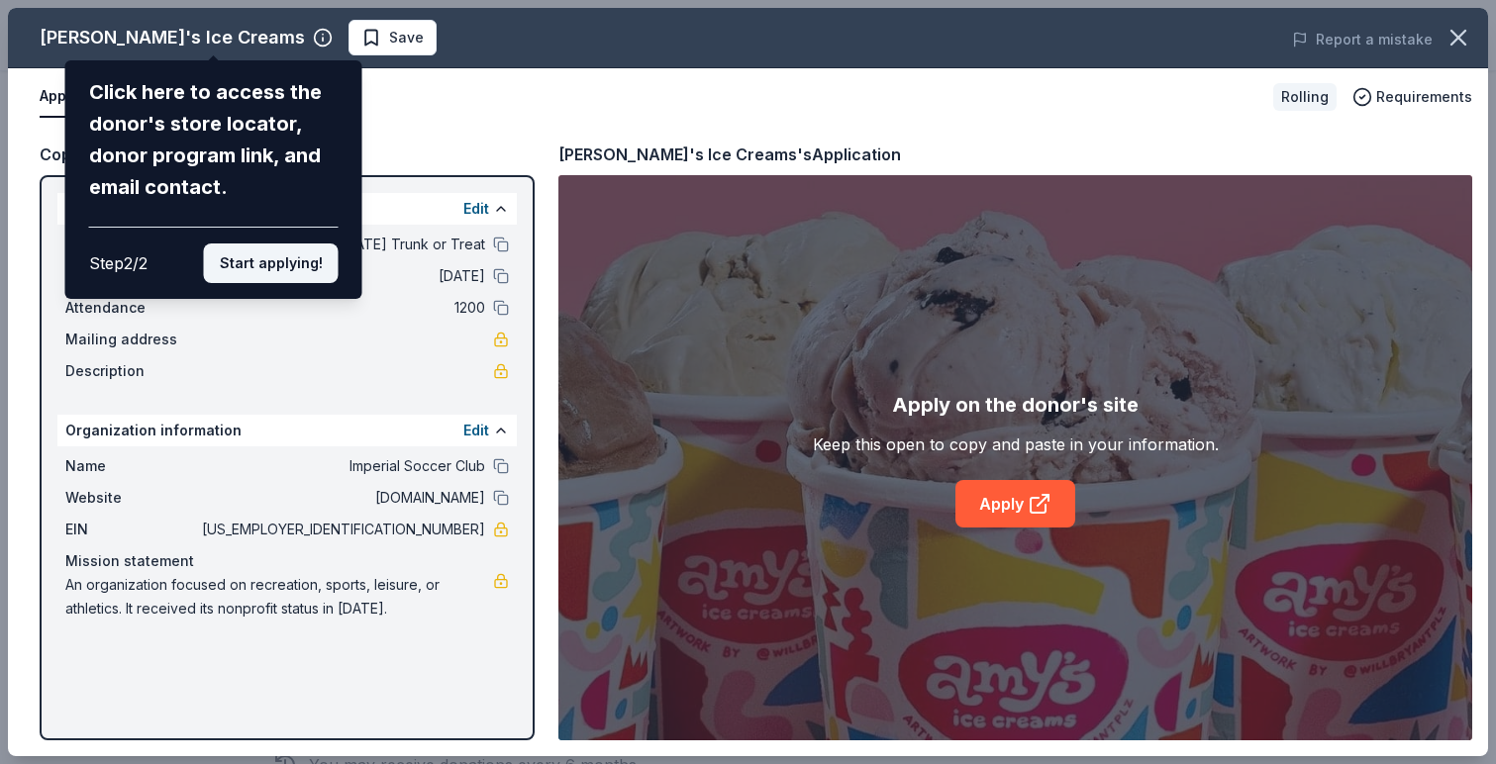
click at [249, 270] on button "Start applying!" at bounding box center [271, 264] width 135 height 40
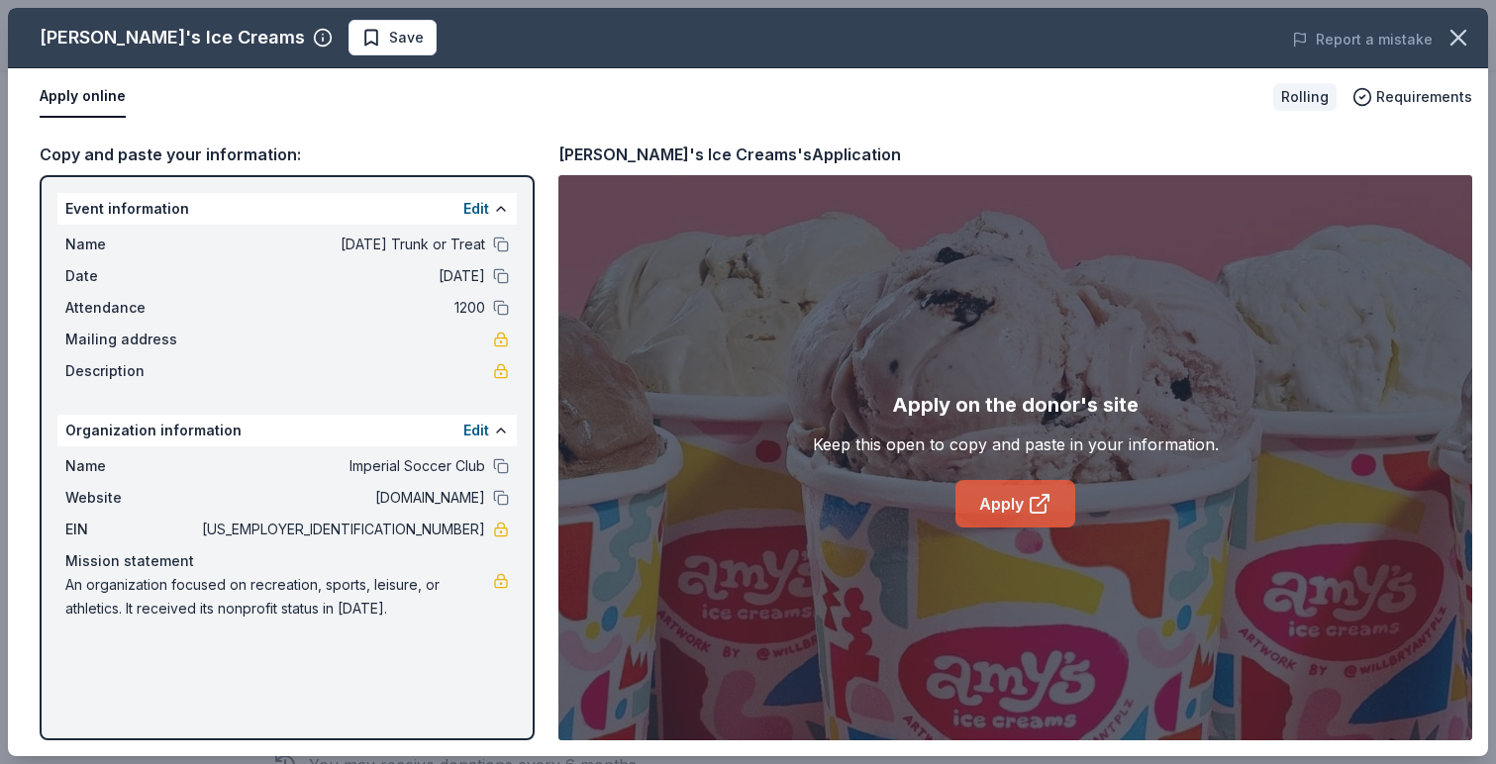
click at [997, 510] on link "Apply" at bounding box center [1015, 504] width 120 height 48
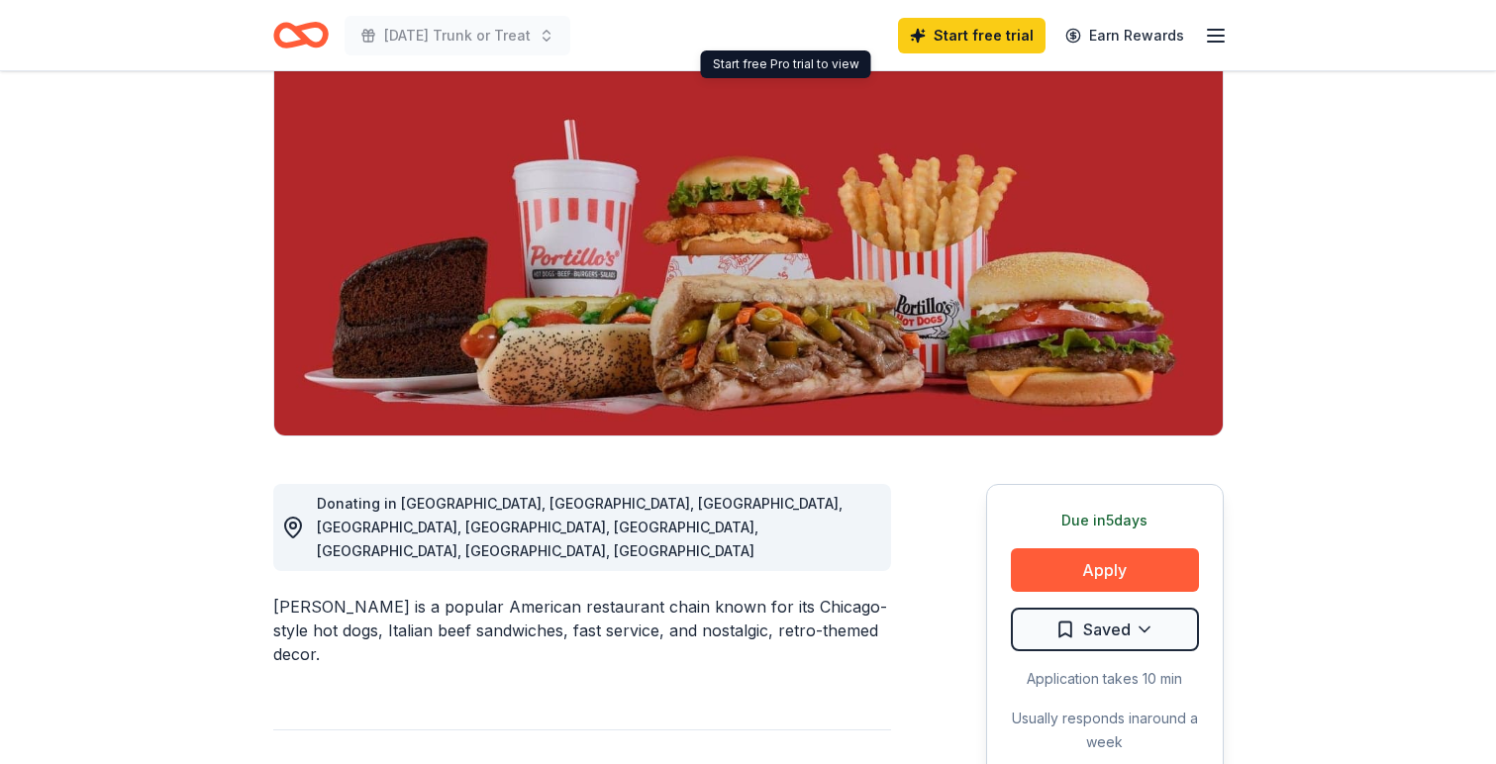
scroll to position [181, 0]
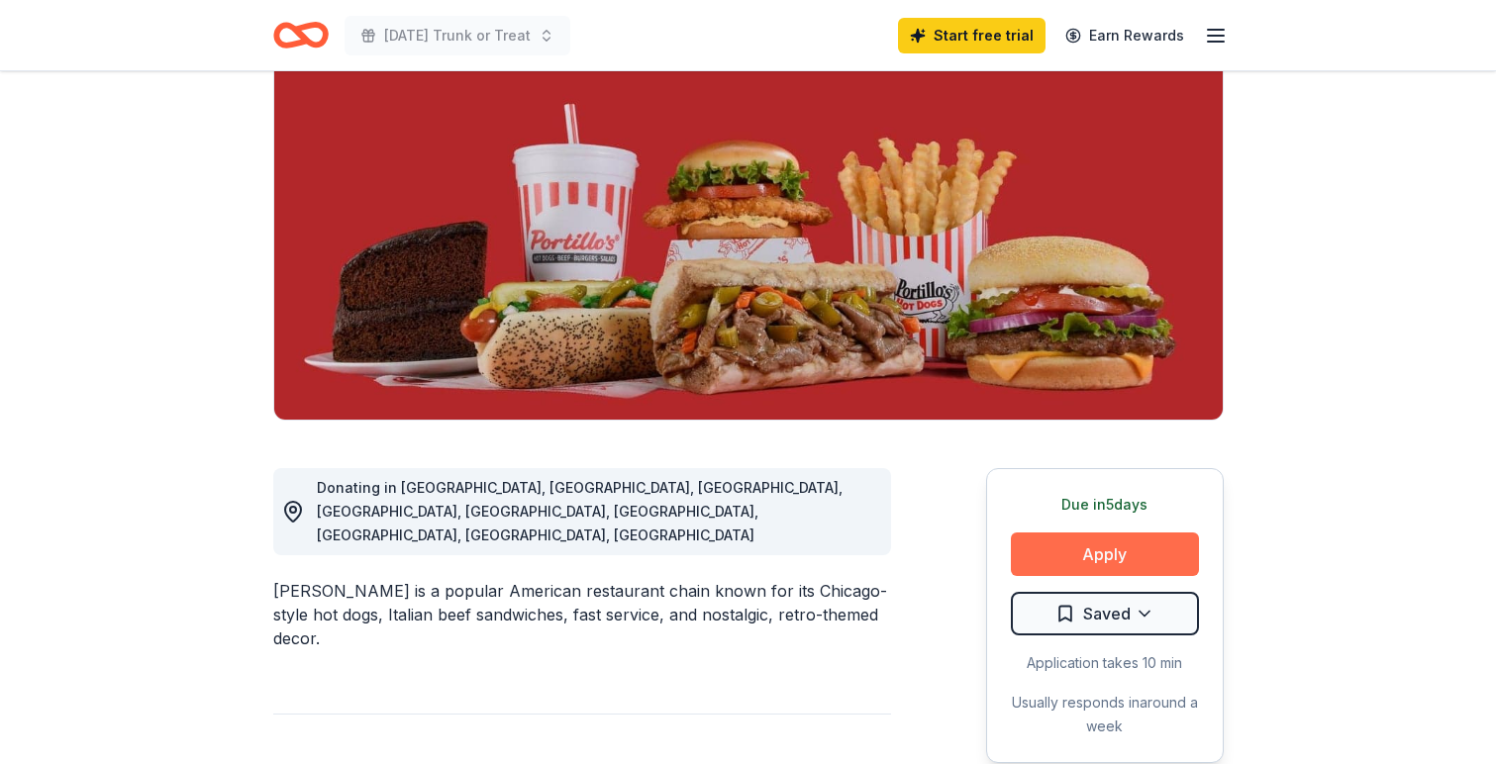
click at [1054, 559] on button "Apply" at bounding box center [1105, 555] width 188 height 44
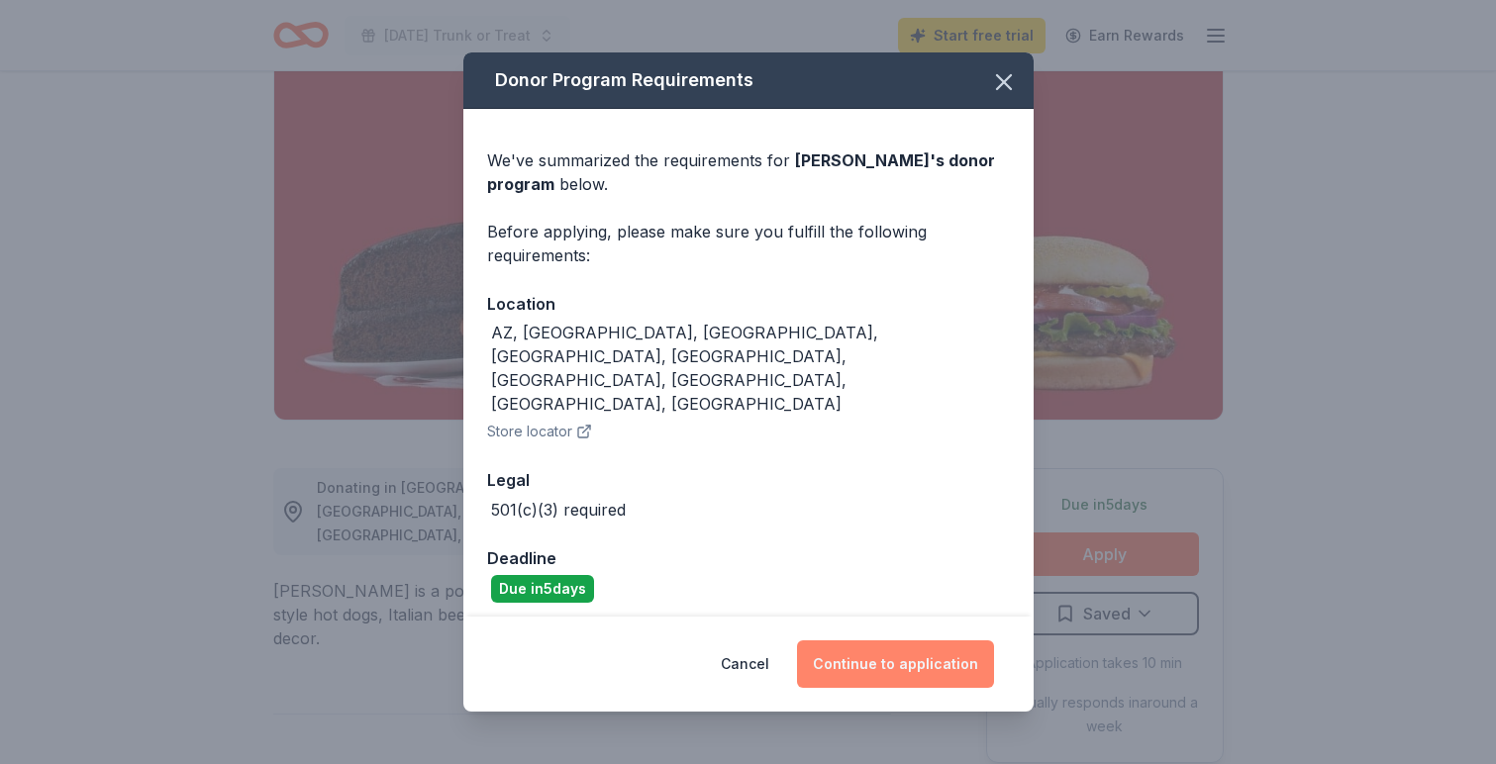
click at [851, 641] on button "Continue to application" at bounding box center [895, 665] width 197 height 48
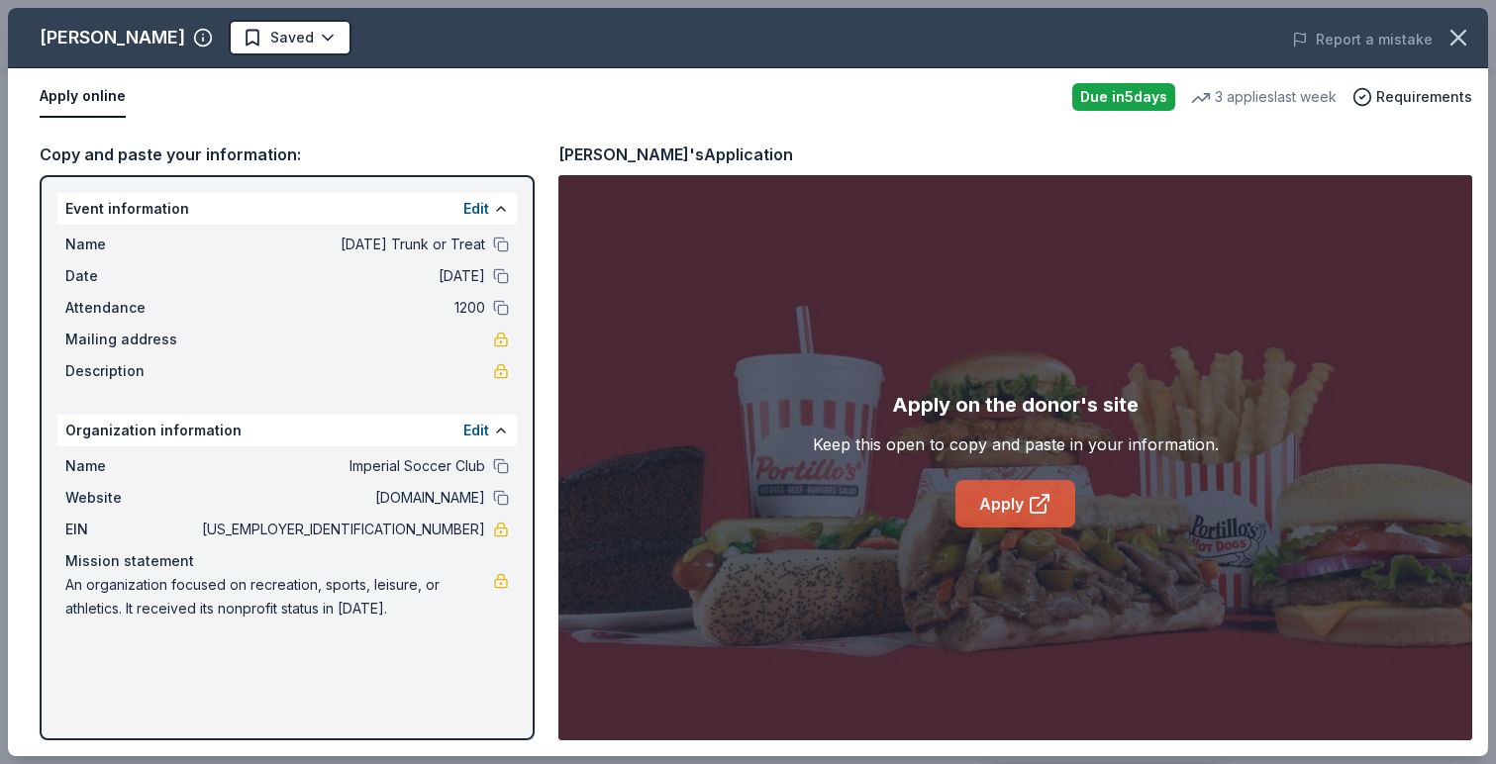
click at [984, 521] on link "Apply" at bounding box center [1015, 504] width 120 height 48
click at [1051, 491] on link "Apply" at bounding box center [1015, 504] width 120 height 48
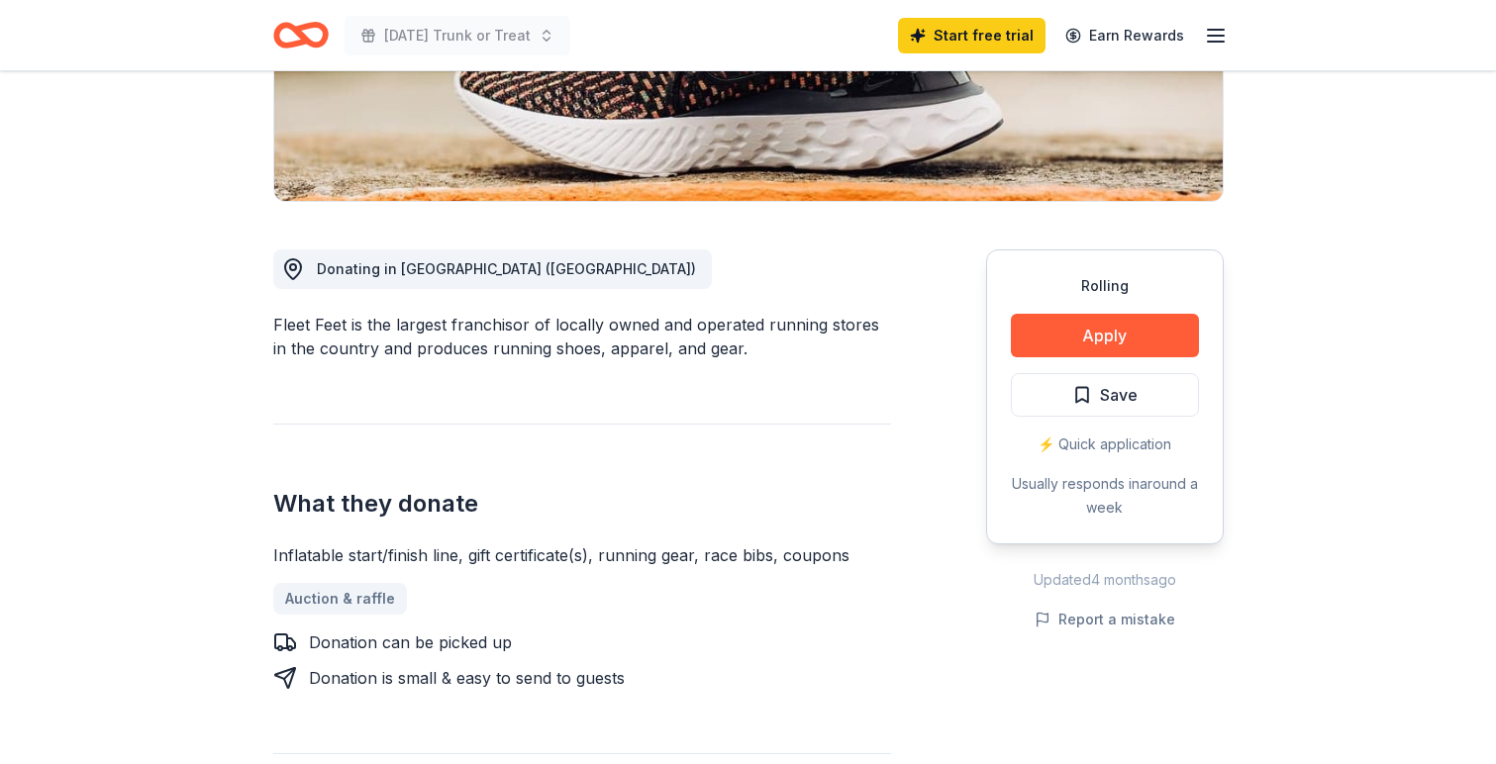
scroll to position [423, 0]
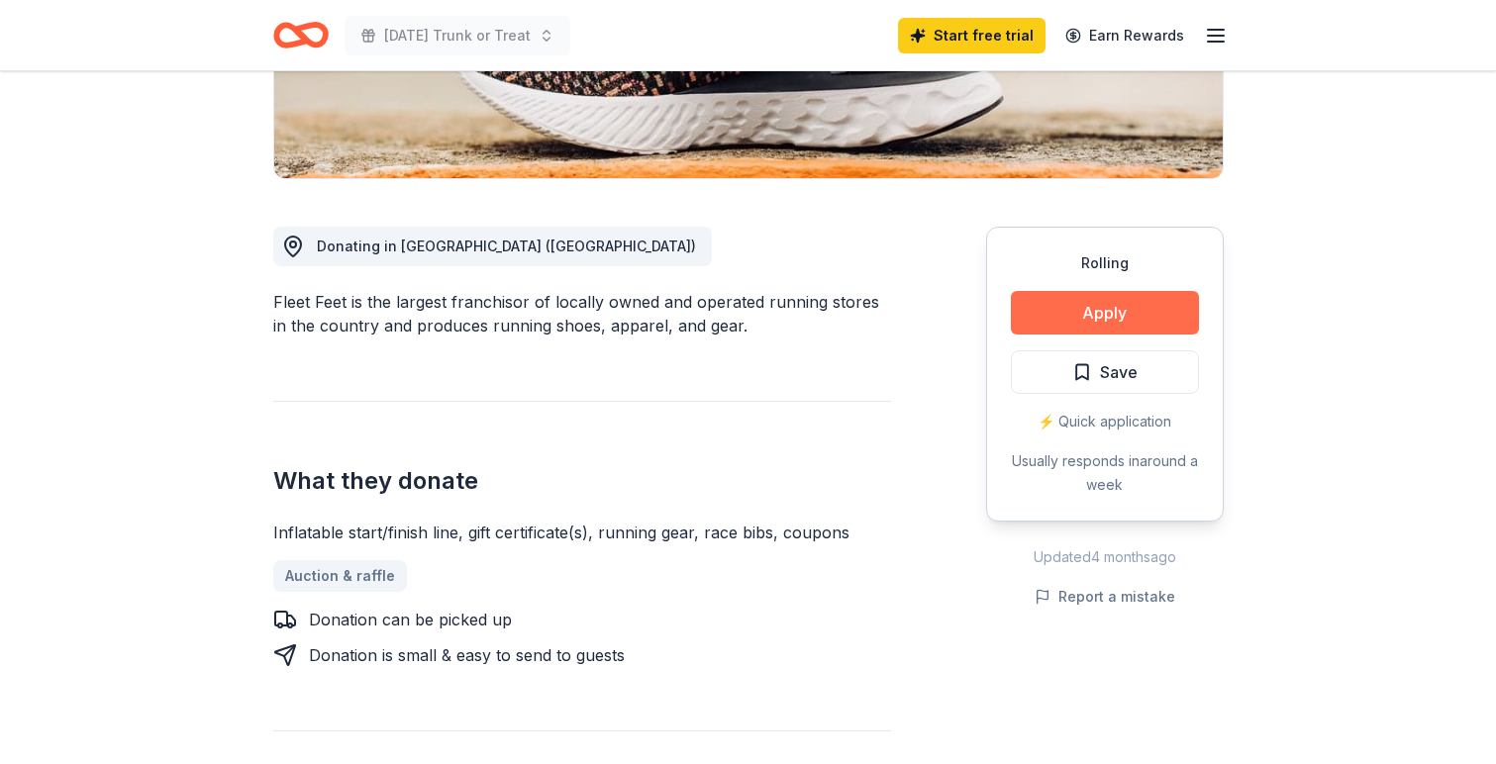
click at [1098, 310] on button "Apply" at bounding box center [1105, 313] width 188 height 44
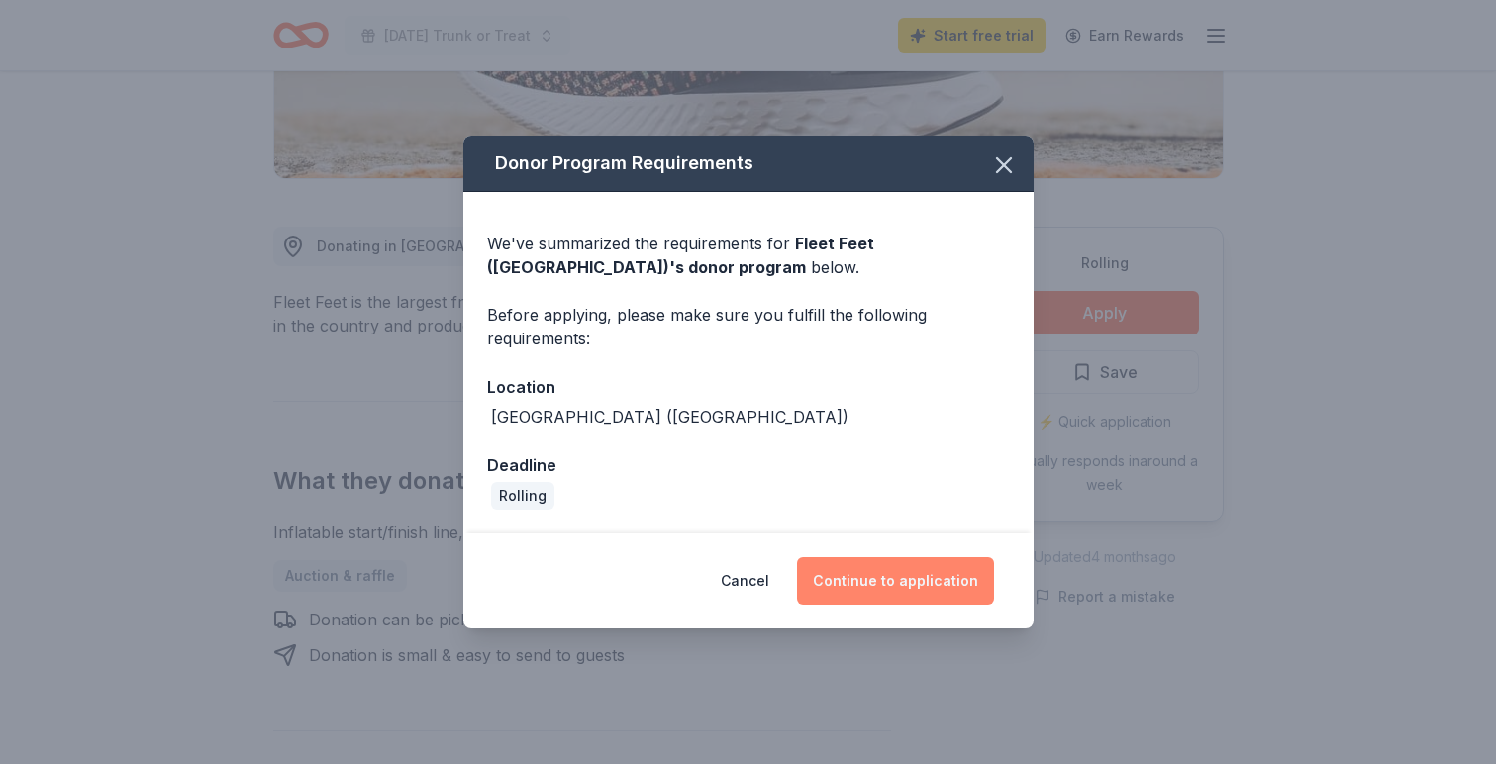
click at [889, 596] on button "Continue to application" at bounding box center [895, 581] width 197 height 48
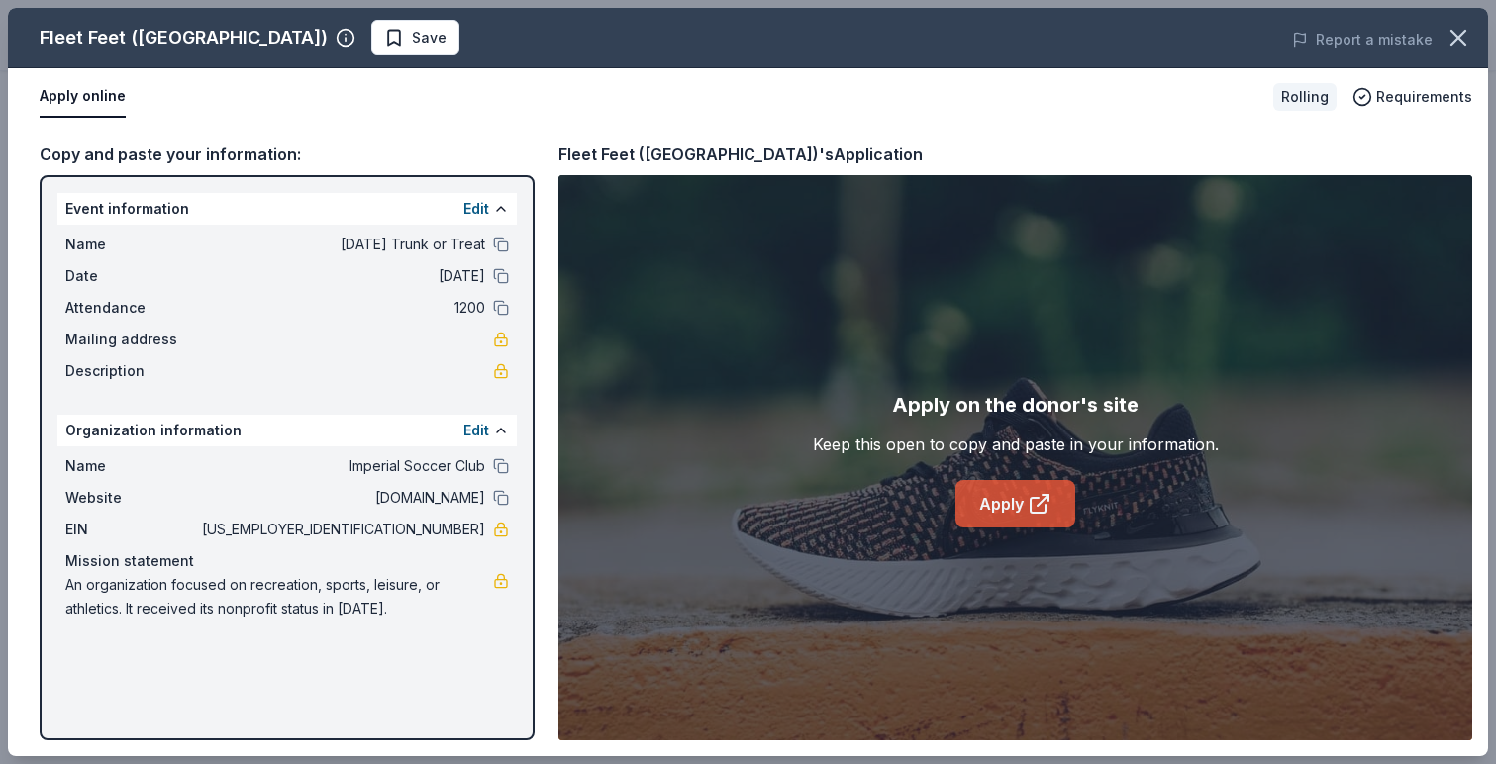
click at [1005, 495] on link "Apply" at bounding box center [1015, 504] width 120 height 48
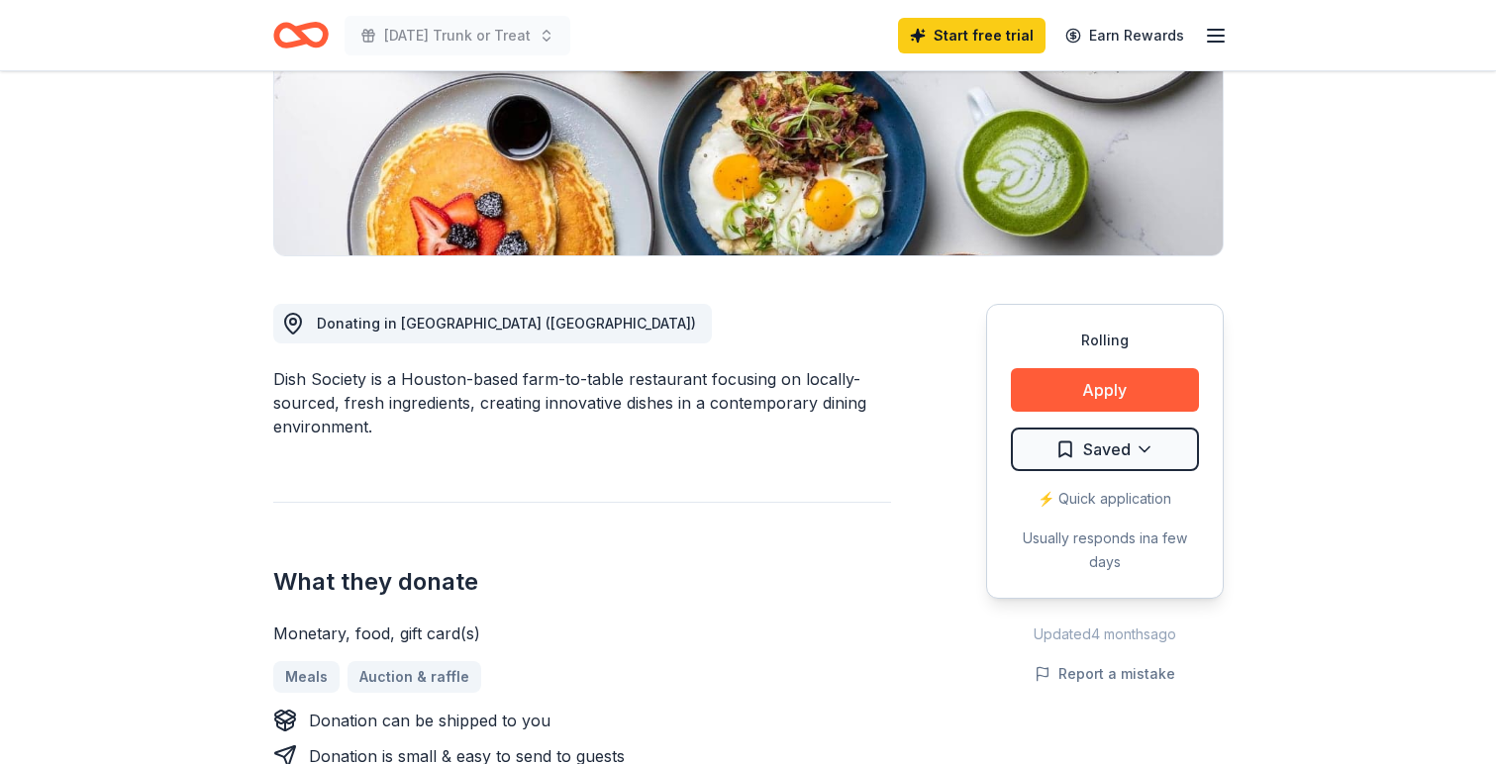
scroll to position [367, 0]
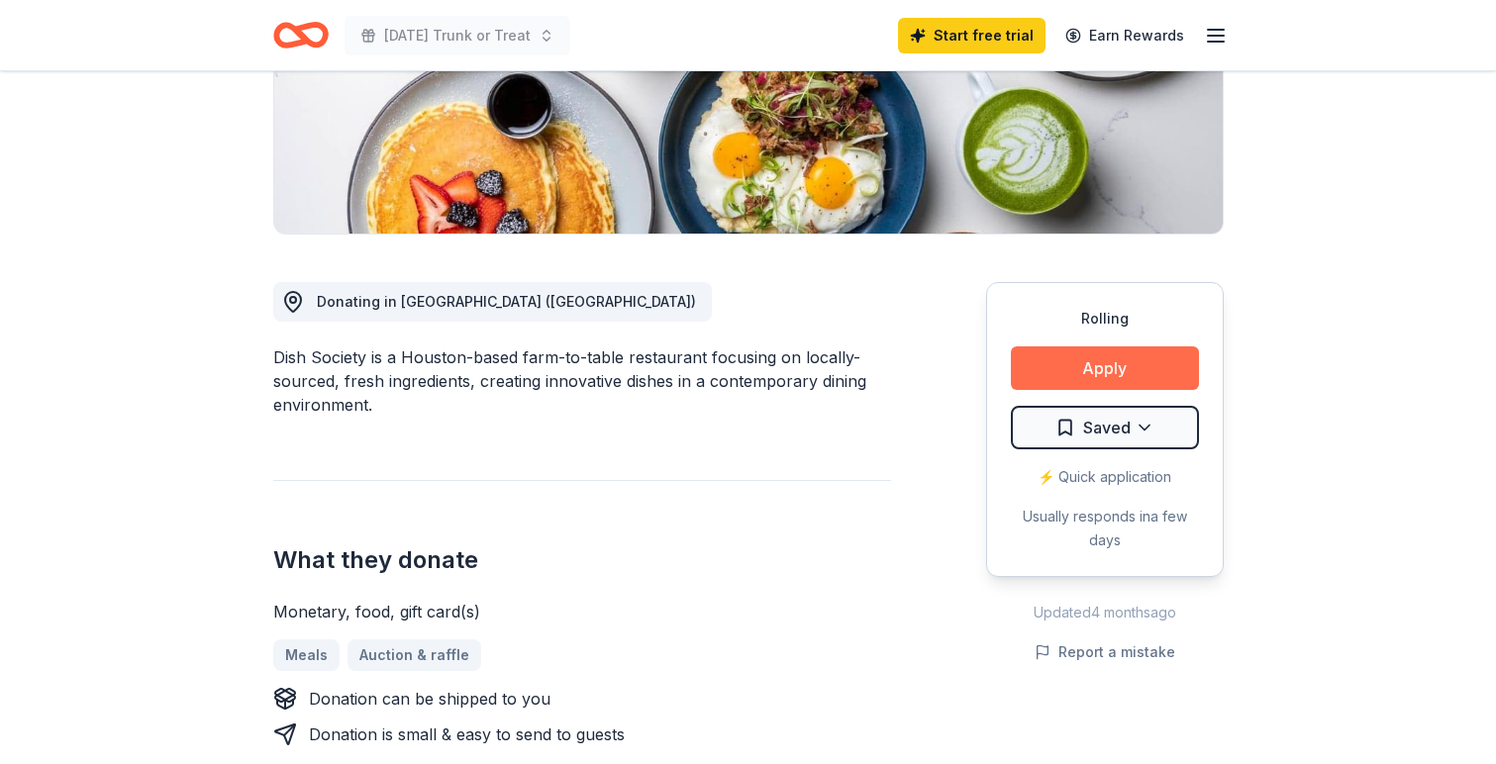
click at [1089, 372] on button "Apply" at bounding box center [1105, 369] width 188 height 44
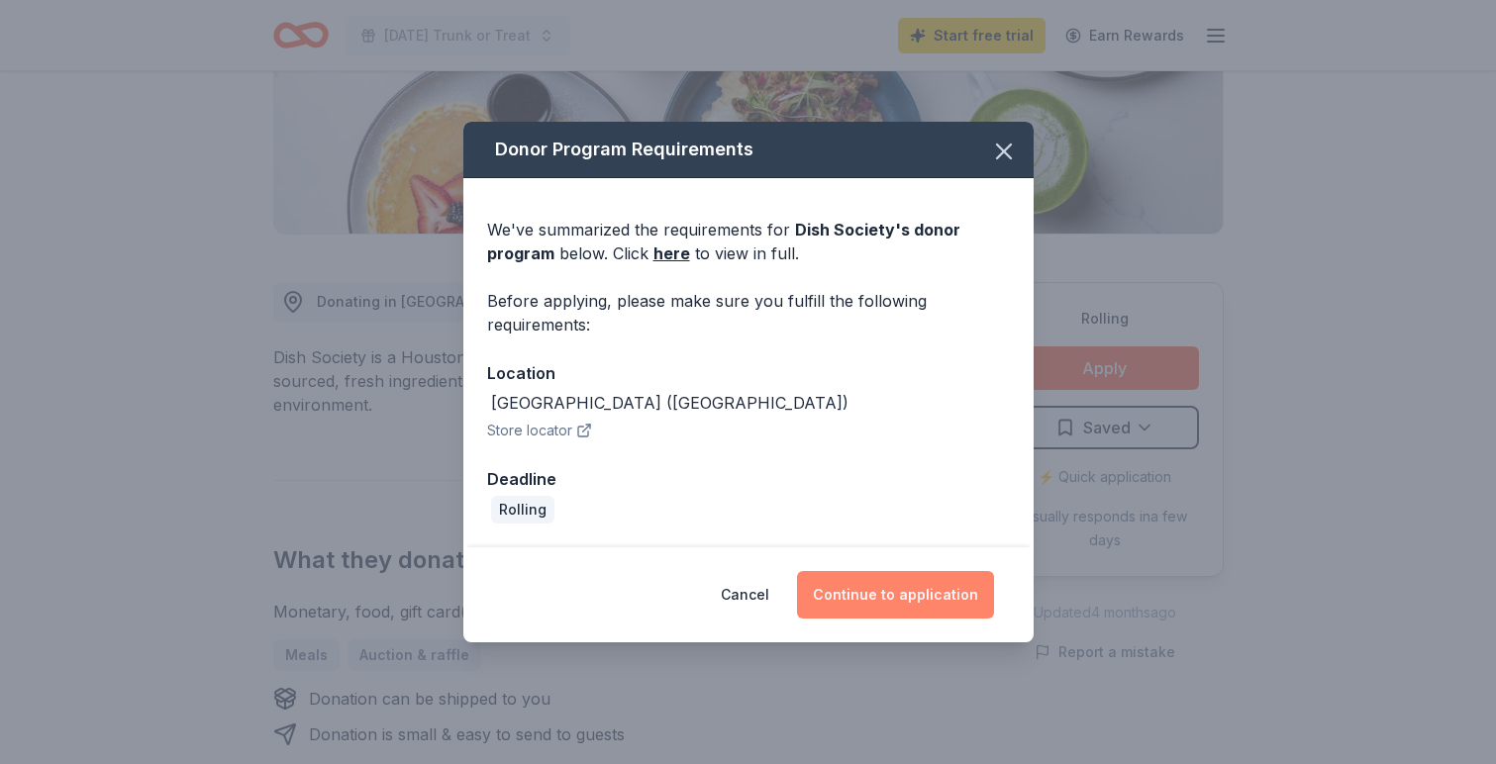
click at [882, 601] on button "Continue to application" at bounding box center [895, 595] width 197 height 48
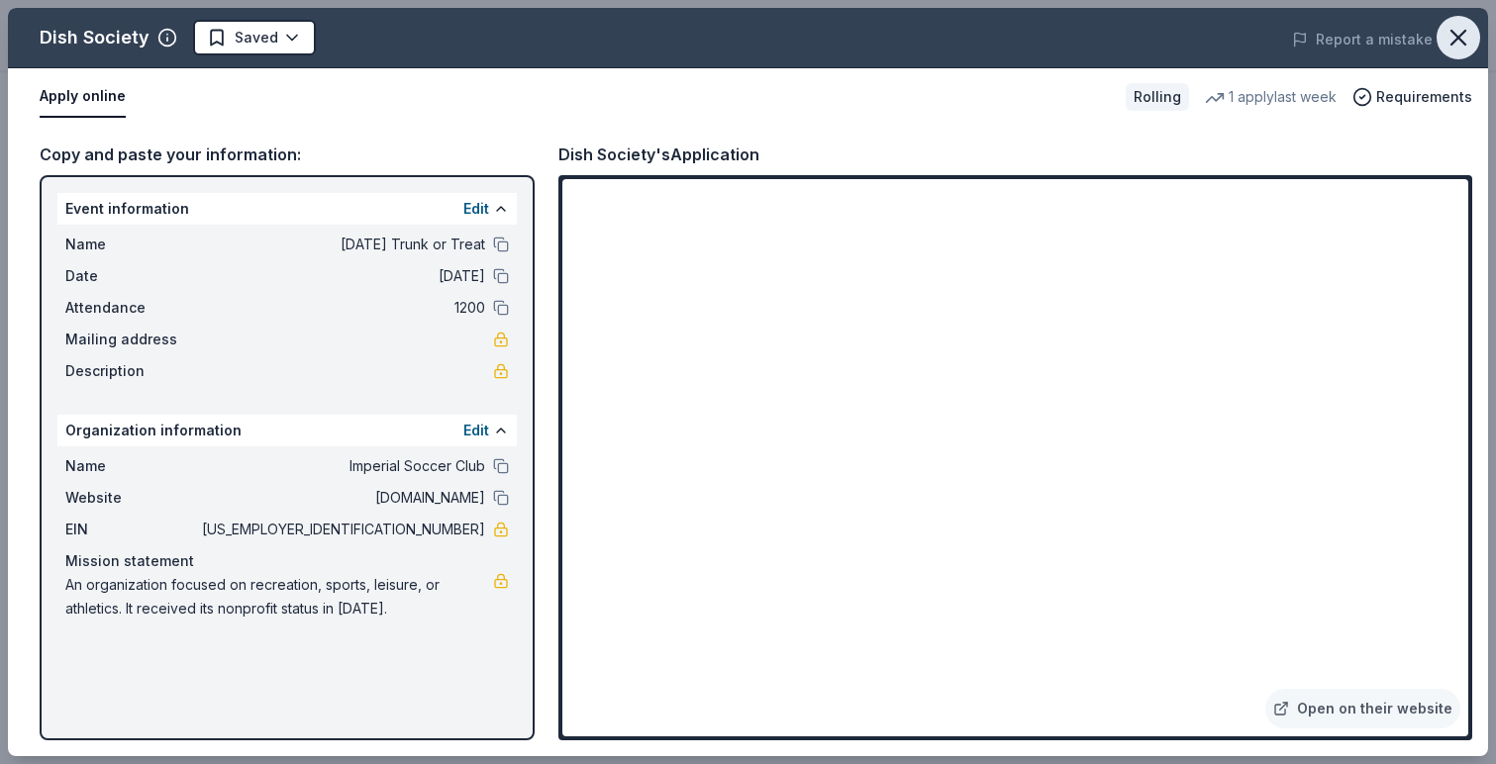
click at [1458, 31] on icon "button" at bounding box center [1458, 38] width 28 height 28
